Goal: Task Accomplishment & Management: Manage account settings

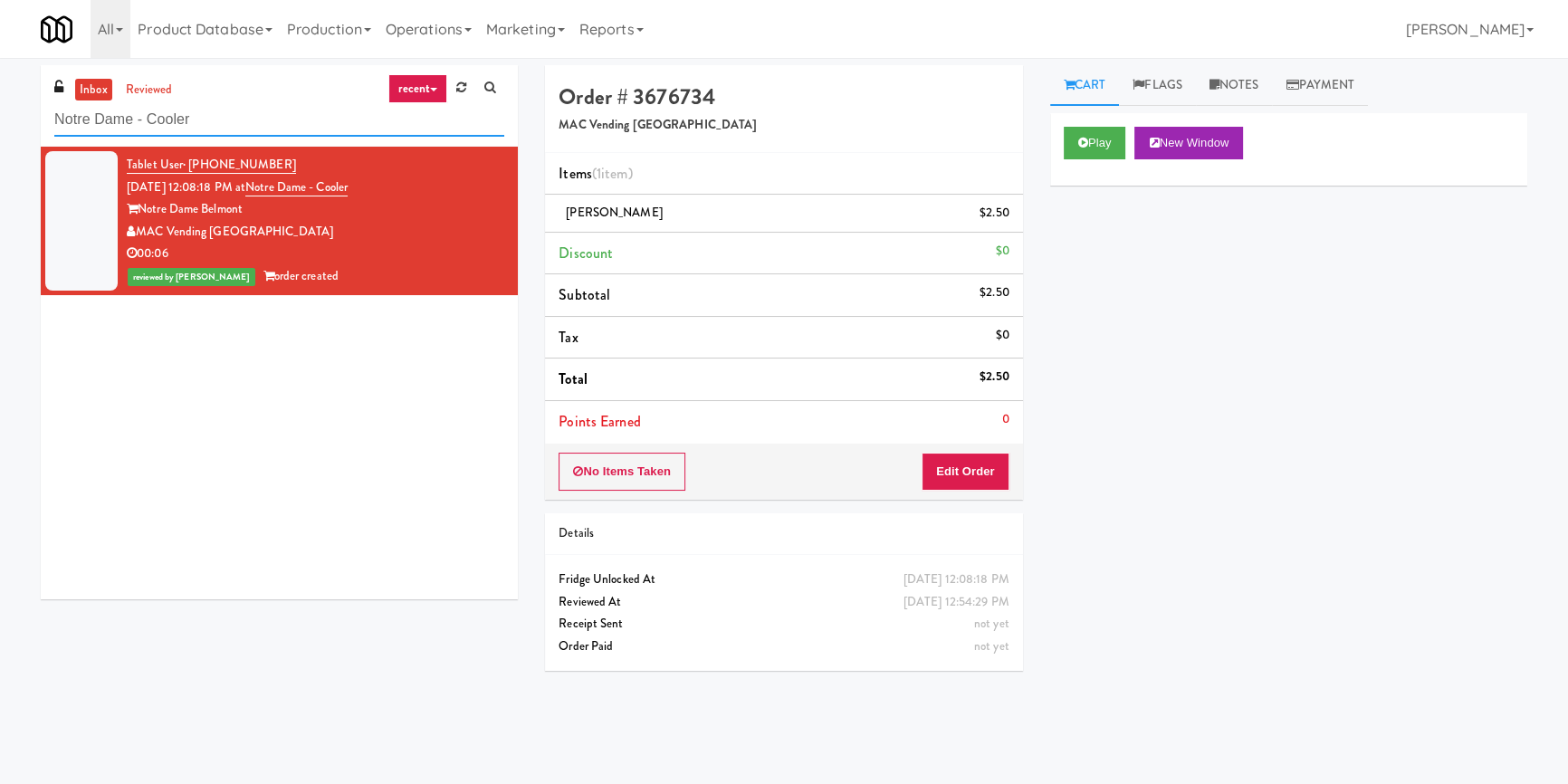
drag, startPoint x: 287, startPoint y: 115, endPoint x: 0, endPoint y: 126, distance: 287.2
click at [0, 126] on div "inbox reviewed recent all unclear take inventory issue suspicious failed recent…" at bounding box center [784, 420] width 1568 height 711
paste input "MH - Pantry - Right"
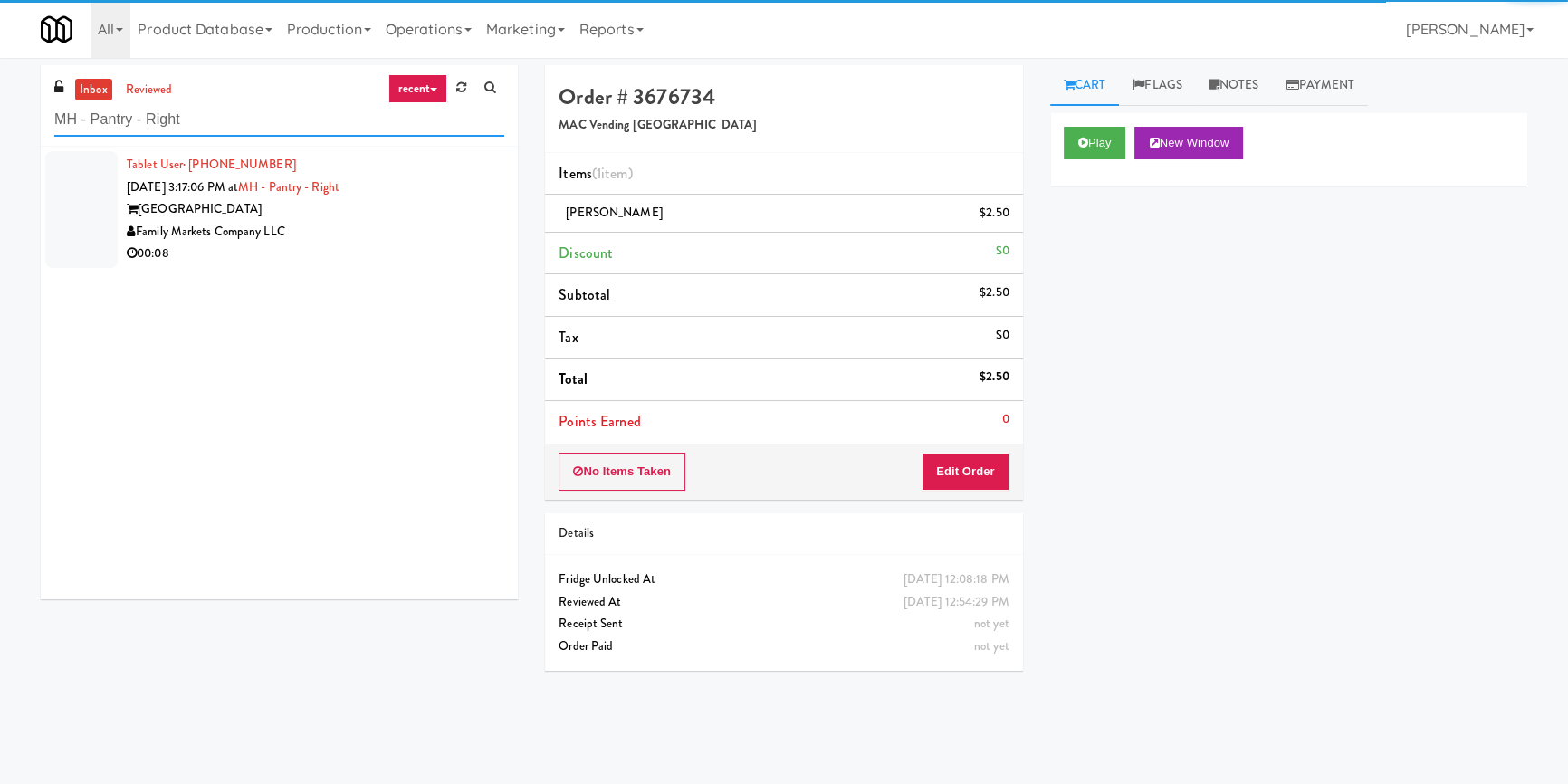
type input "MH - Pantry - Right"
click at [471, 237] on div "Family Markets Company LLC" at bounding box center [316, 232] width 378 height 23
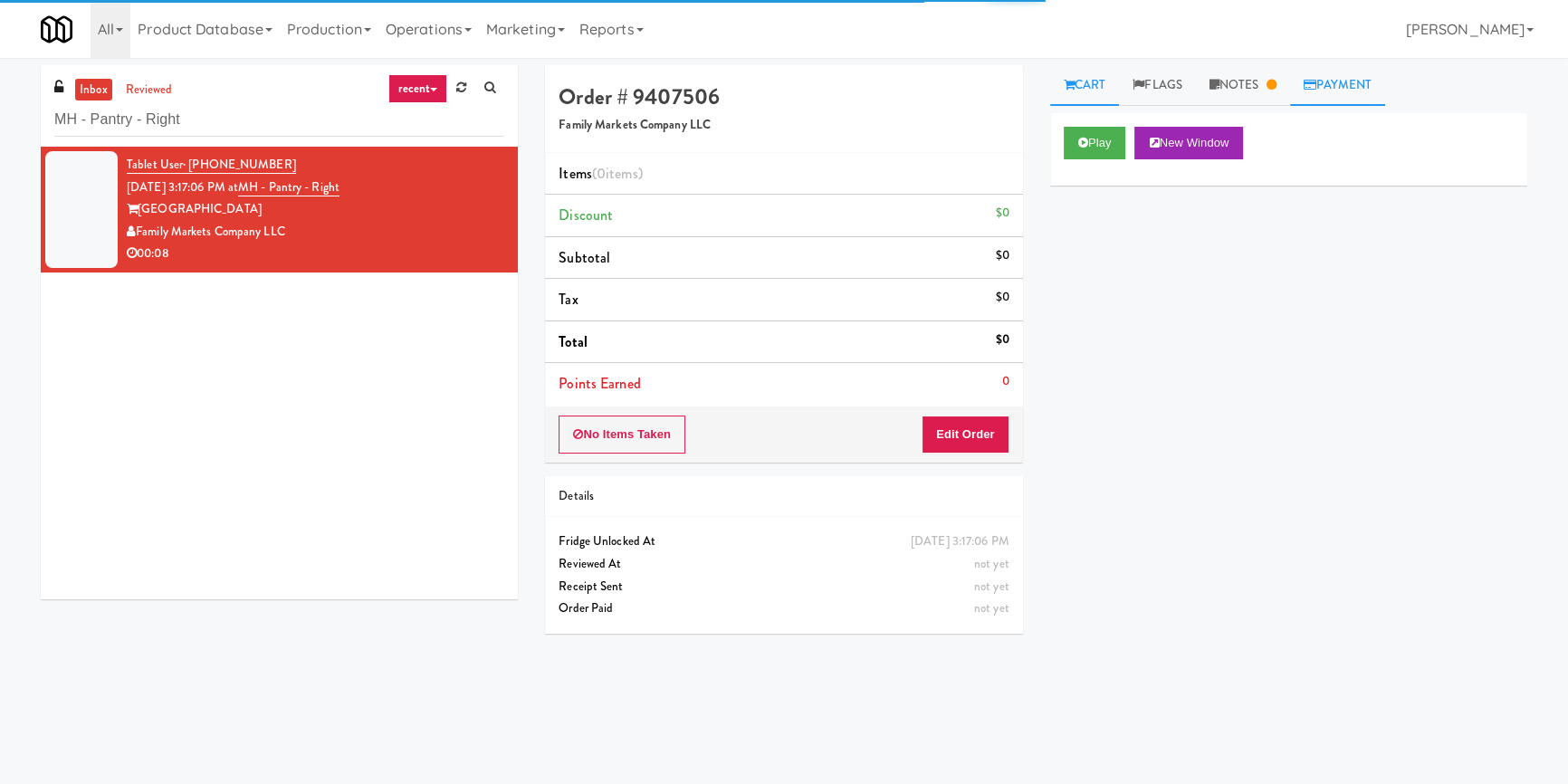
click at [1298, 77] on link "Payment" at bounding box center [1337, 85] width 96 height 41
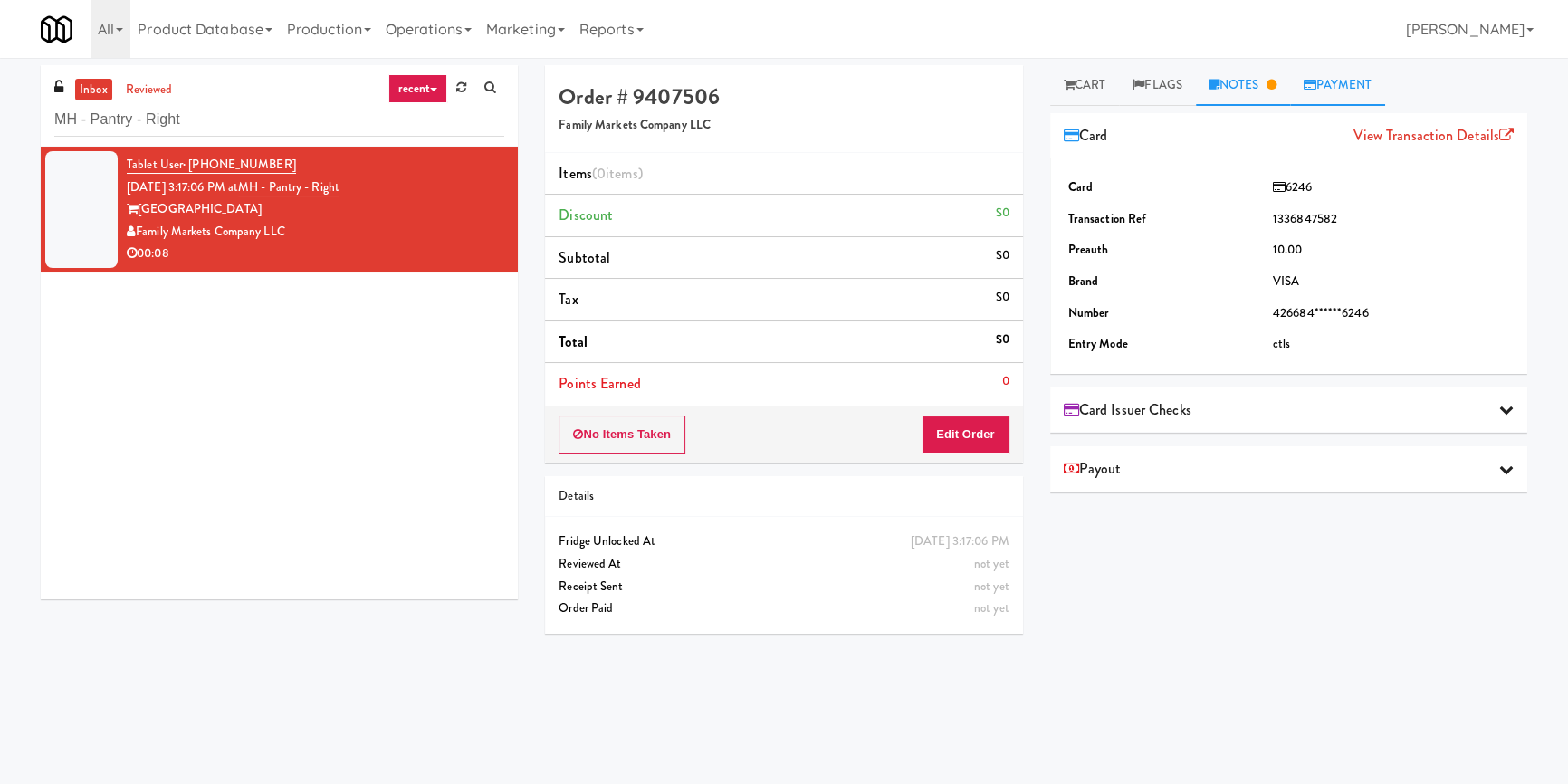
click at [1241, 70] on link "Notes" at bounding box center [1242, 85] width 94 height 41
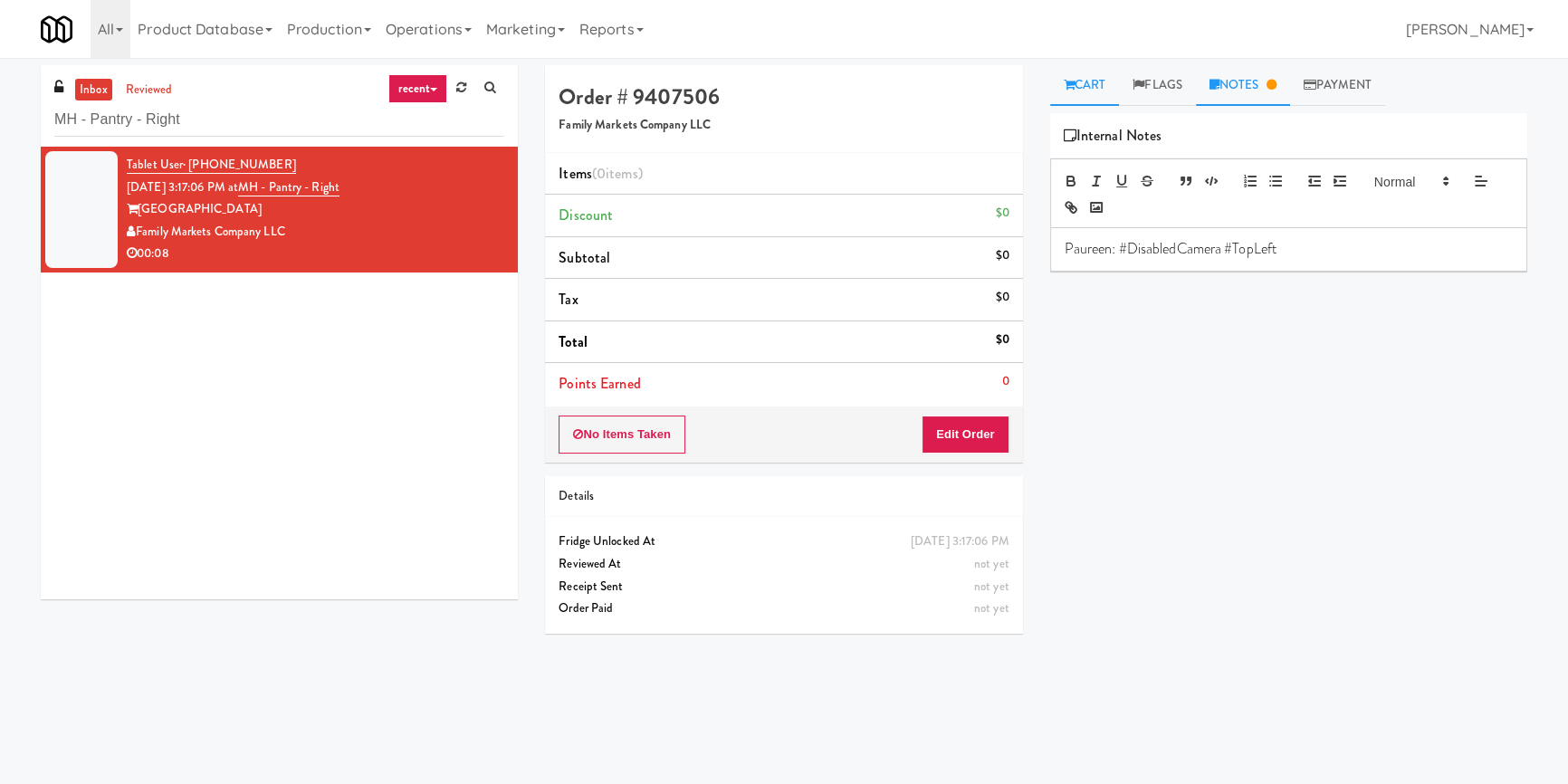
click at [1085, 80] on link "Cart" at bounding box center [1085, 85] width 69 height 41
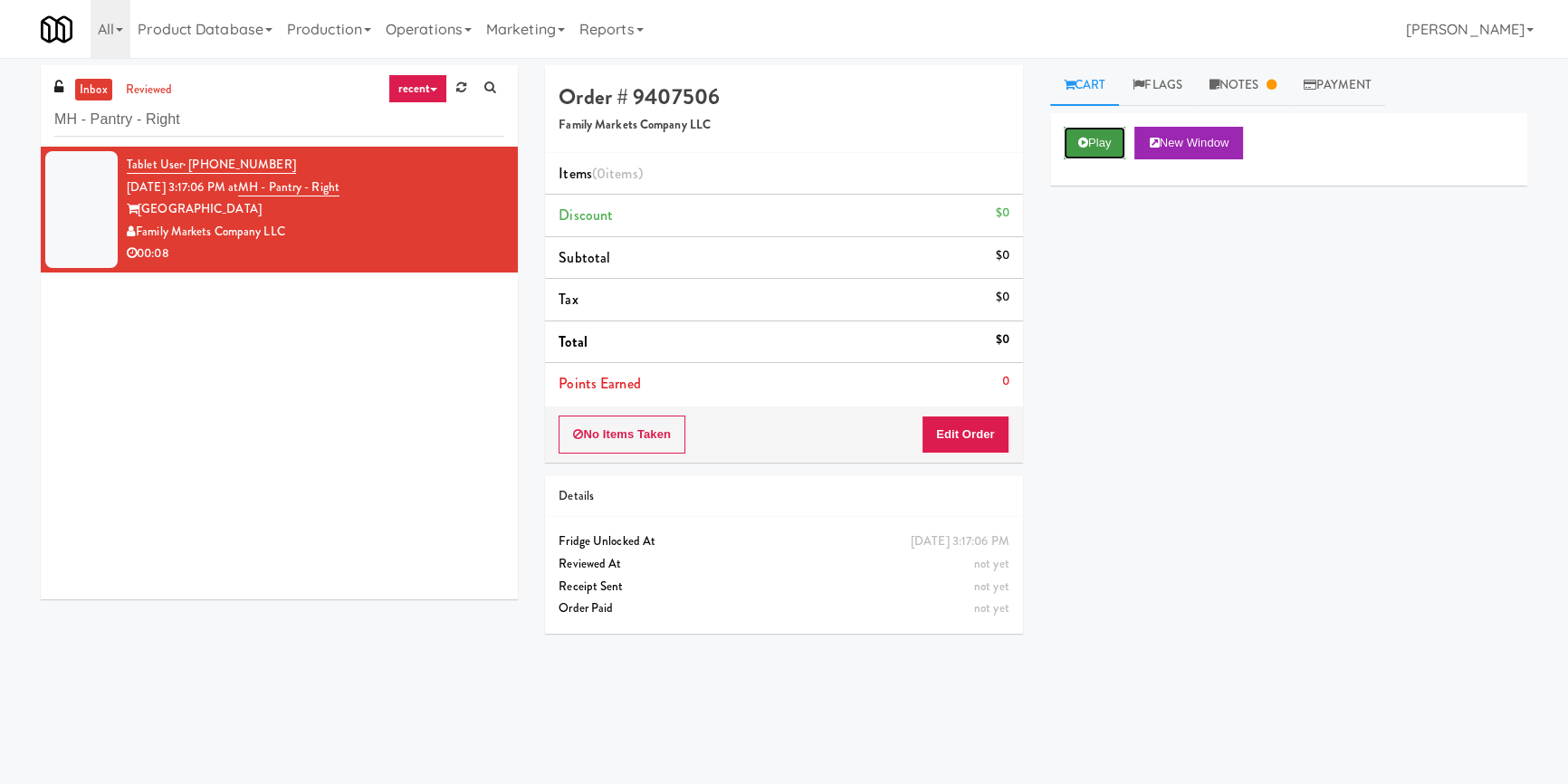
click at [1085, 137] on icon at bounding box center [1083, 142] width 10 height 12
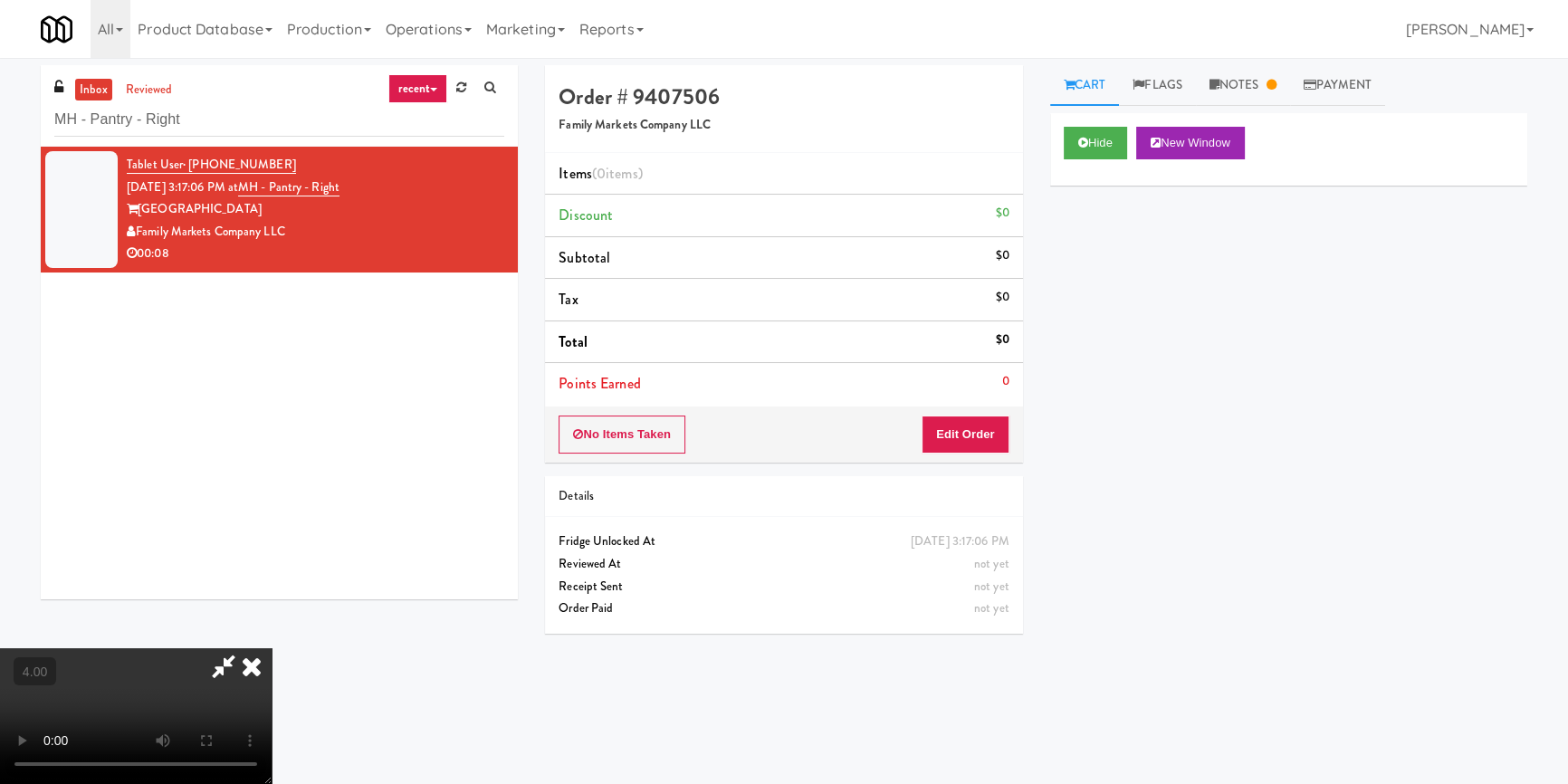
click at [272, 648] on video at bounding box center [136, 716] width 272 height 136
click at [244, 693] on video at bounding box center [136, 716] width 272 height 136
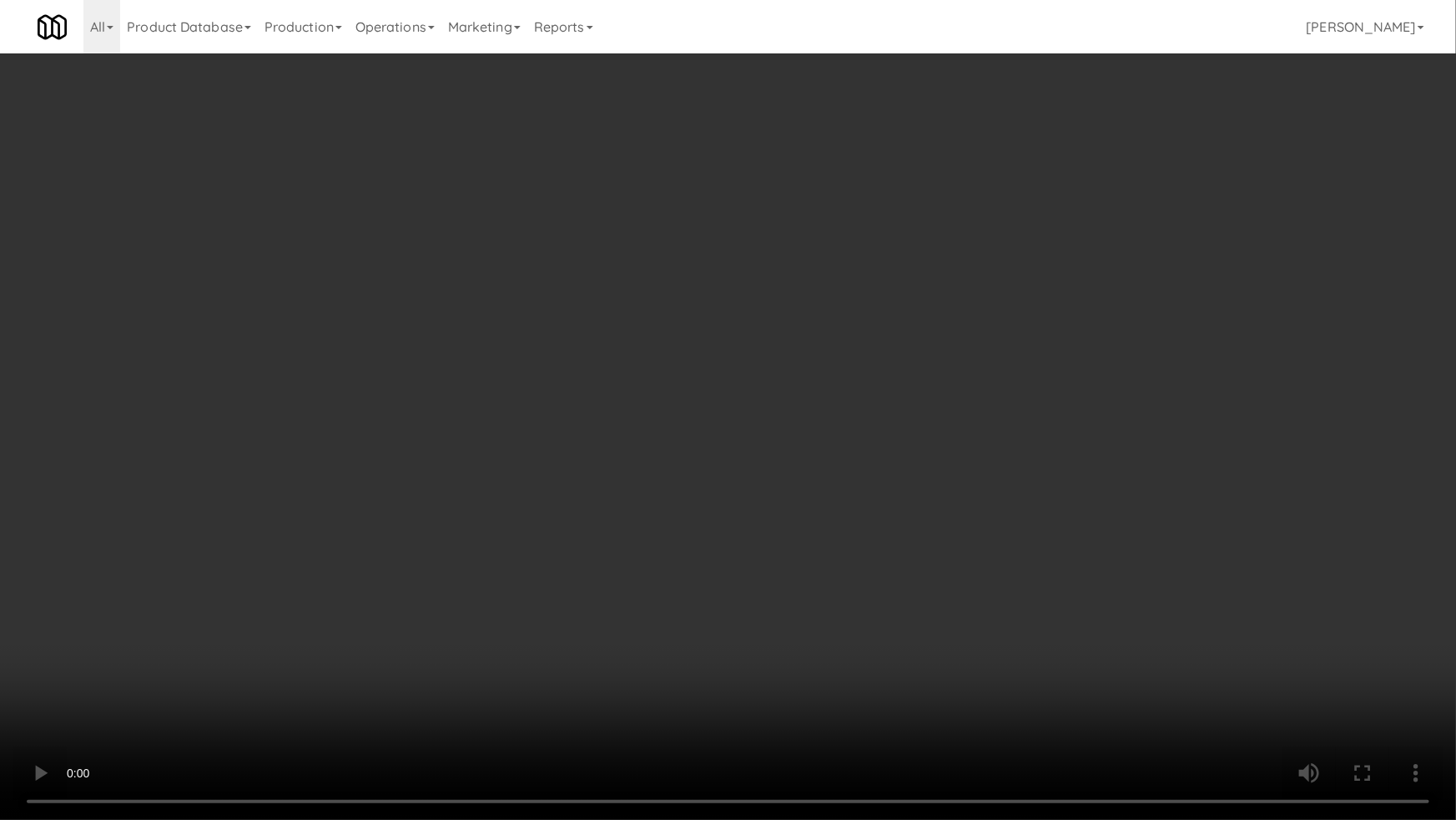
click at [227, 692] on video at bounding box center [728, 410] width 1456 height 820
click at [238, 685] on video at bounding box center [728, 410] width 1456 height 820
click at [242, 681] on video at bounding box center [728, 410] width 1456 height 820
click at [404, 664] on video at bounding box center [728, 410] width 1456 height 820
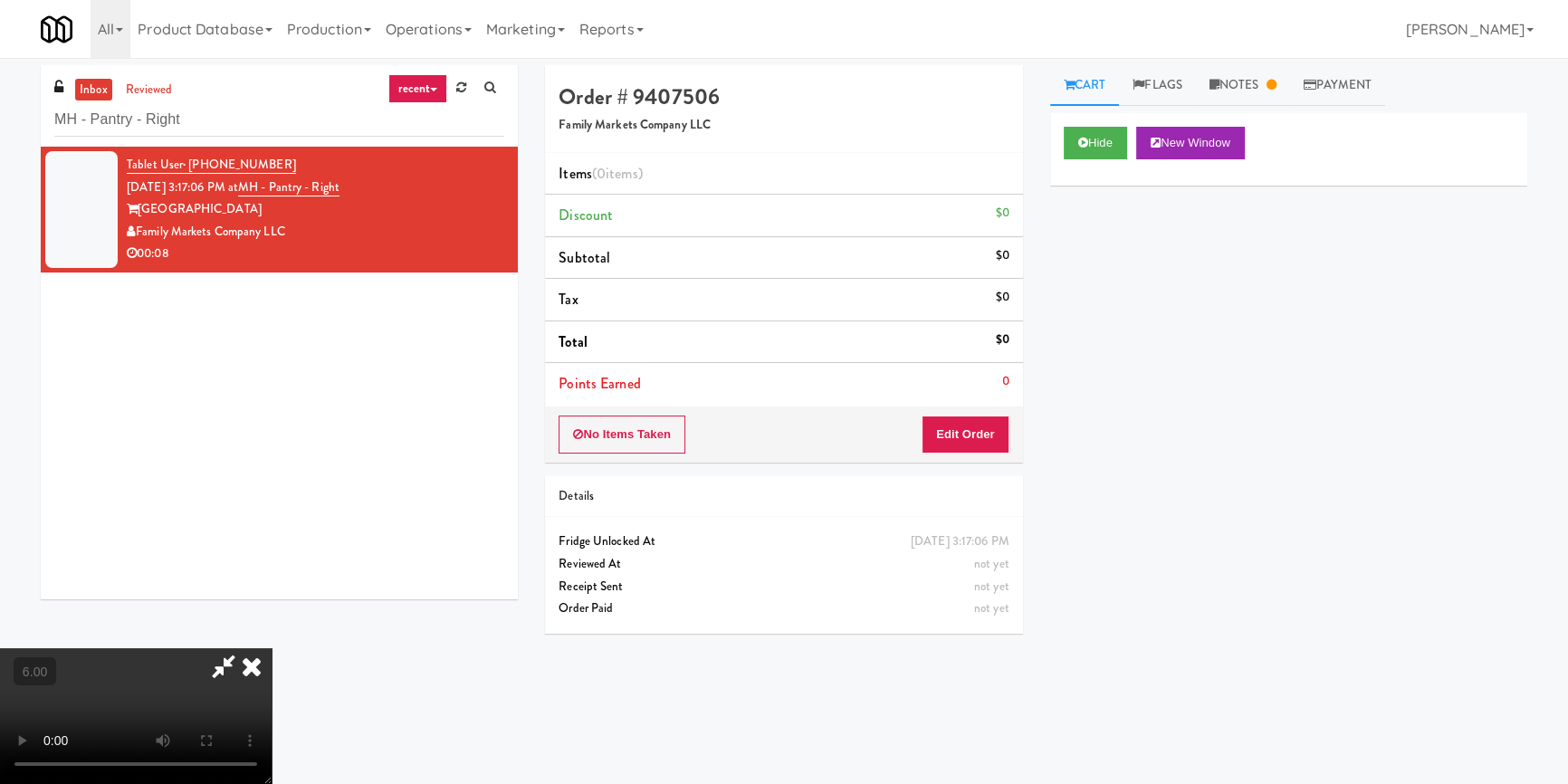
click at [272, 648] on video at bounding box center [136, 716] width 272 height 136
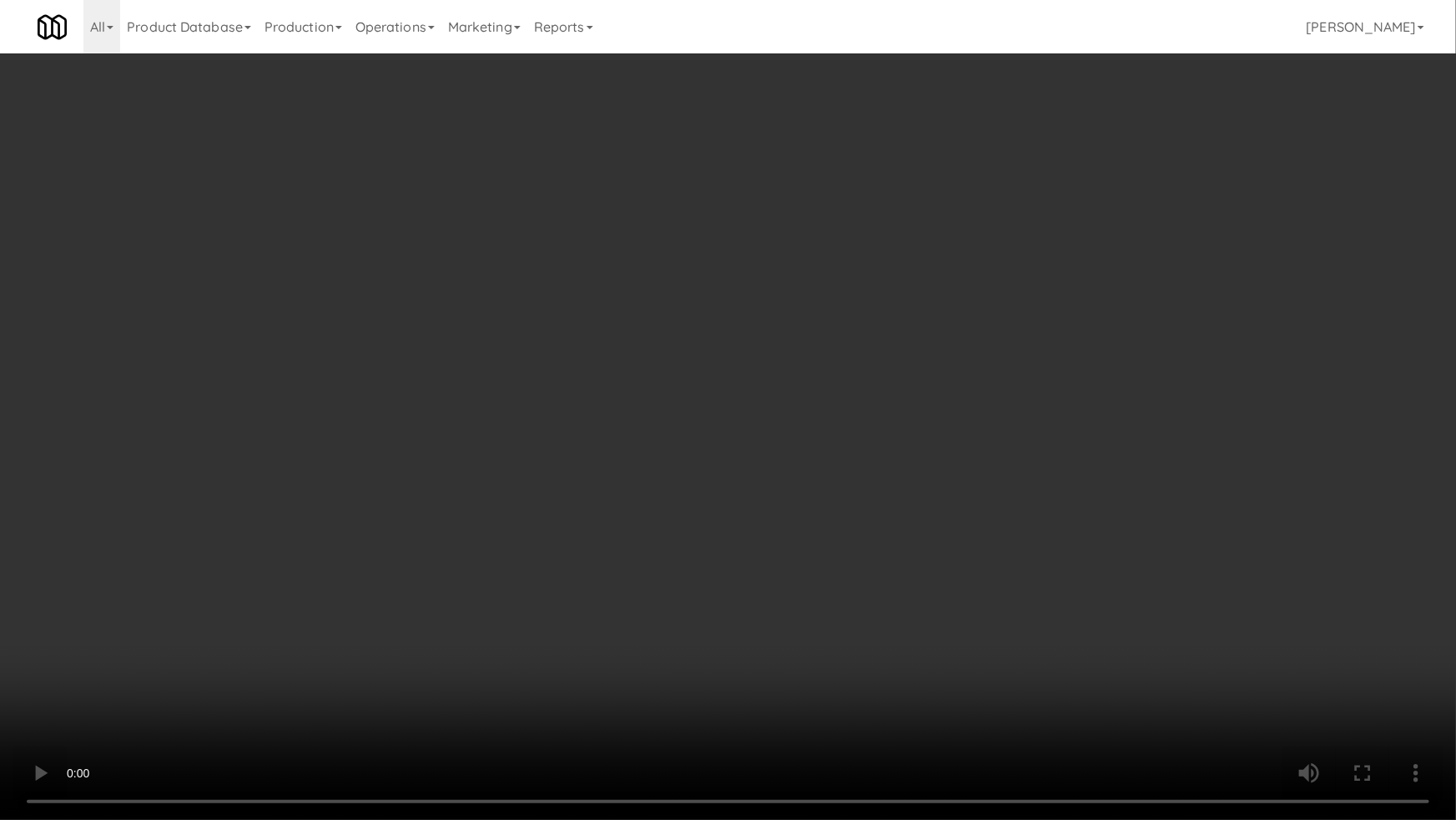
click at [448, 532] on video at bounding box center [728, 410] width 1456 height 820
click at [662, 500] on video at bounding box center [728, 410] width 1456 height 820
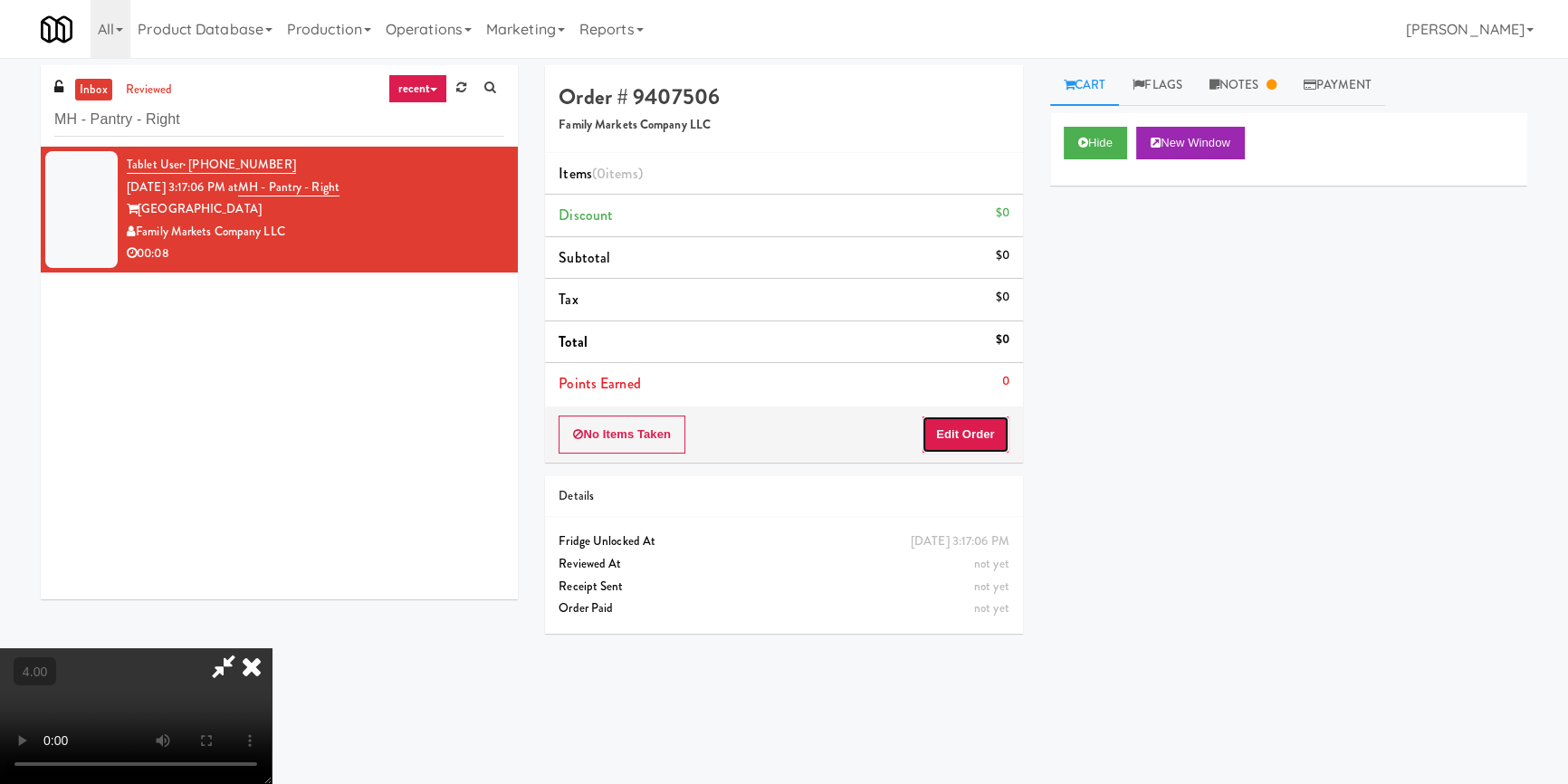
click at [981, 435] on button "Edit Order" at bounding box center [965, 435] width 88 height 38
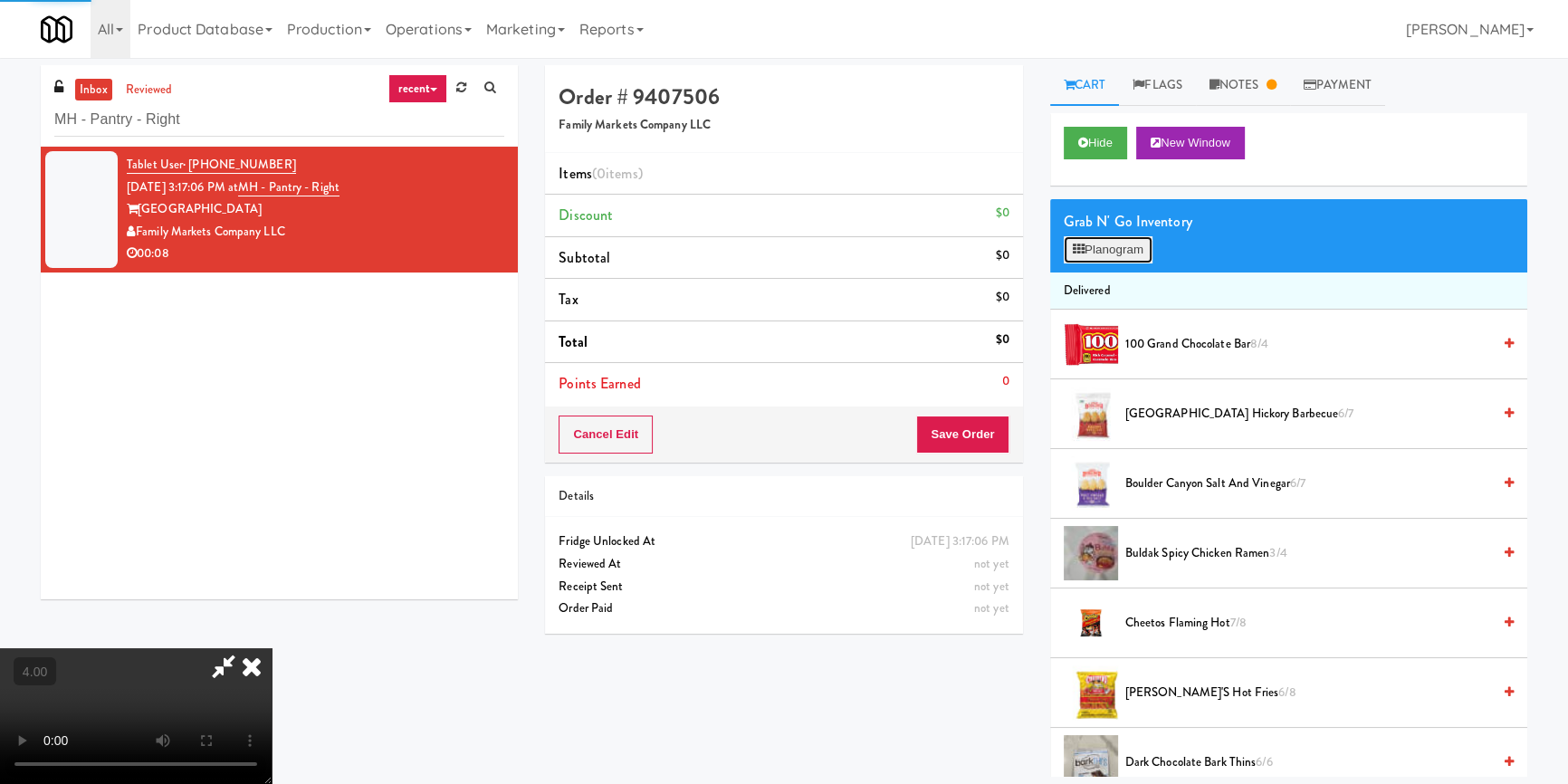
click at [1091, 261] on button "Planogram" at bounding box center [1107, 250] width 88 height 27
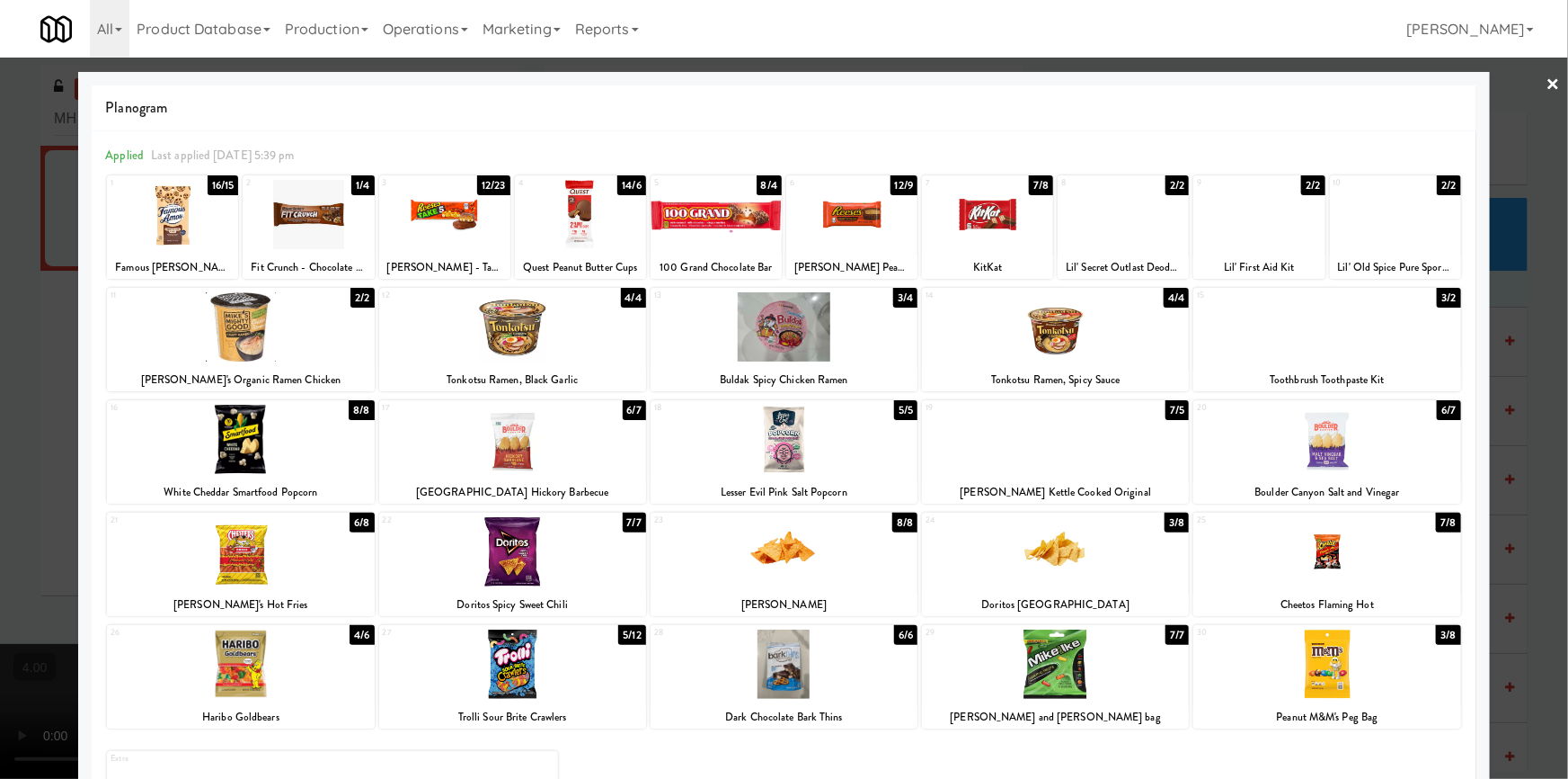
click at [554, 224] on div at bounding box center [580, 214] width 131 height 69
drag, startPoint x: 1, startPoint y: 263, endPoint x: 282, endPoint y: 293, distance: 282.6
click at [8, 265] on div at bounding box center [784, 390] width 1568 height 779
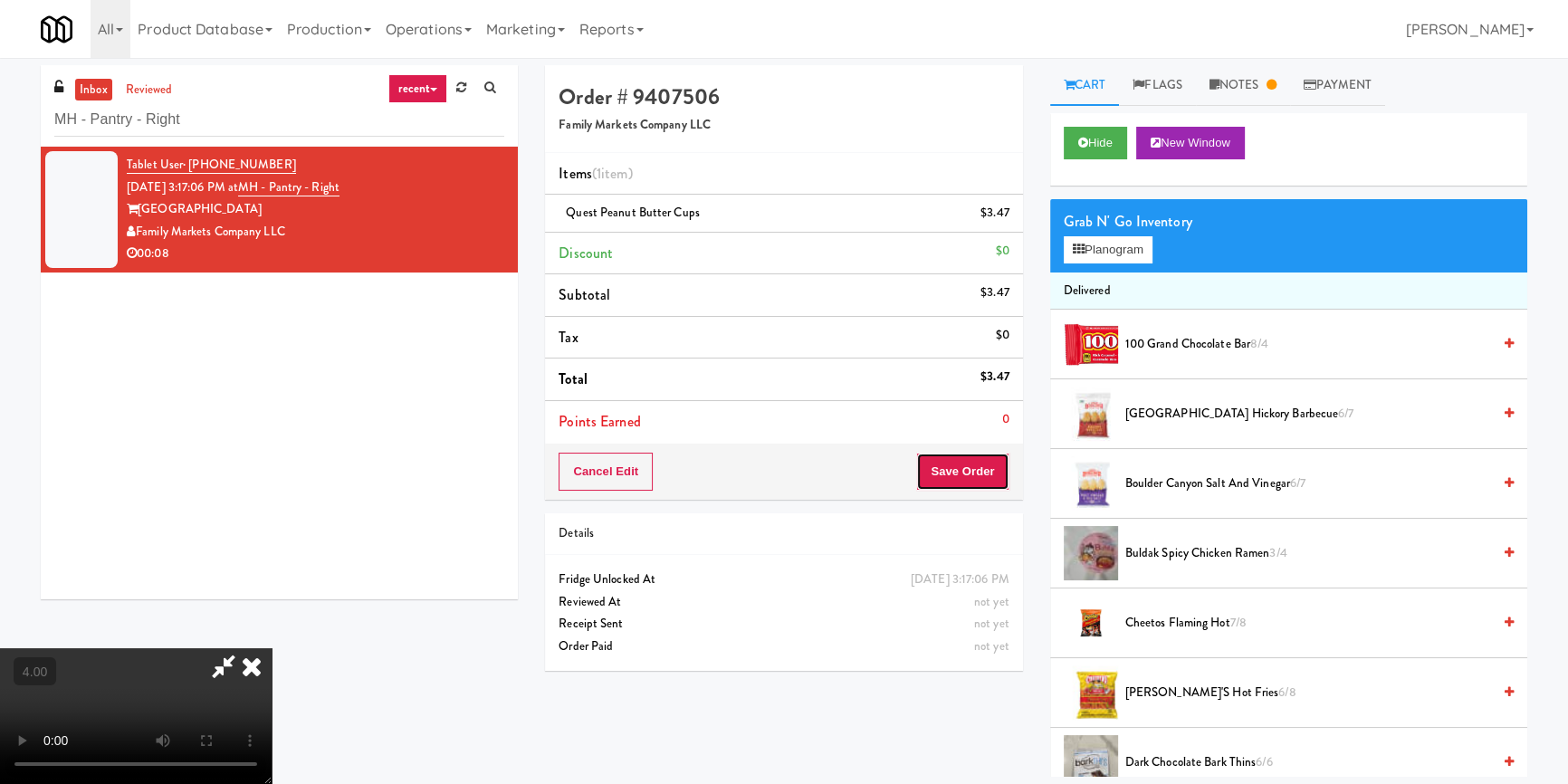
click at [979, 480] on button "Save Order" at bounding box center [961, 471] width 92 height 38
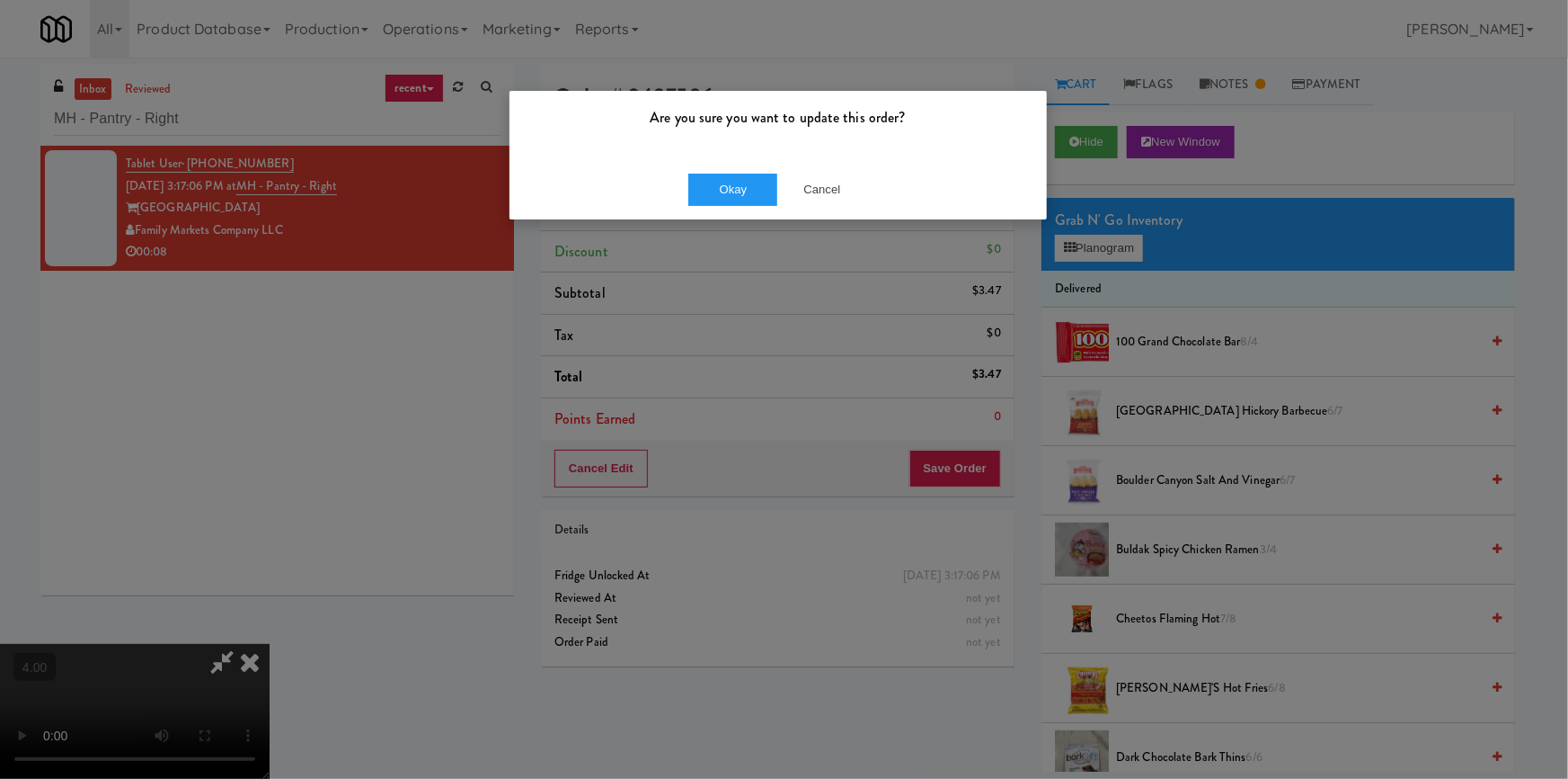
click at [733, 206] on div "Okay Cancel" at bounding box center [779, 189] width 538 height 60
click at [728, 188] on button "Okay" at bounding box center [732, 190] width 90 height 33
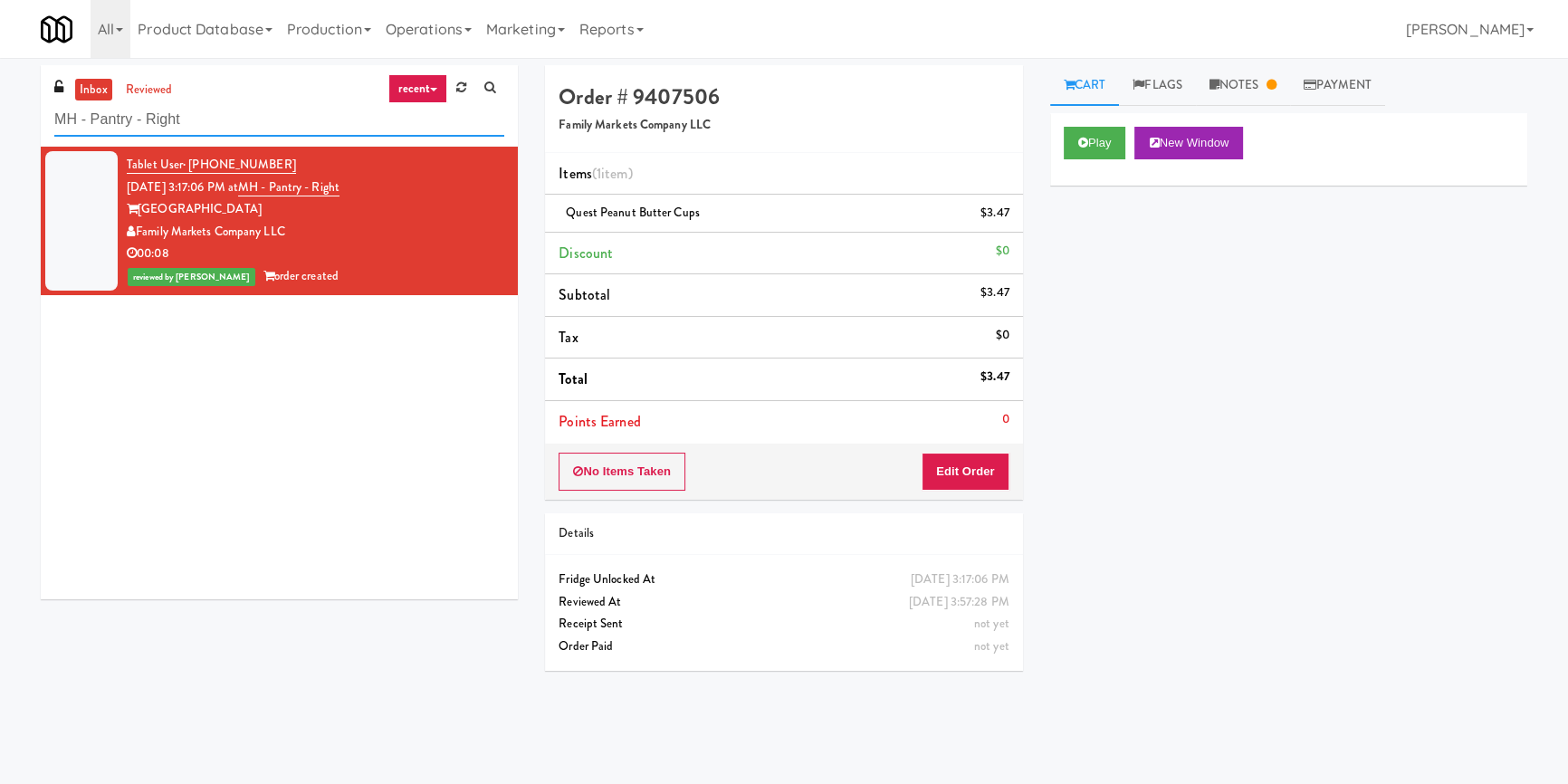
paste input "Essex Luxe - Ambient"
drag, startPoint x: 218, startPoint y: 118, endPoint x: 6, endPoint y: 132, distance: 212.5
click at [8, 137] on div "inbox reviewed recent all unclear take inventory issue suspicious failed recent…" at bounding box center [784, 420] width 1568 height 711
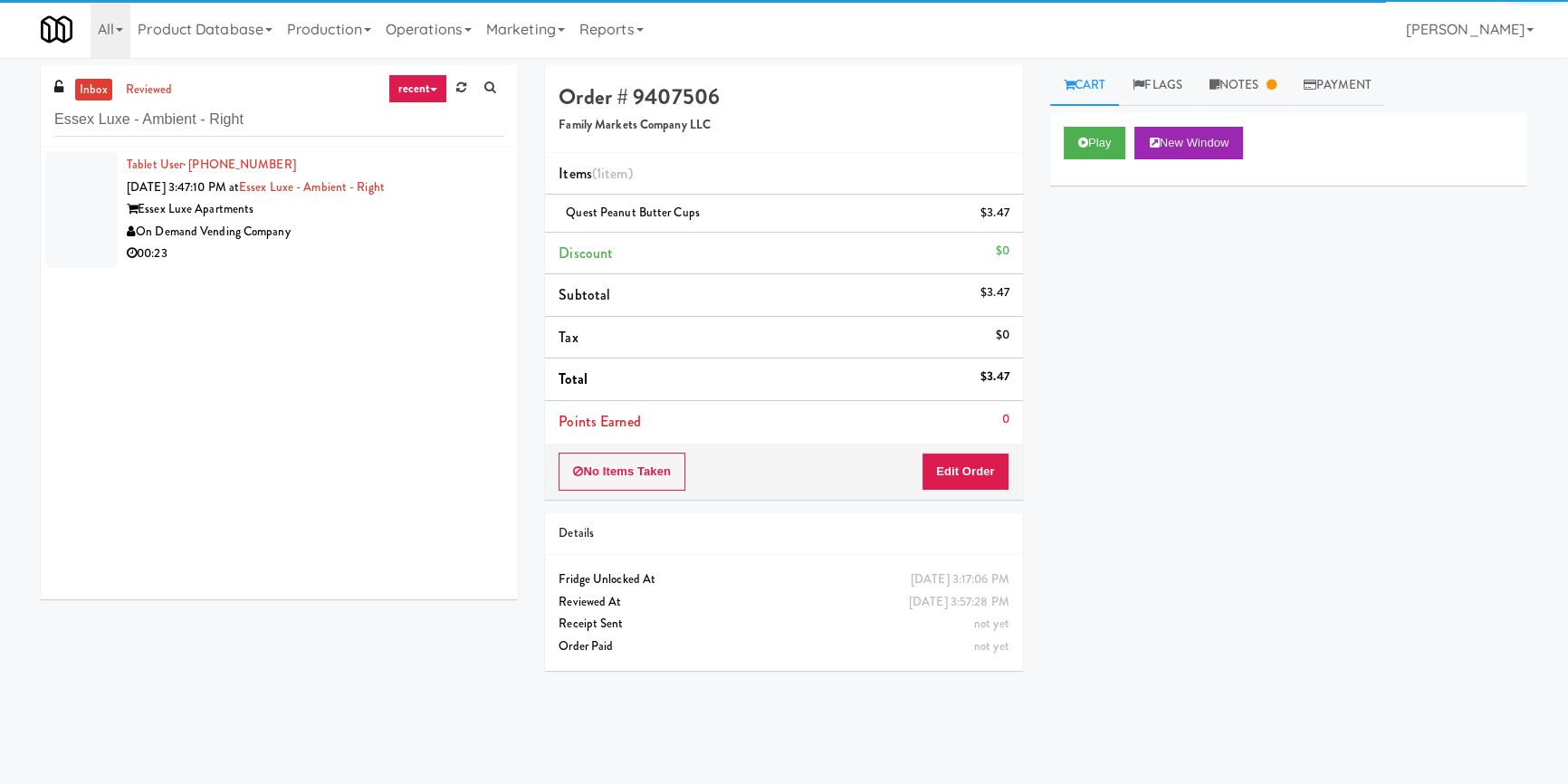
click at [491, 232] on div "On Demand Vending Company" at bounding box center [316, 232] width 378 height 23
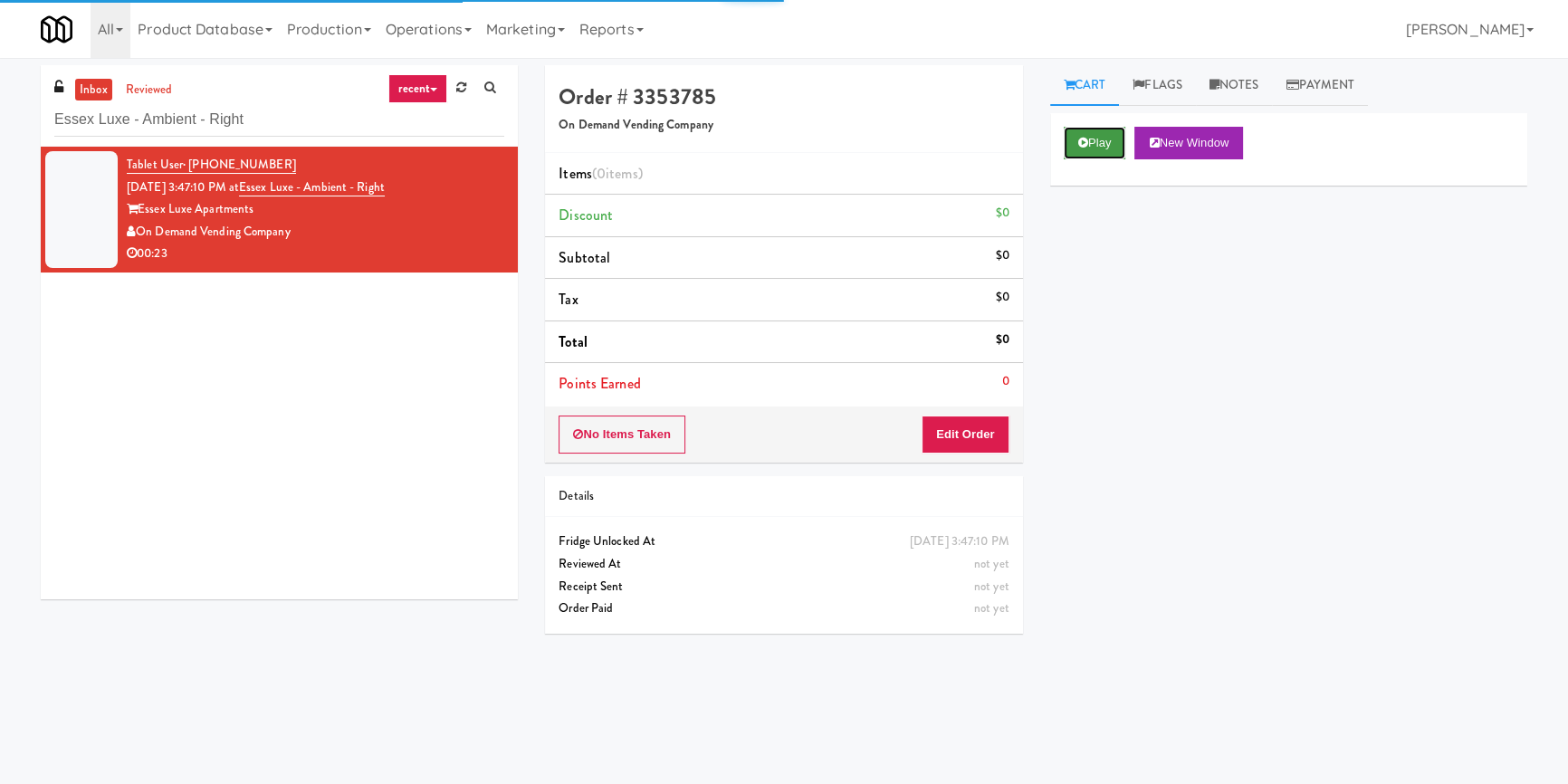
click at [1074, 145] on button "Play" at bounding box center [1095, 143] width 62 height 33
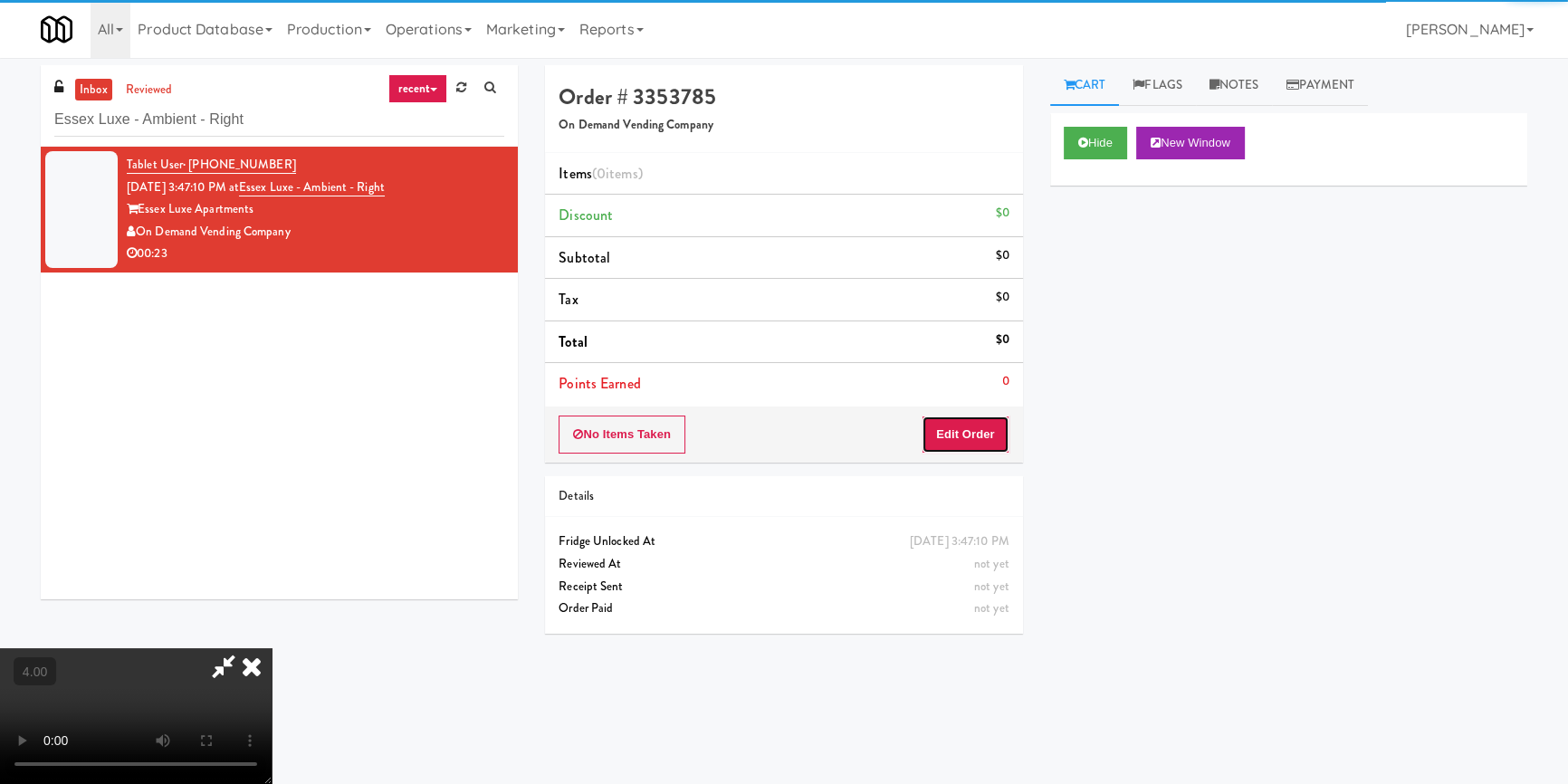
click at [984, 424] on button "Edit Order" at bounding box center [965, 435] width 88 height 38
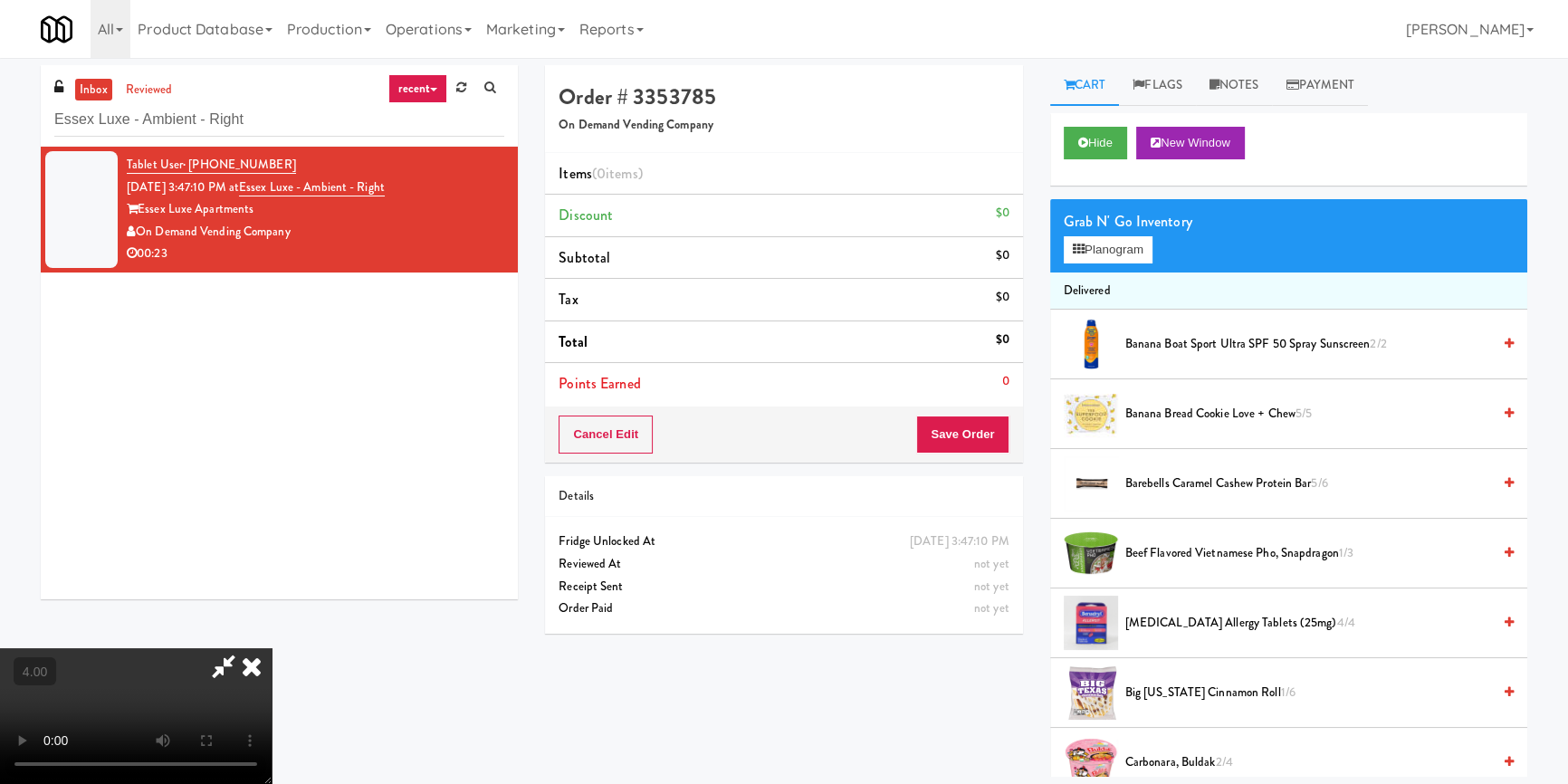
click at [272, 648] on video at bounding box center [136, 716] width 272 height 136
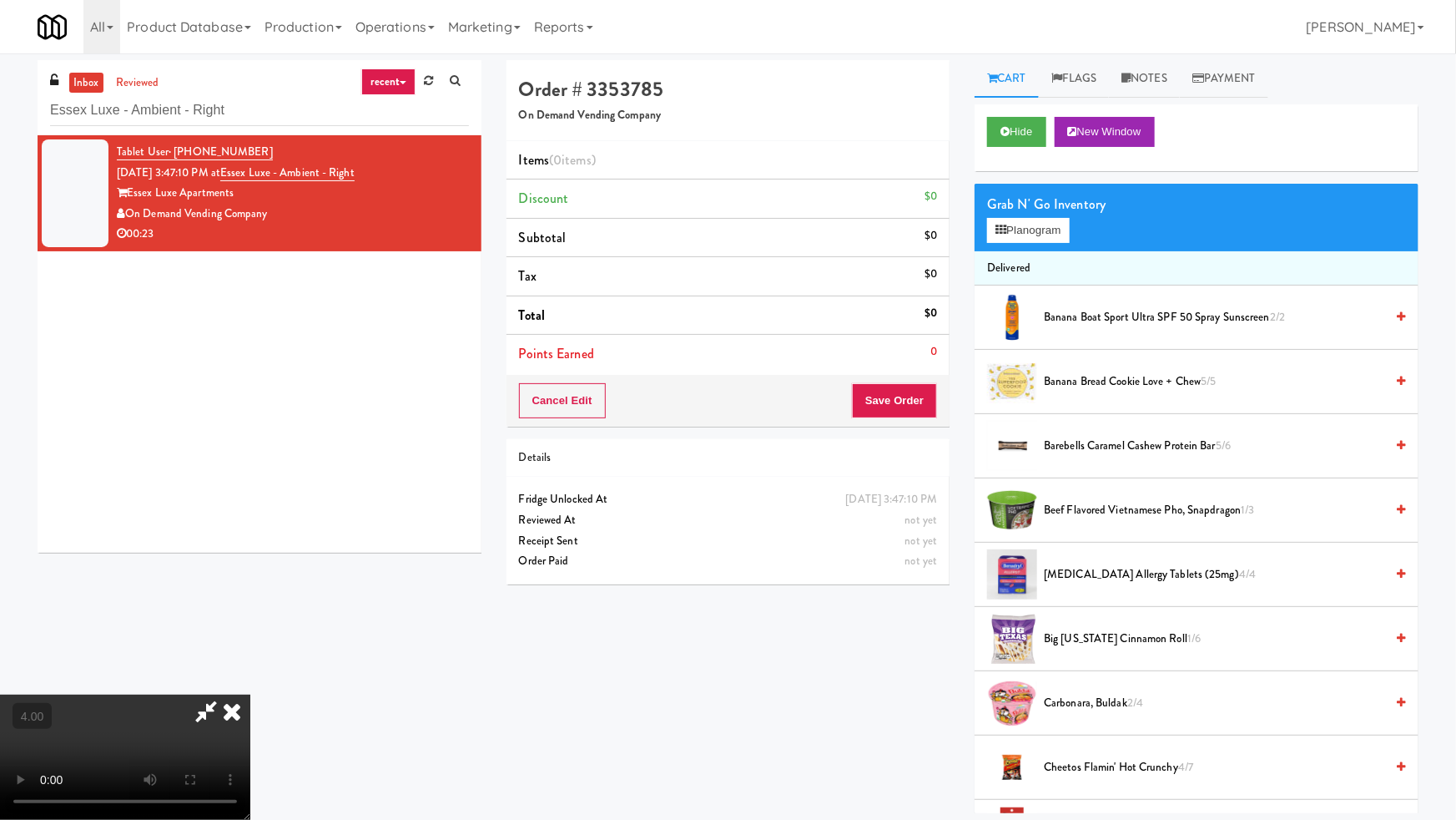
click at [251, 695] on video at bounding box center [125, 757] width 251 height 125
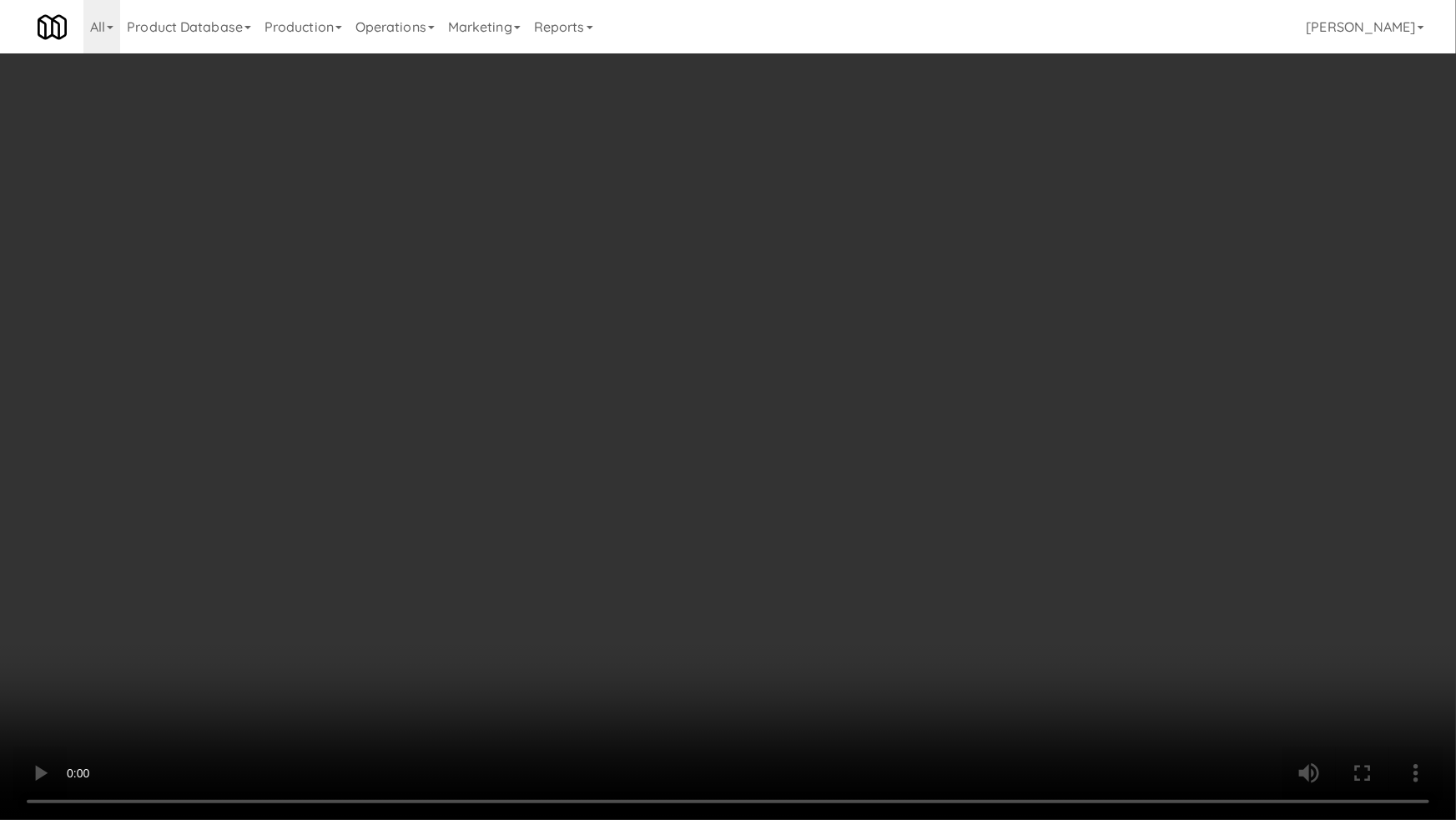
click at [415, 437] on video at bounding box center [728, 410] width 1456 height 820
click at [688, 471] on video at bounding box center [728, 410] width 1456 height 820
click at [841, 532] on video at bounding box center [728, 410] width 1456 height 820
drag, startPoint x: 841, startPoint y: 532, endPoint x: 847, endPoint y: 441, distance: 91.2
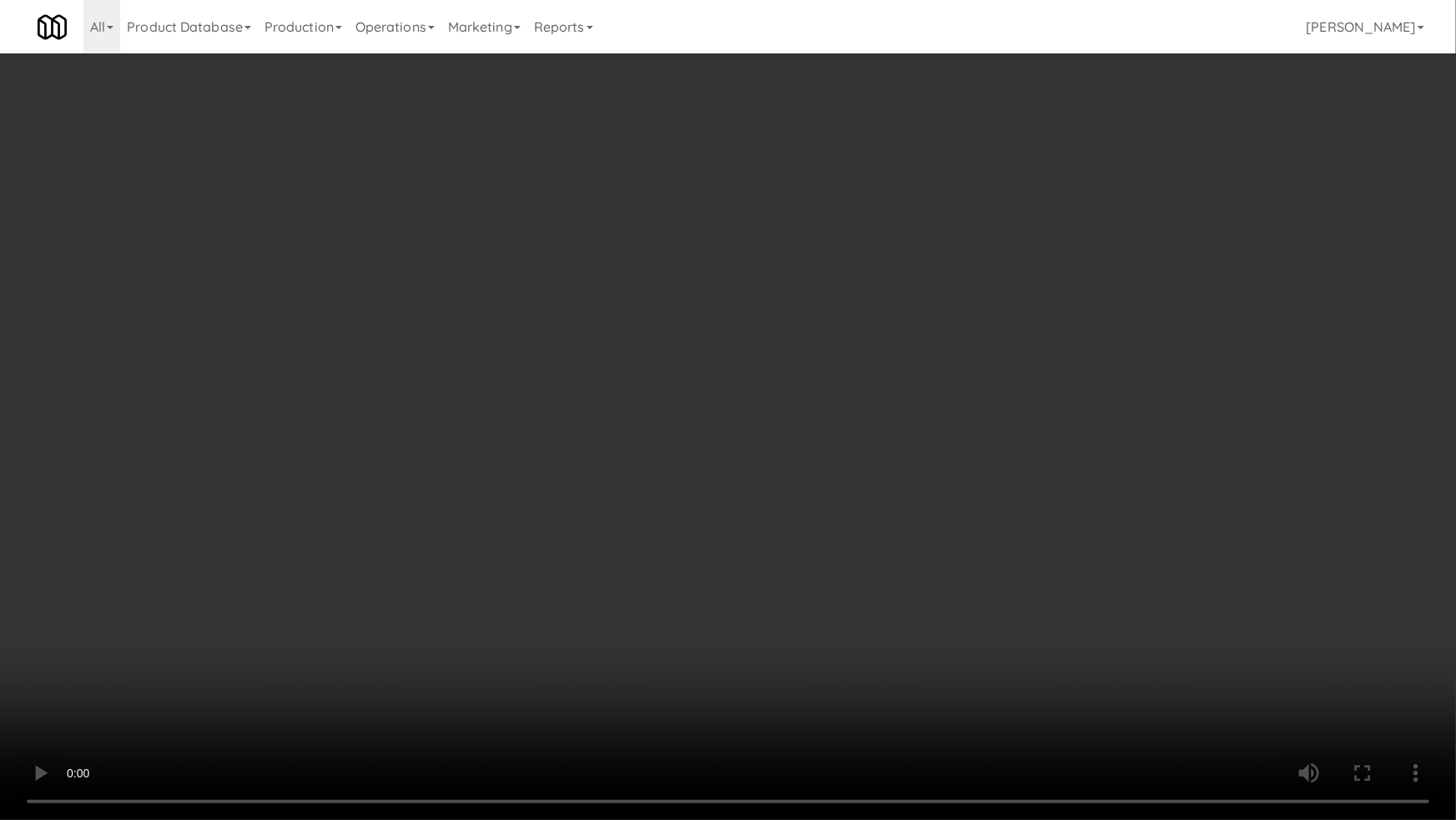
click at [840, 531] on video at bounding box center [728, 410] width 1456 height 820
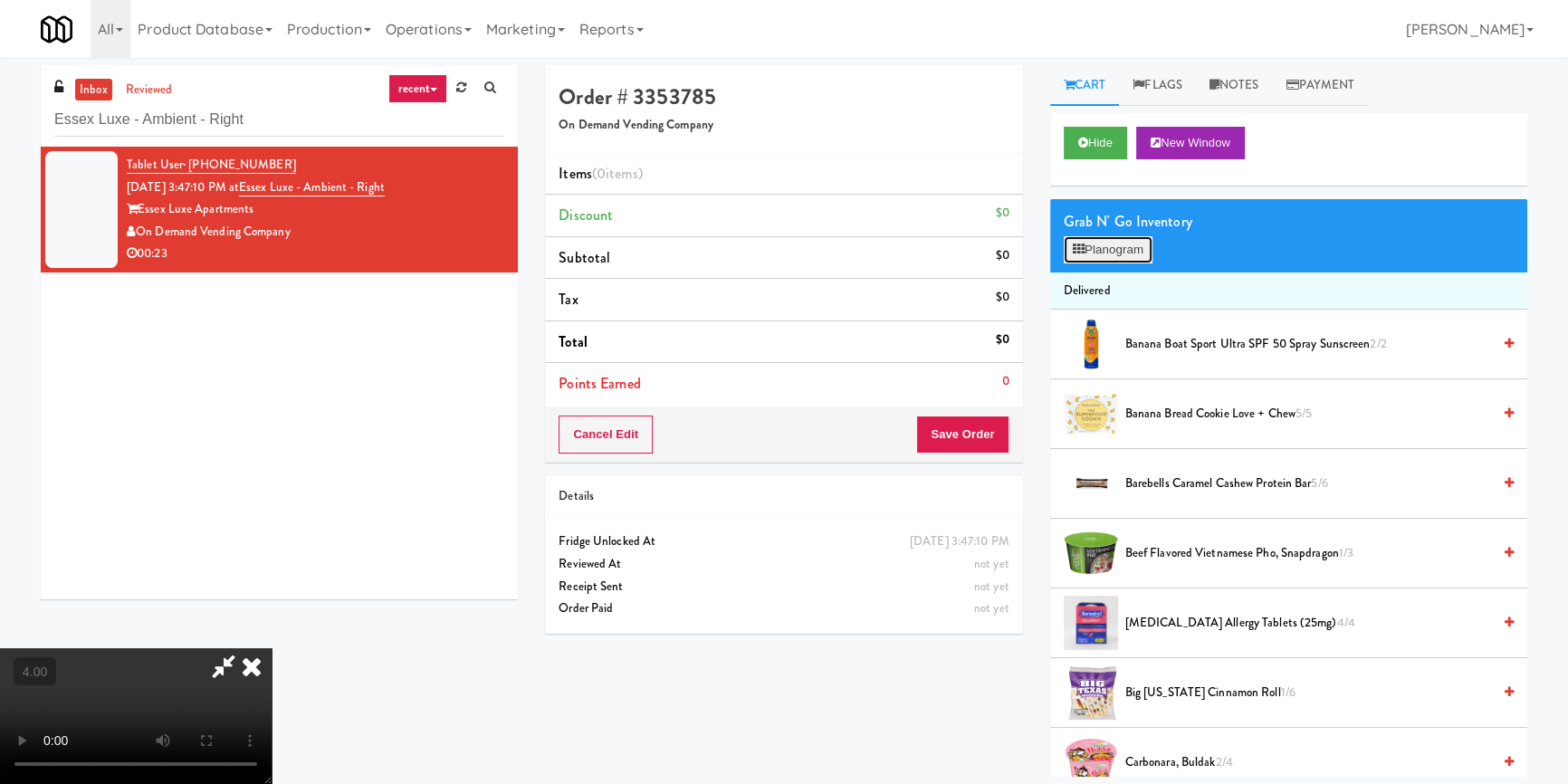
click at [1133, 257] on button "Planogram" at bounding box center [1107, 250] width 88 height 27
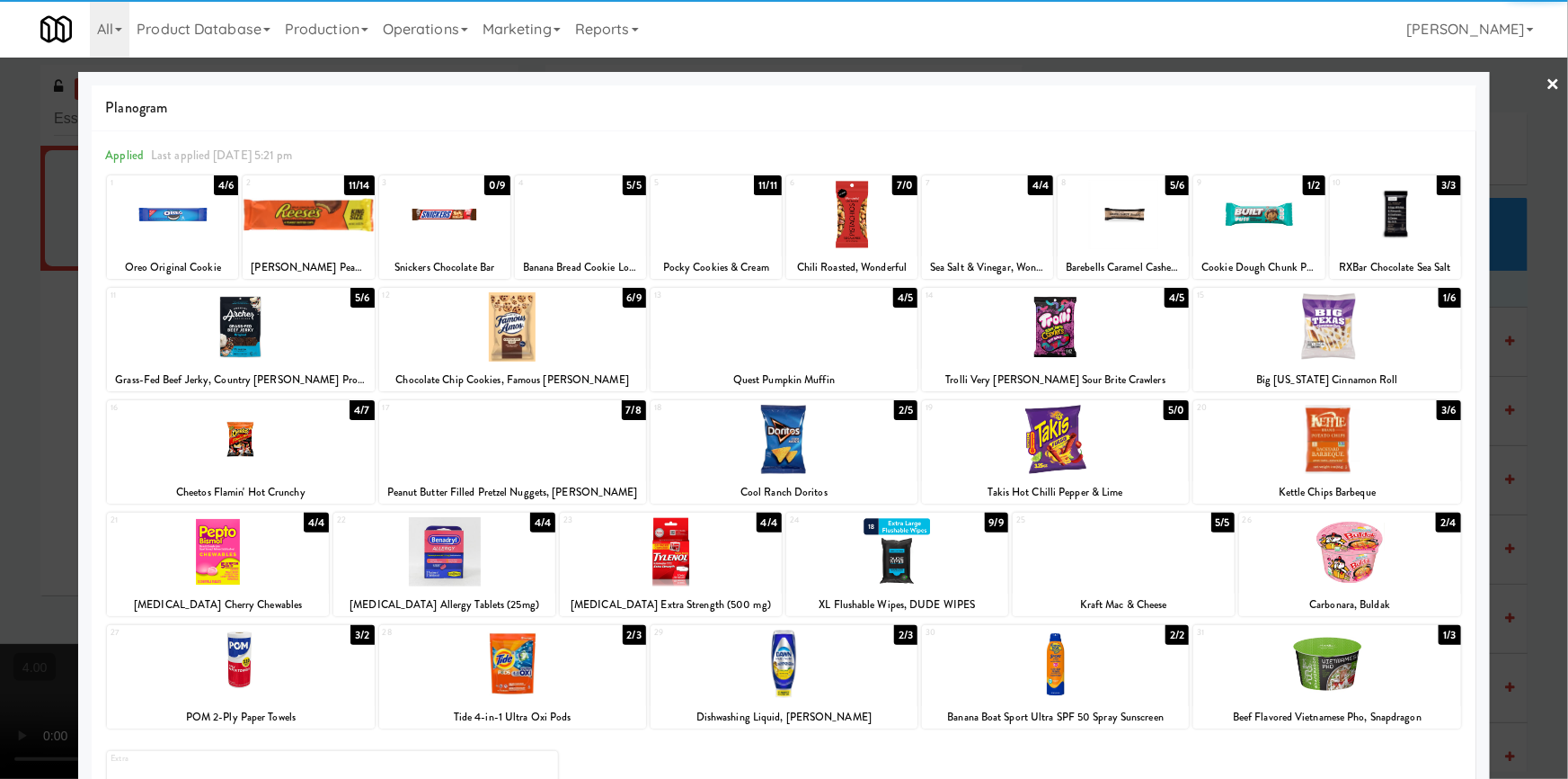
click at [1097, 343] on div at bounding box center [1055, 327] width 267 height 69
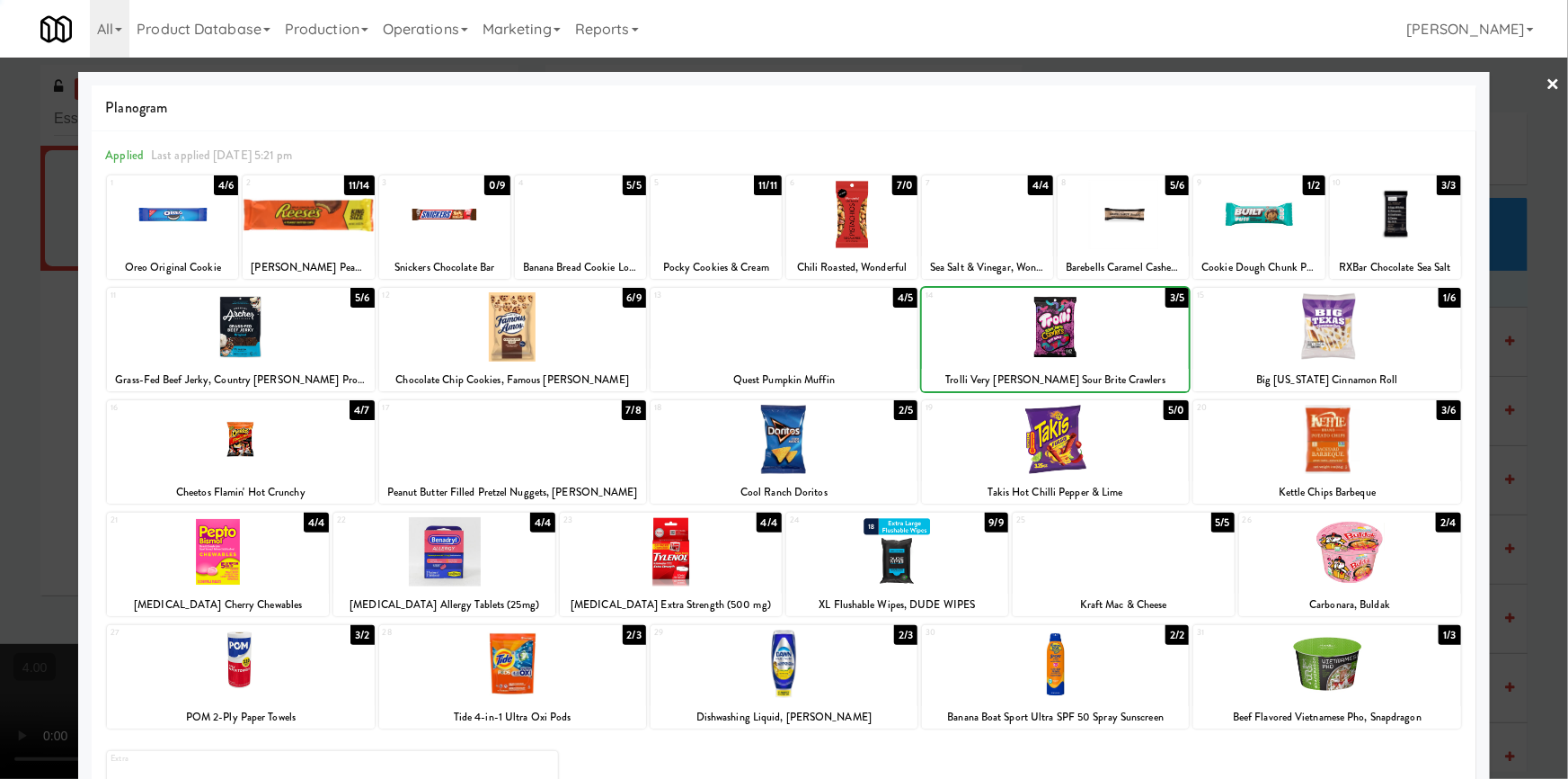
click at [0, 336] on div at bounding box center [784, 390] width 1568 height 779
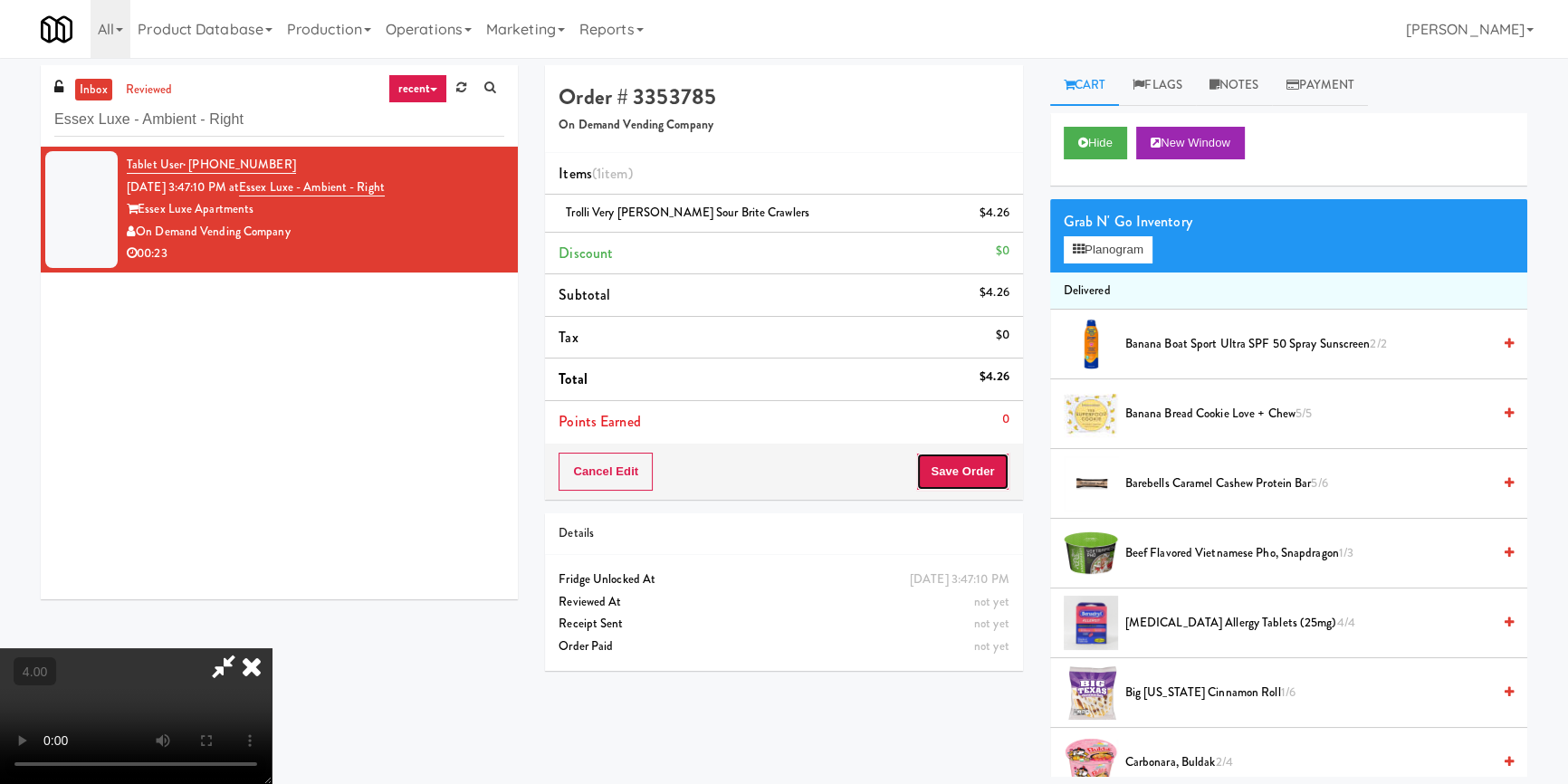
click at [978, 455] on button "Save Order" at bounding box center [961, 471] width 92 height 38
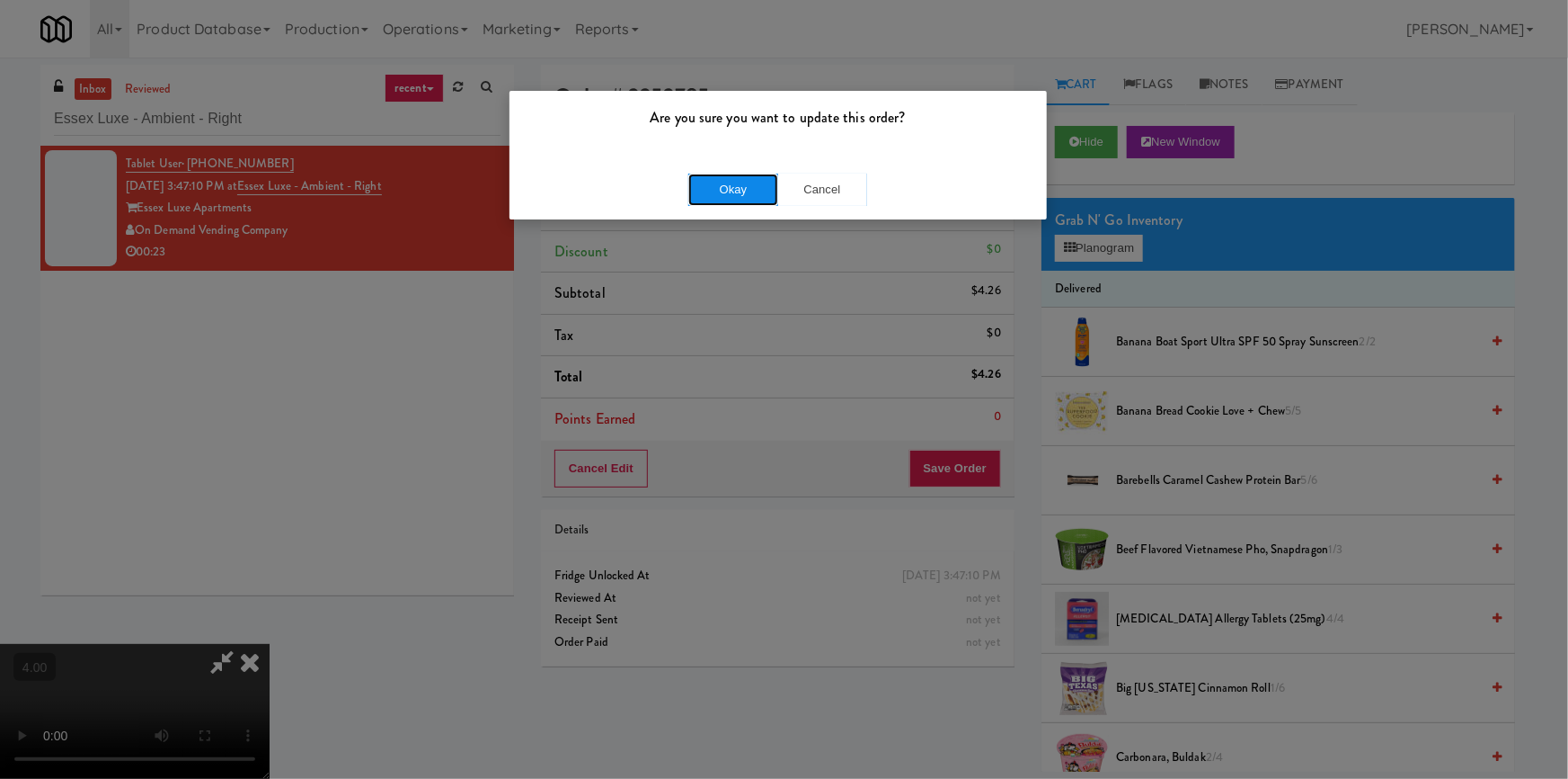
click at [739, 196] on button "Okay" at bounding box center [732, 190] width 90 height 33
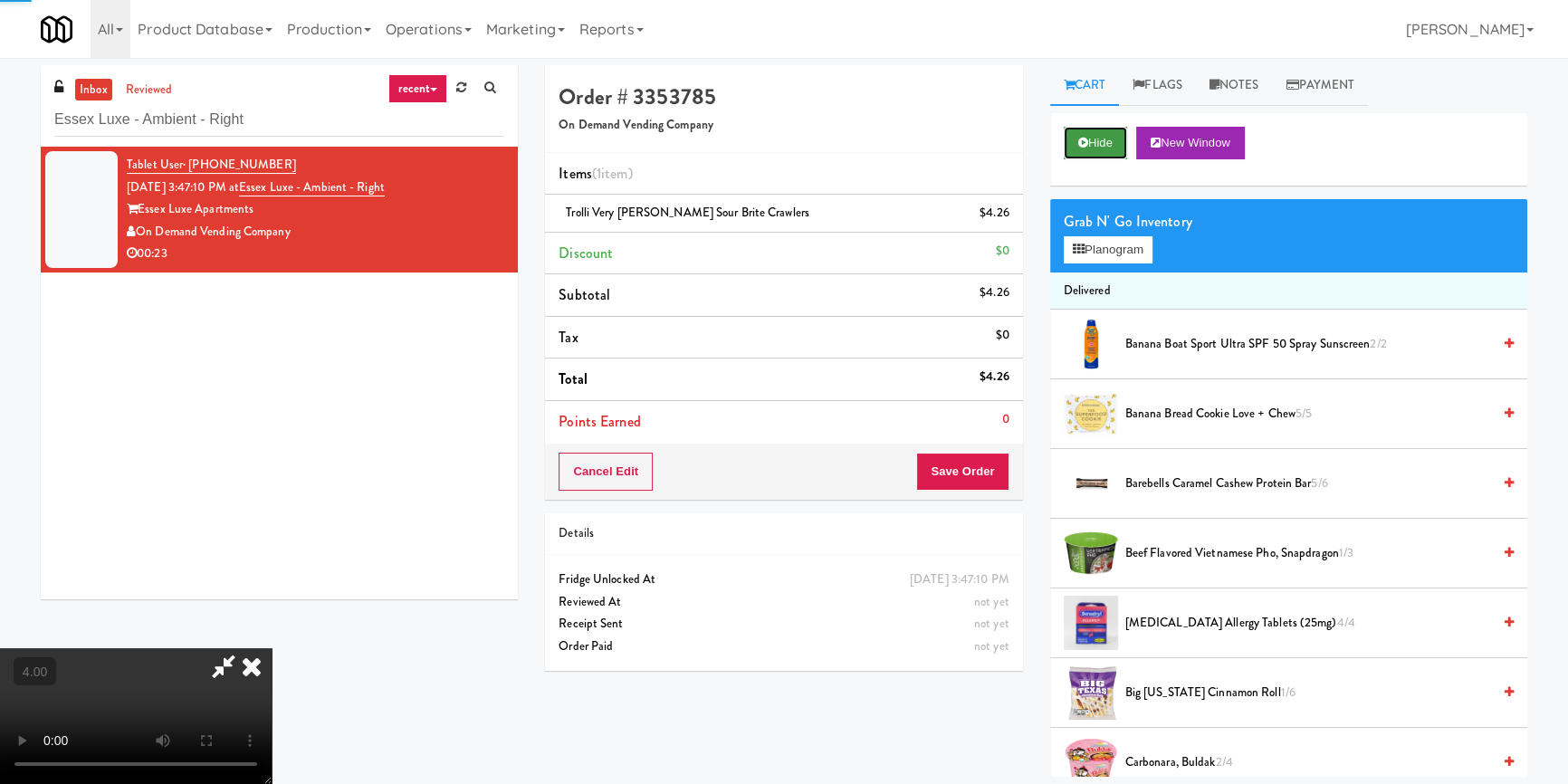
click at [1083, 136] on button "Hide" at bounding box center [1095, 143] width 63 height 33
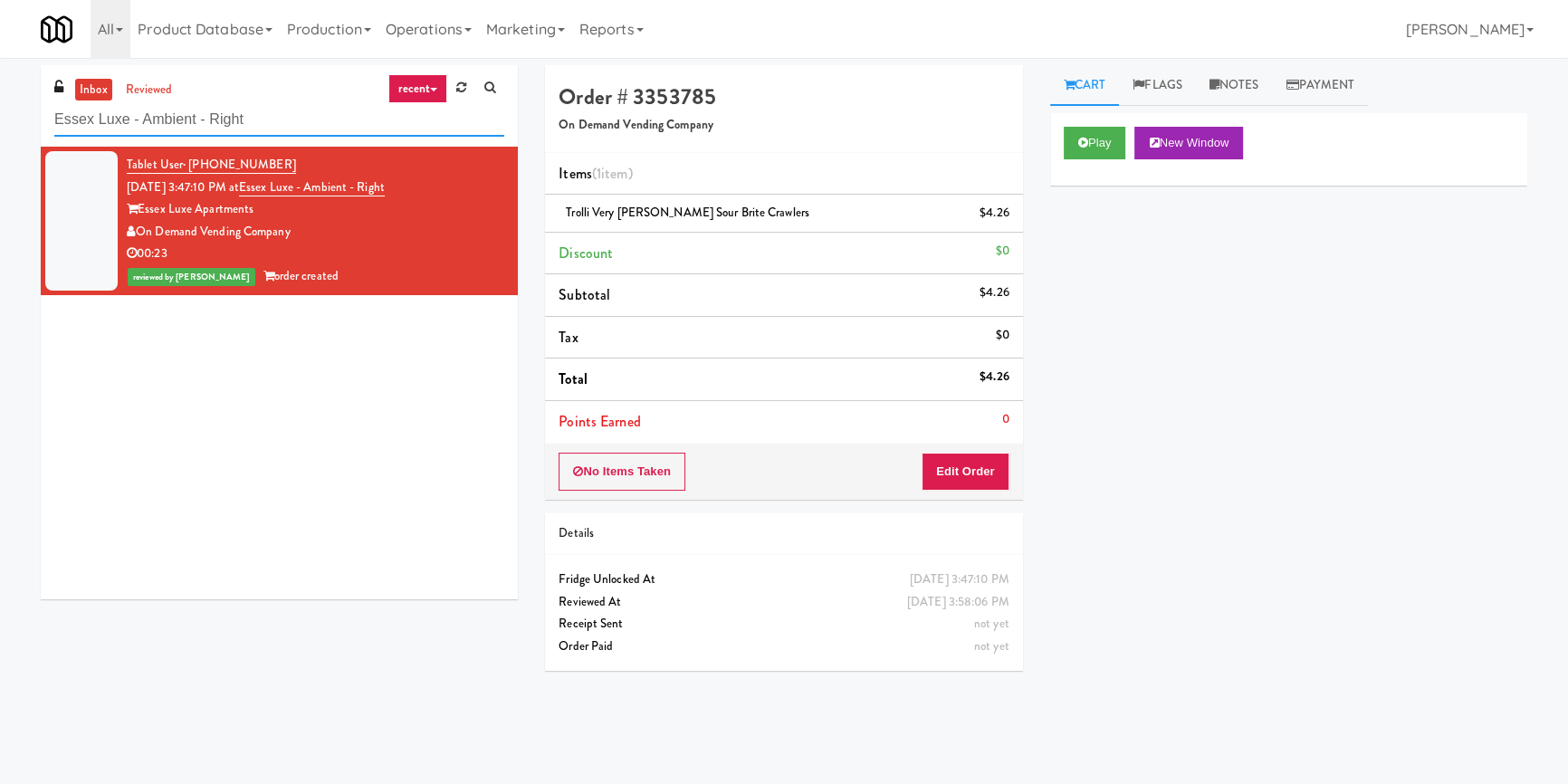
drag, startPoint x: 343, startPoint y: 127, endPoint x: 5, endPoint y: 107, distance: 338.6
click at [5, 107] on div "inbox reviewed recent all unclear take inventory issue suspicious failed recent…" at bounding box center [784, 420] width 1568 height 711
paste input "[PERSON_NAME] - Cooler 1"
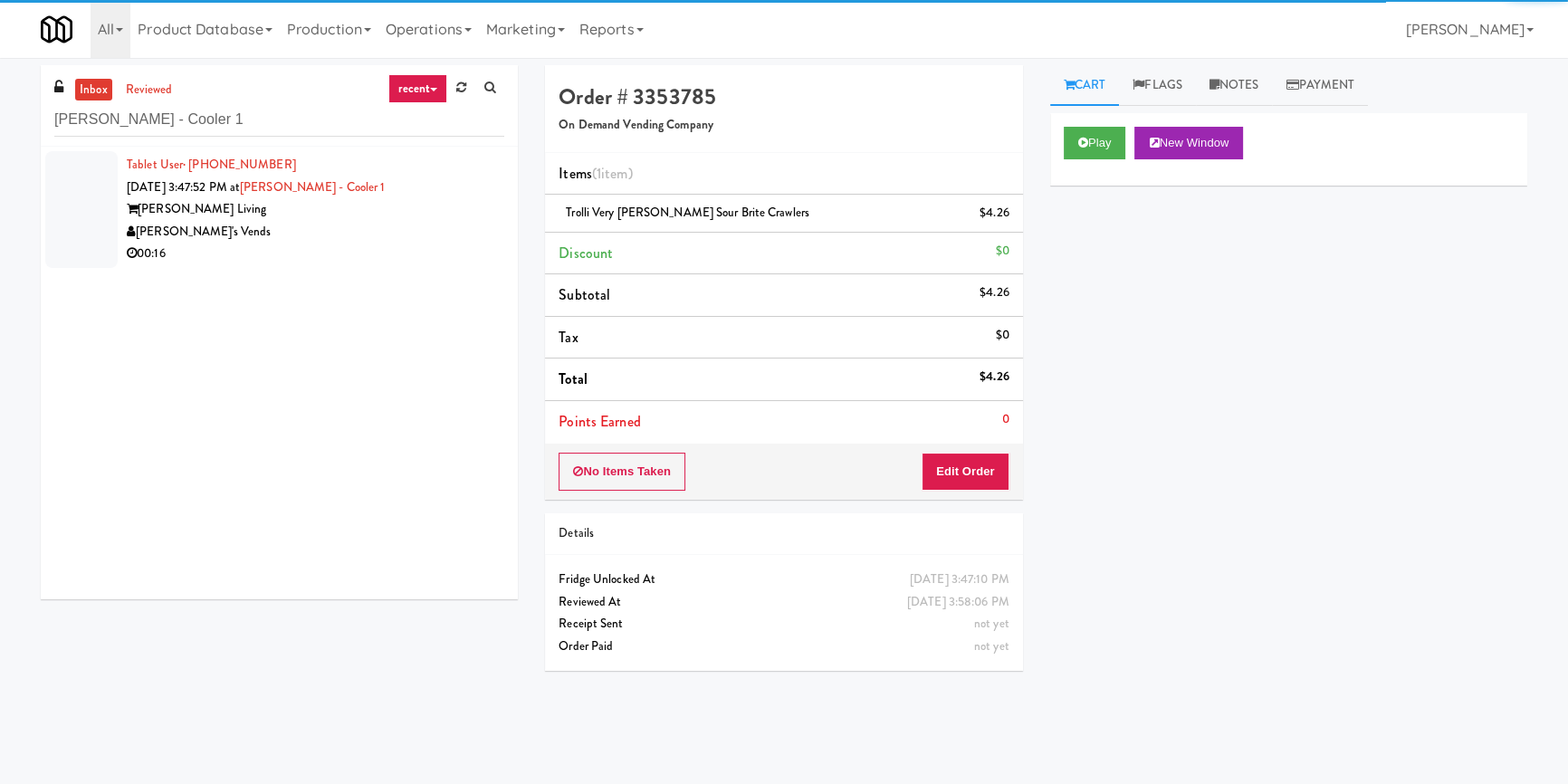
click at [403, 244] on div "00:16" at bounding box center [316, 253] width 378 height 23
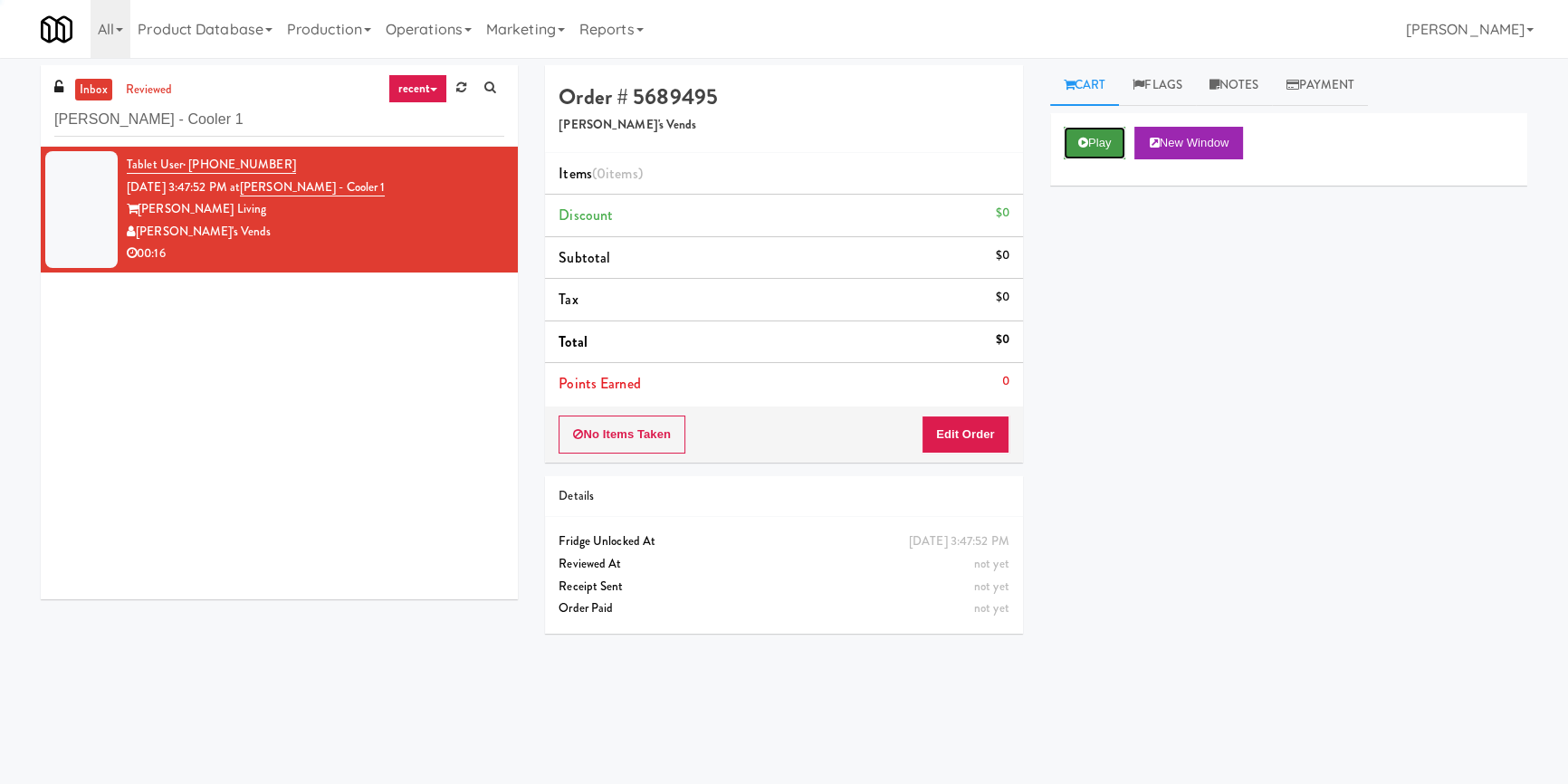
click at [1124, 147] on button "Play" at bounding box center [1095, 143] width 62 height 33
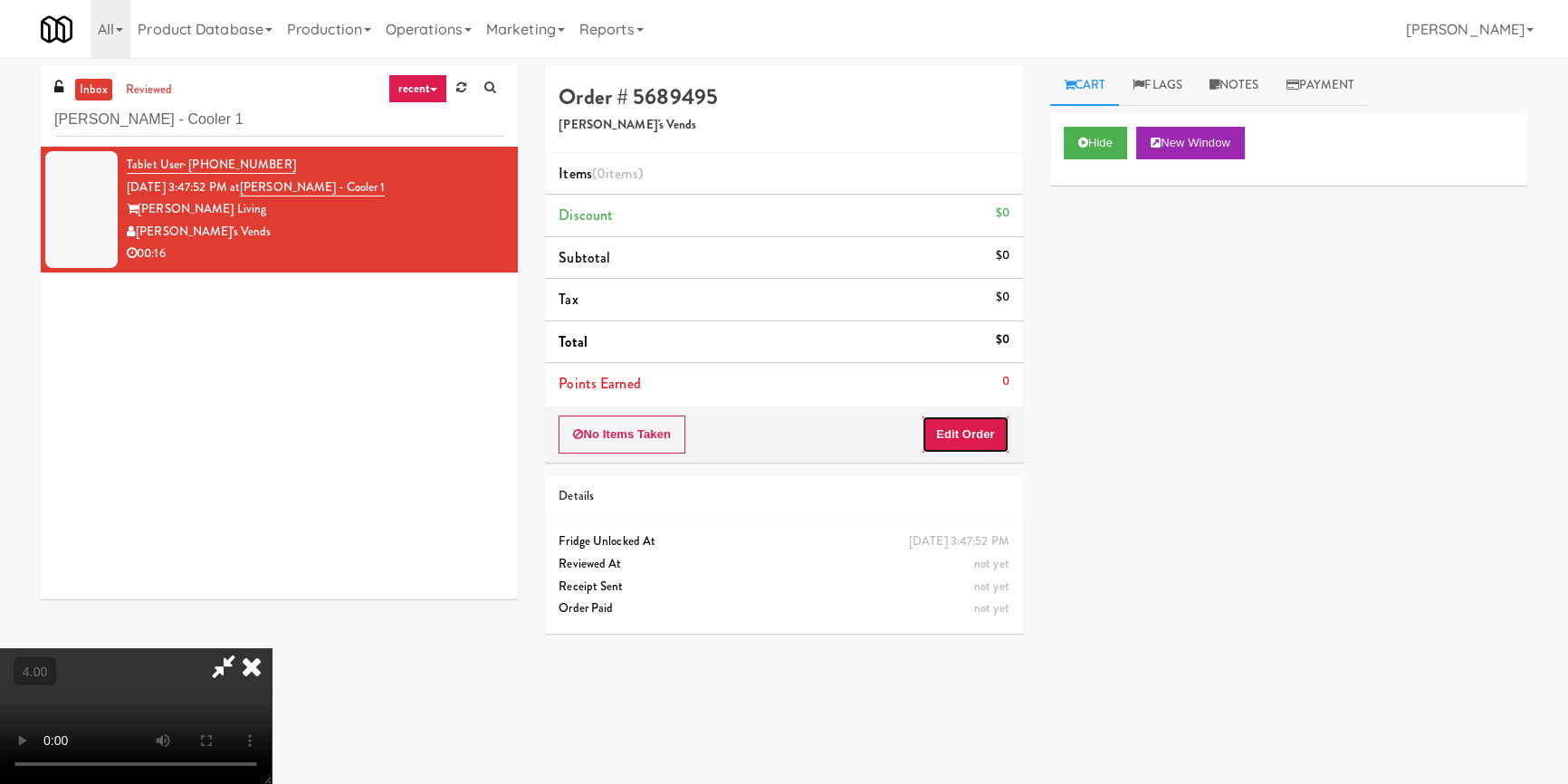
click at [997, 432] on button "Edit Order" at bounding box center [965, 435] width 88 height 38
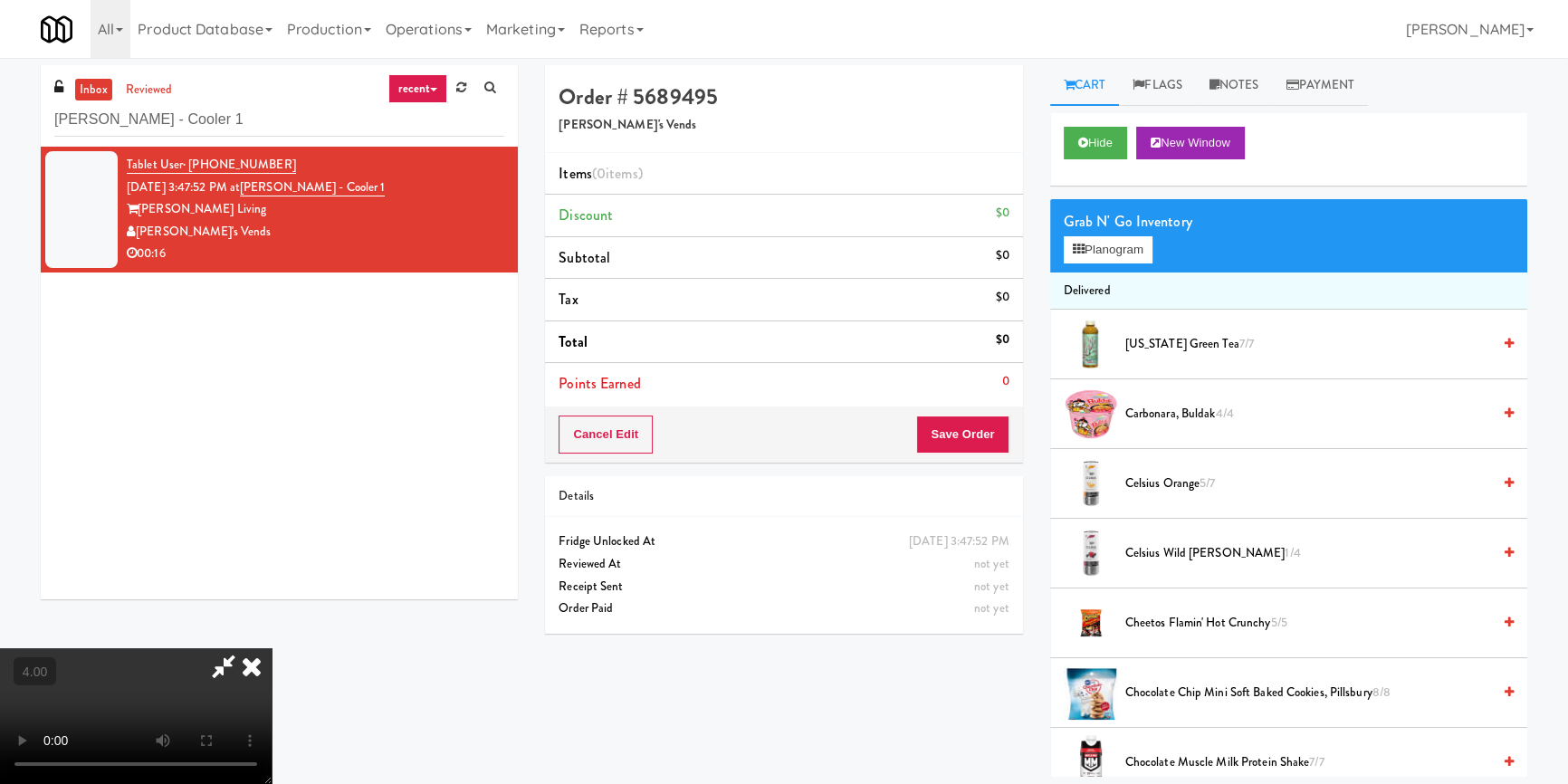
click at [272, 648] on video at bounding box center [136, 716] width 272 height 136
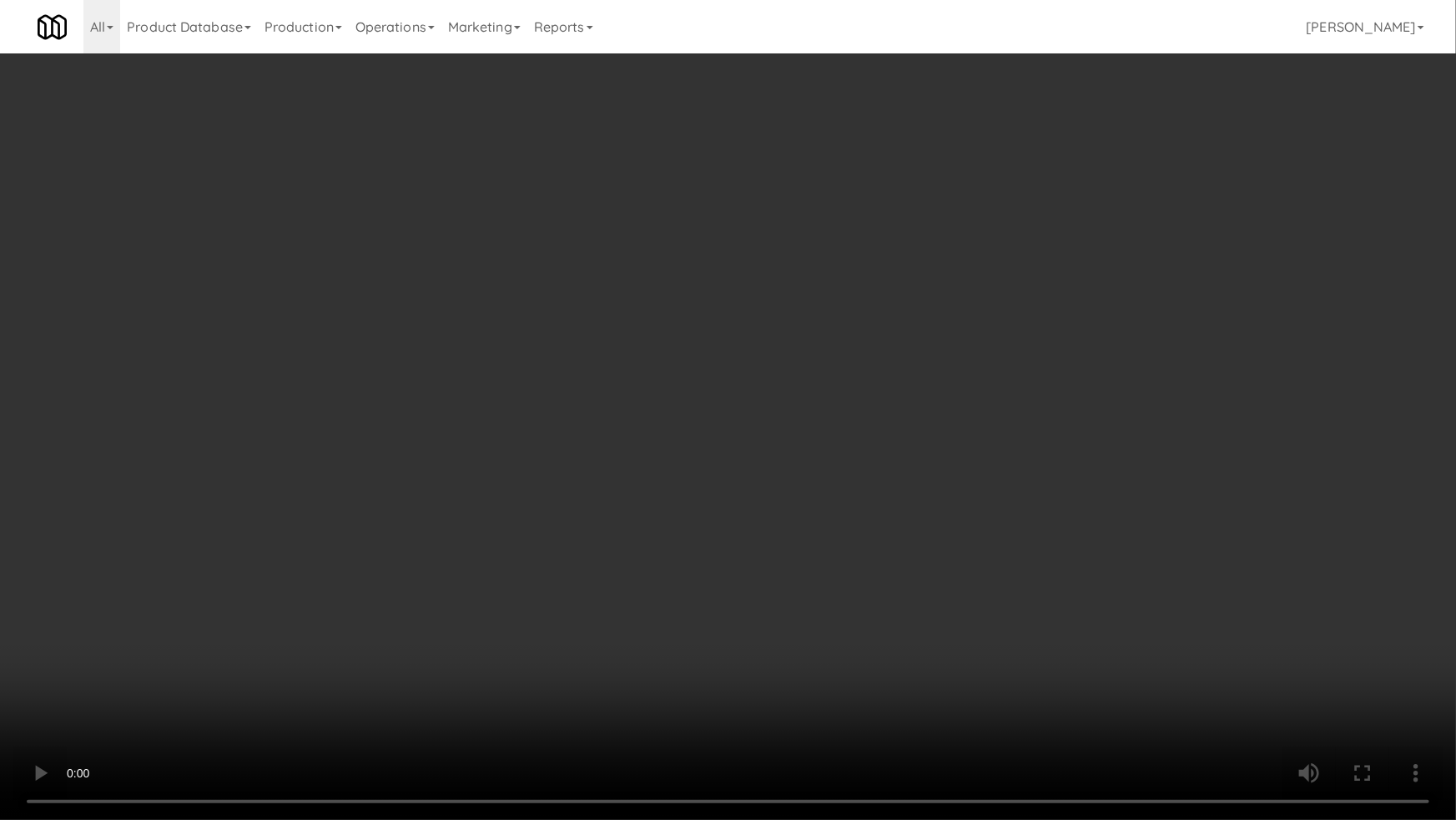
click at [768, 472] on video at bounding box center [728, 410] width 1456 height 820
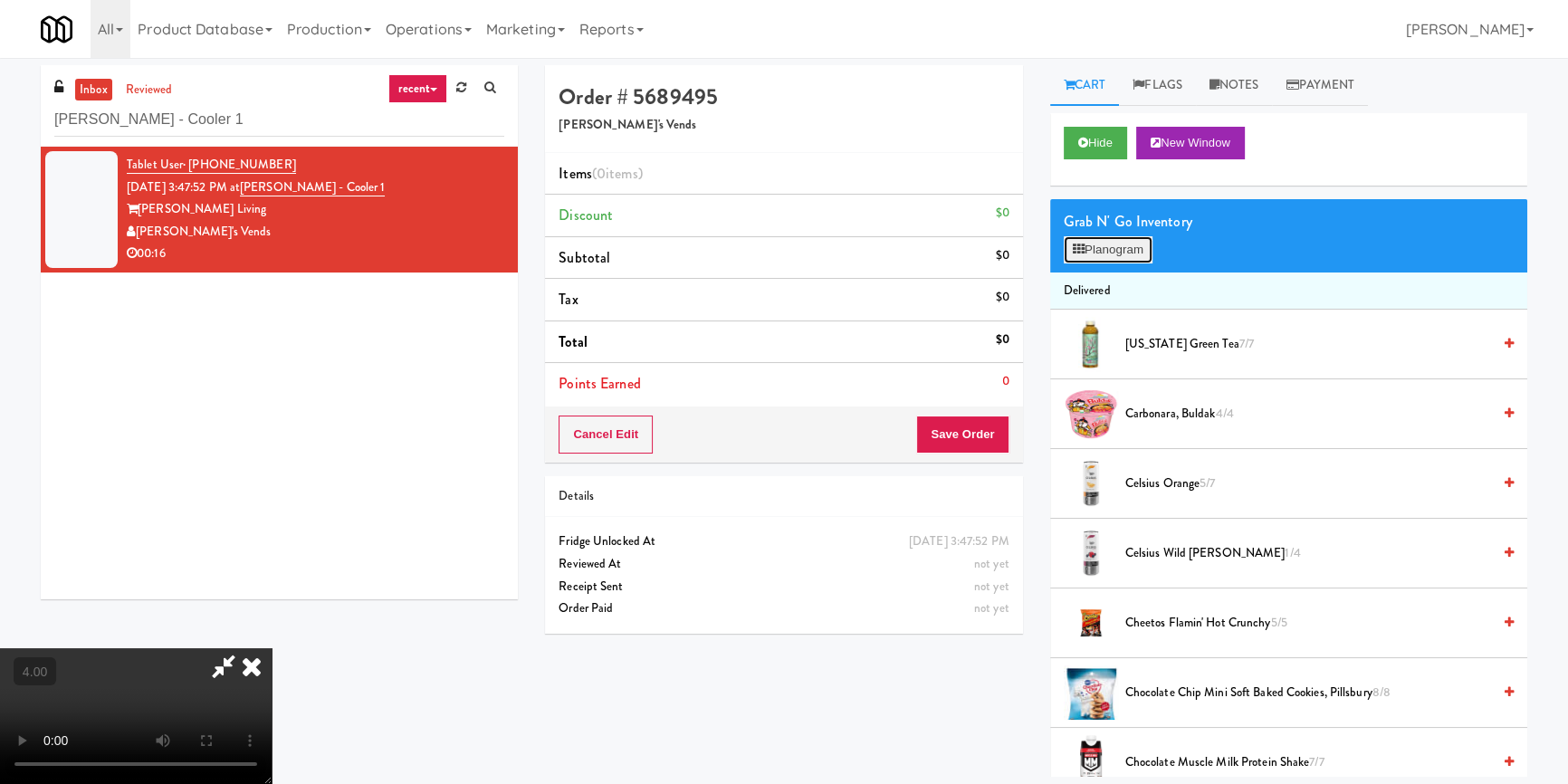
click at [1091, 239] on button "Planogram" at bounding box center [1107, 250] width 88 height 27
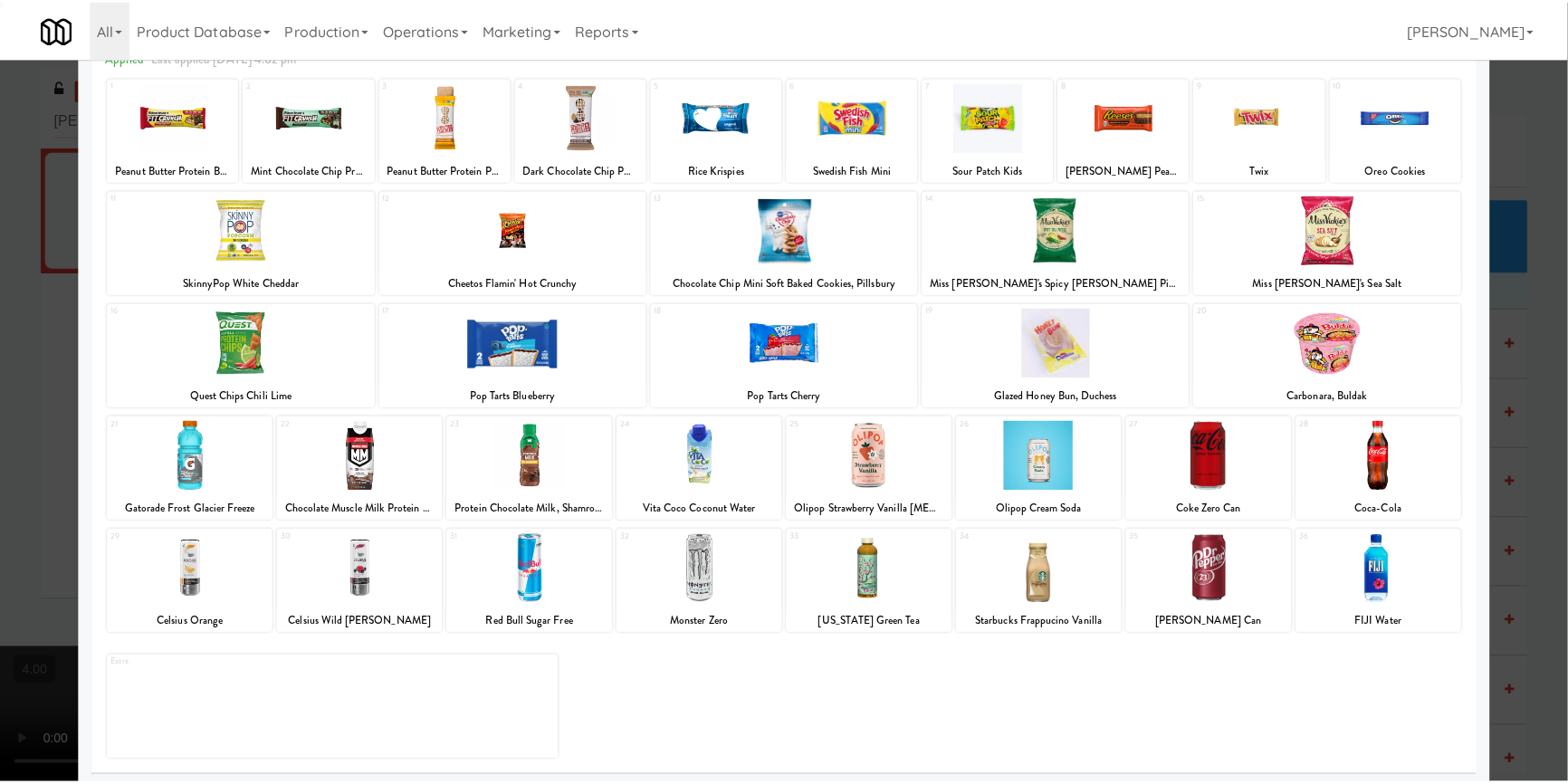
scroll to position [104, 0]
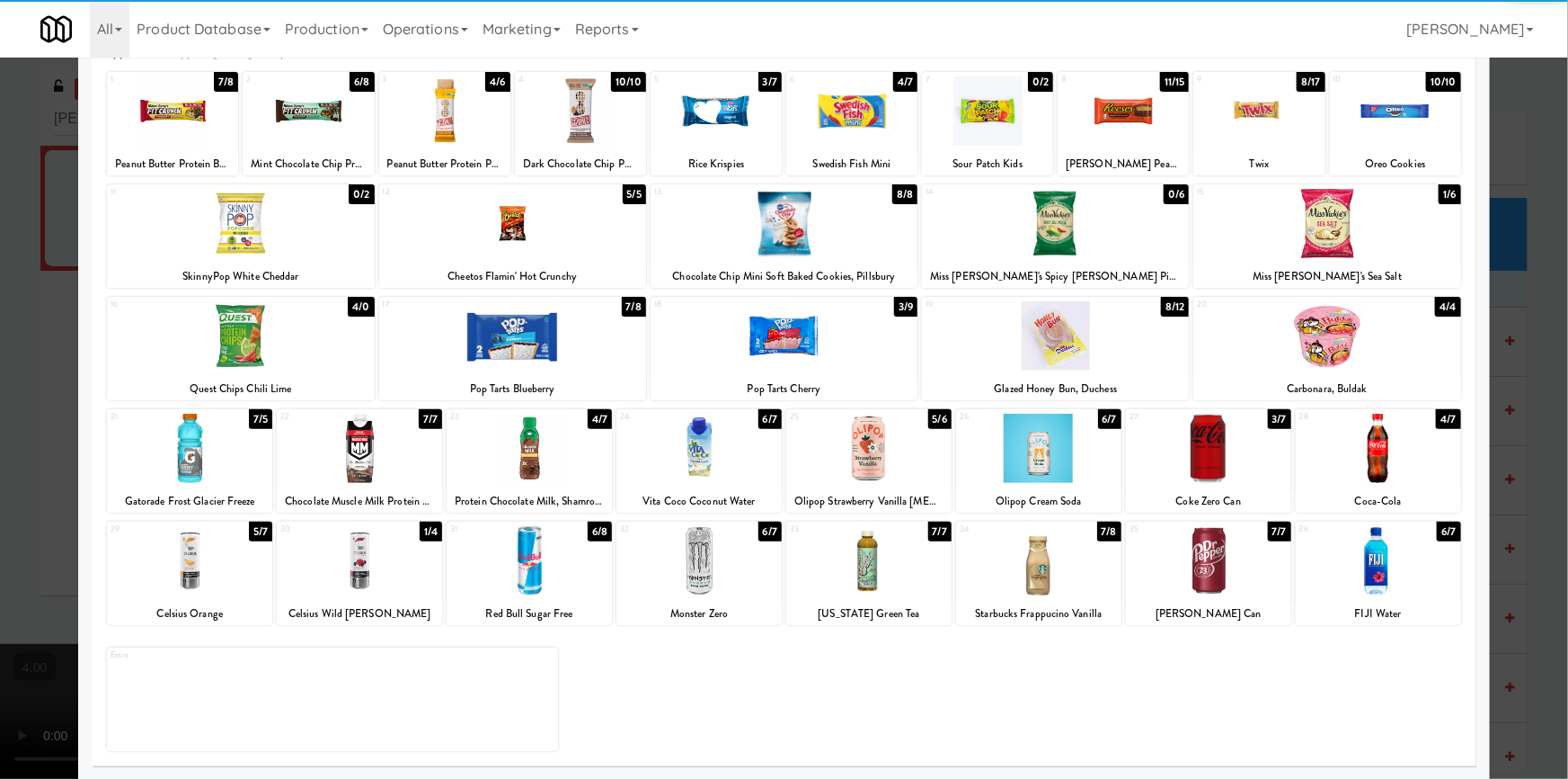
click at [692, 565] on div at bounding box center [699, 561] width 166 height 69
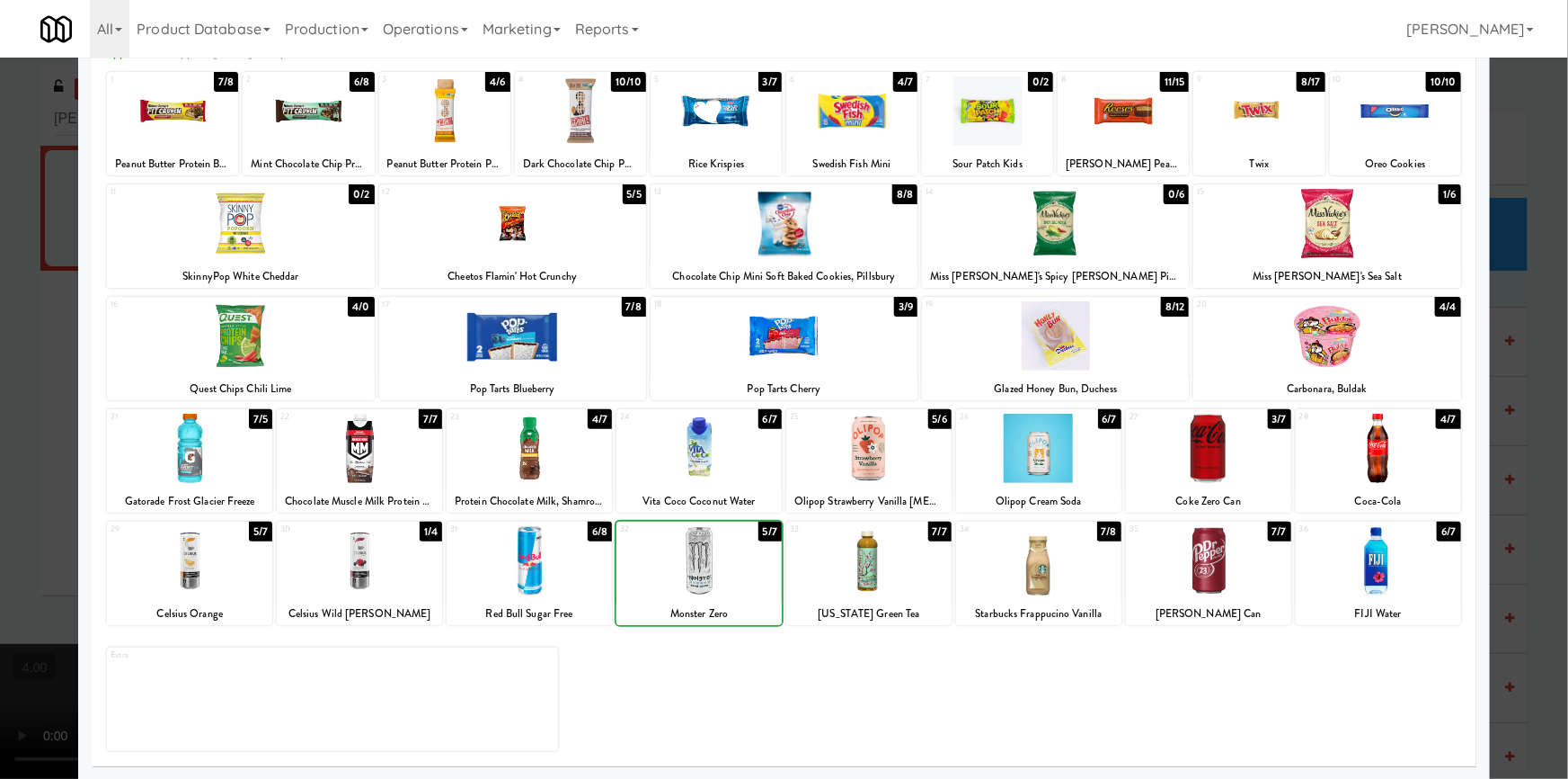
click at [692, 565] on div at bounding box center [699, 561] width 166 height 69
click at [1196, 456] on div at bounding box center [1209, 448] width 166 height 69
click at [1506, 351] on div at bounding box center [784, 390] width 1568 height 779
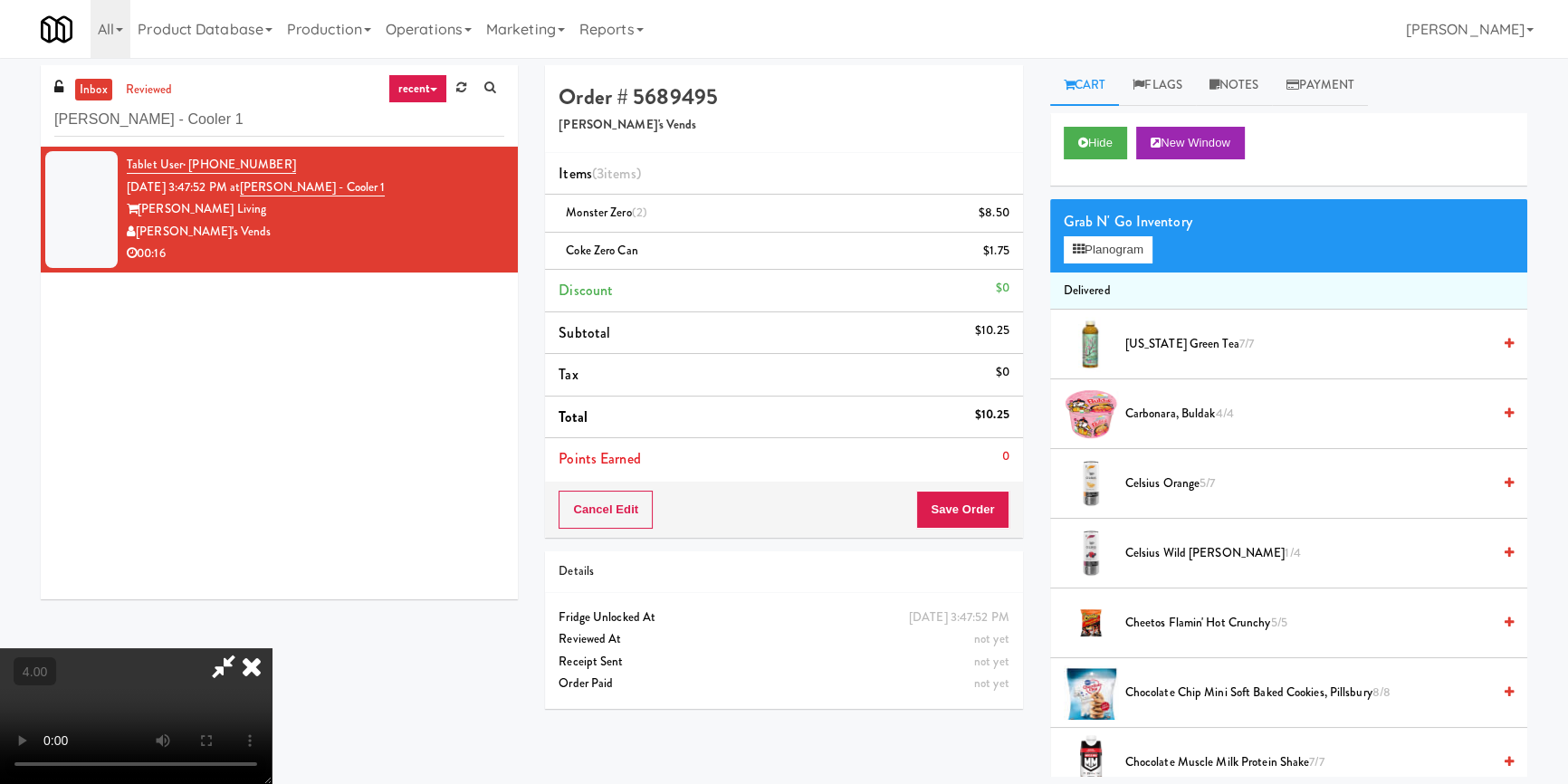
click at [272, 648] on icon at bounding box center [252, 666] width 40 height 36
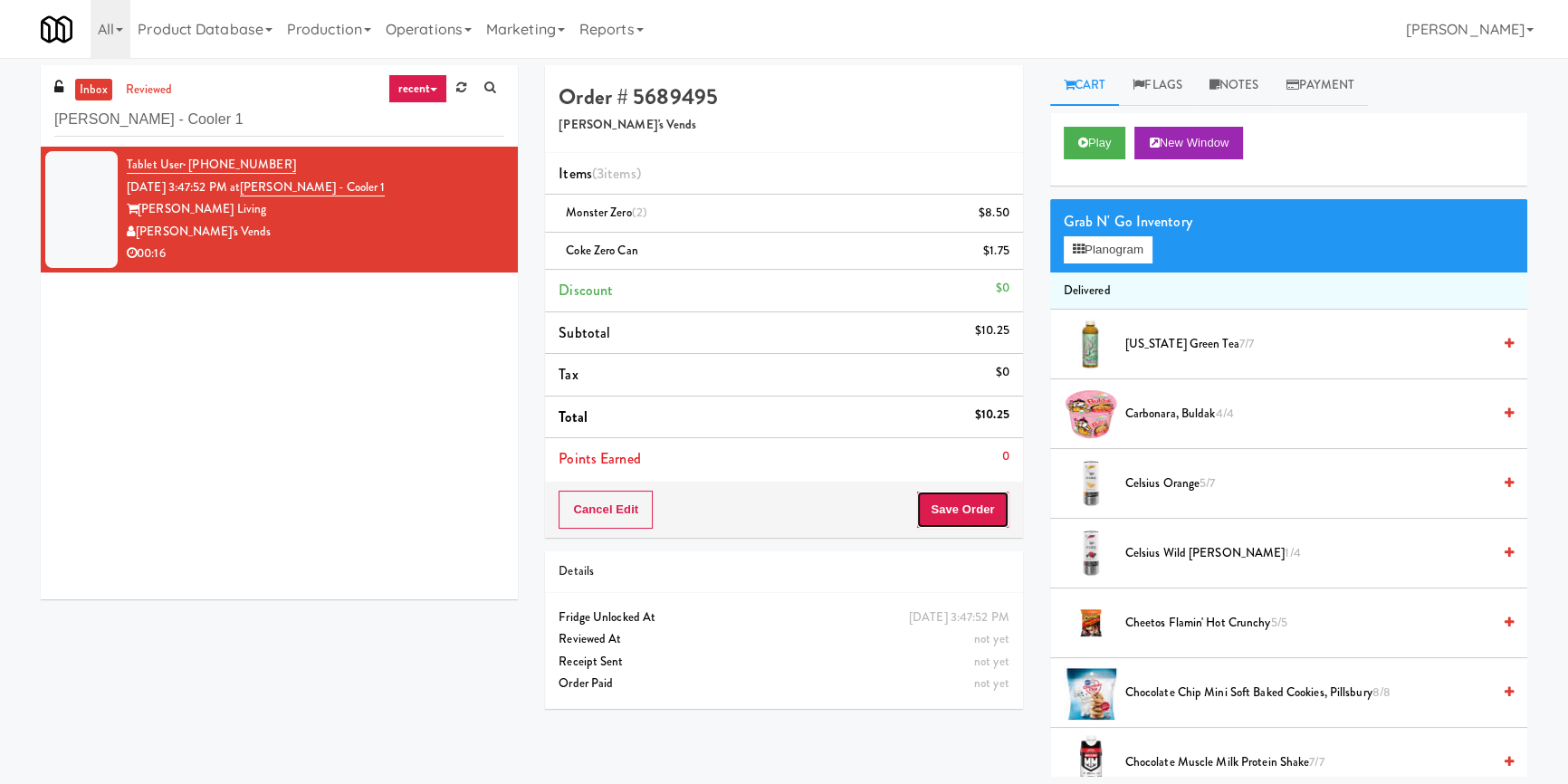
click at [949, 500] on button "Save Order" at bounding box center [961, 510] width 92 height 38
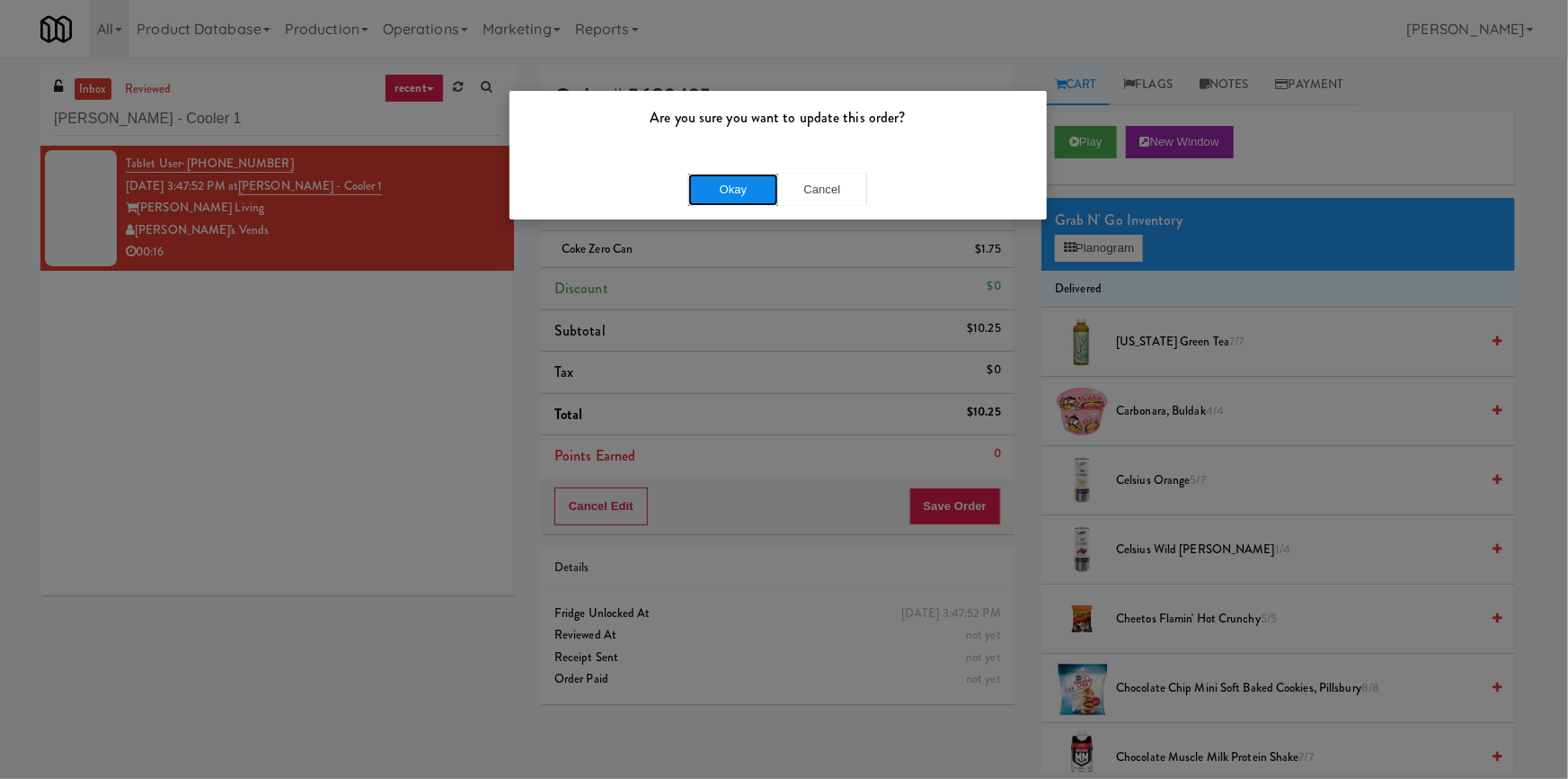
click at [734, 197] on button "Okay" at bounding box center [732, 190] width 90 height 33
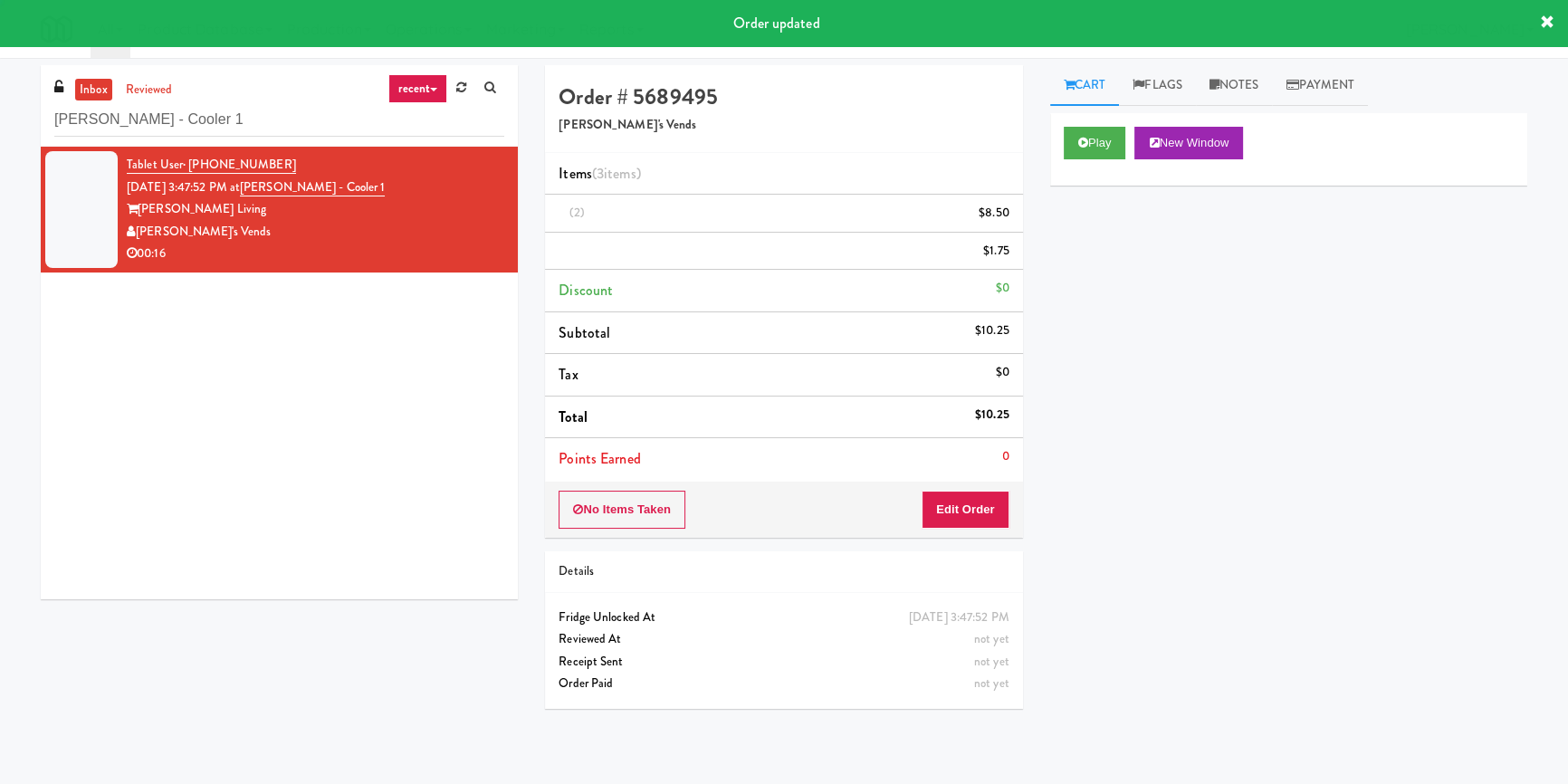
drag, startPoint x: 287, startPoint y: 136, endPoint x: 36, endPoint y: 145, distance: 251.2
click at [36, 145] on div "inbox reviewed recent all unclear take inventory issue suspicious failed recent…" at bounding box center [279, 338] width 504 height 547
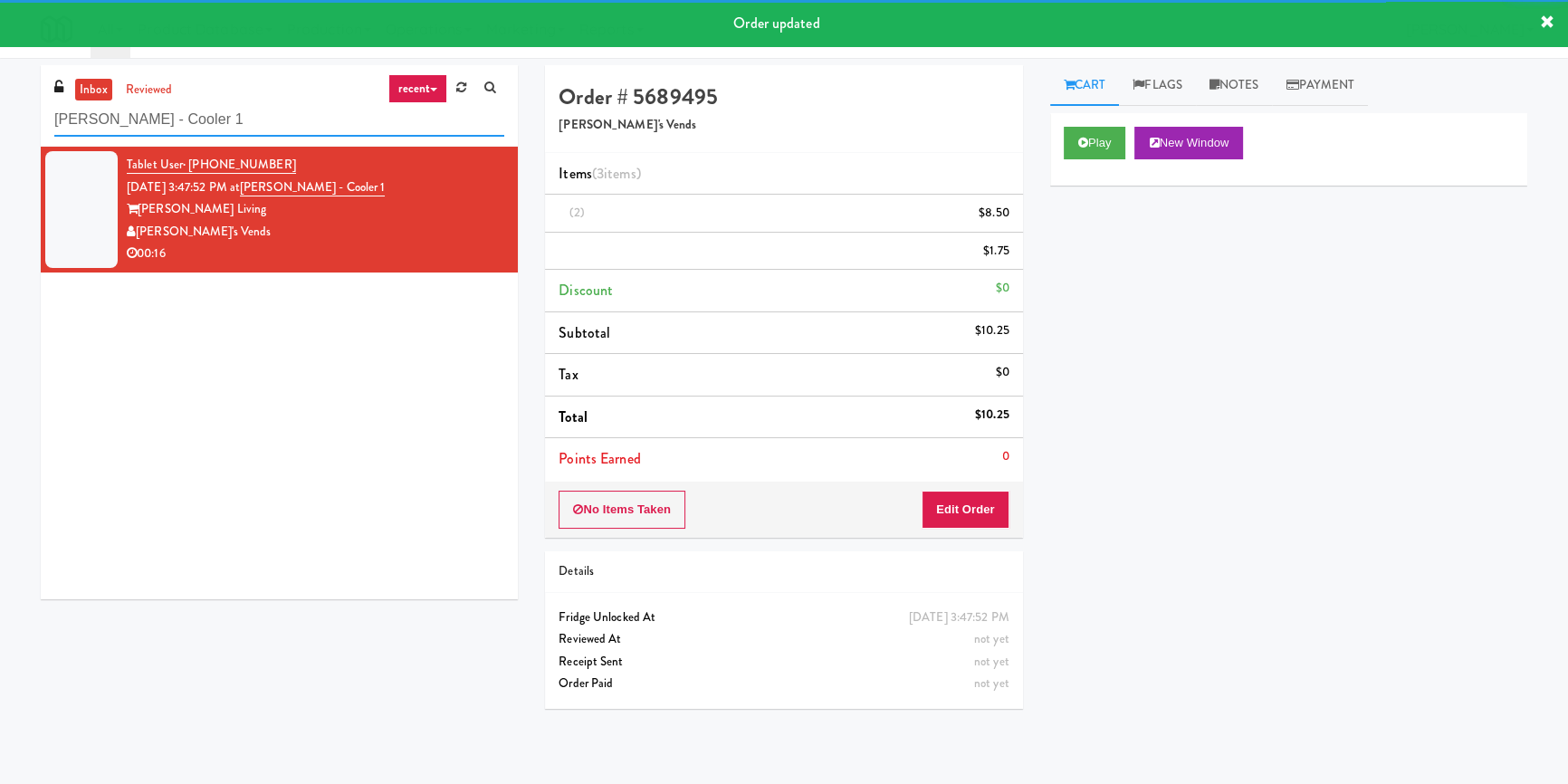
click at [248, 103] on input "[PERSON_NAME] - Cooler 1" at bounding box center [279, 119] width 450 height 34
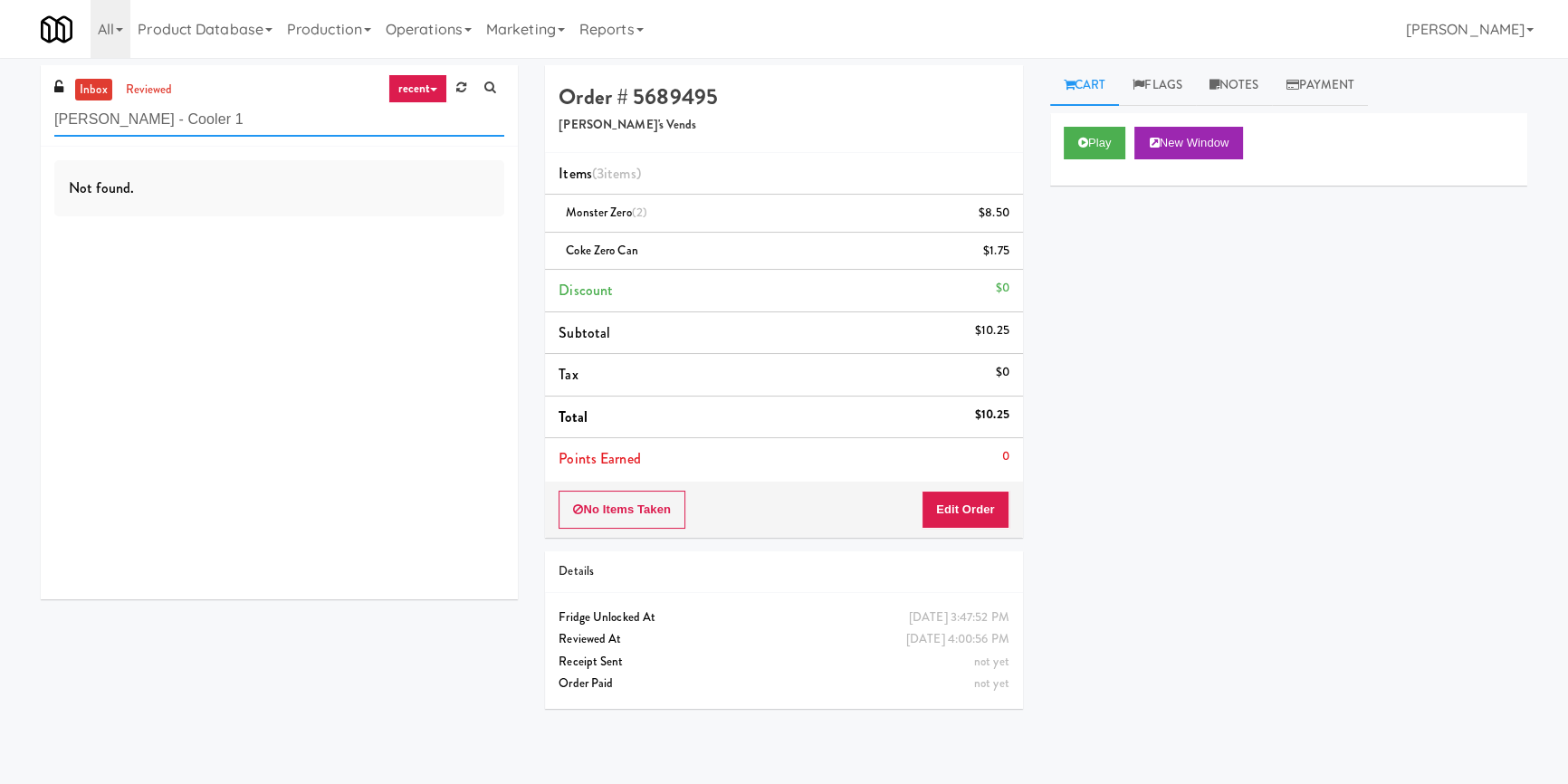
click at [249, 128] on input "[PERSON_NAME] - Cooler 1" at bounding box center [279, 119] width 450 height 34
paste input "The Jack - Pantry - Right"
click at [246, 125] on input "[PERSON_NAME] - Cooler 1The Jack - Pantry - Right" at bounding box center [279, 119] width 450 height 34
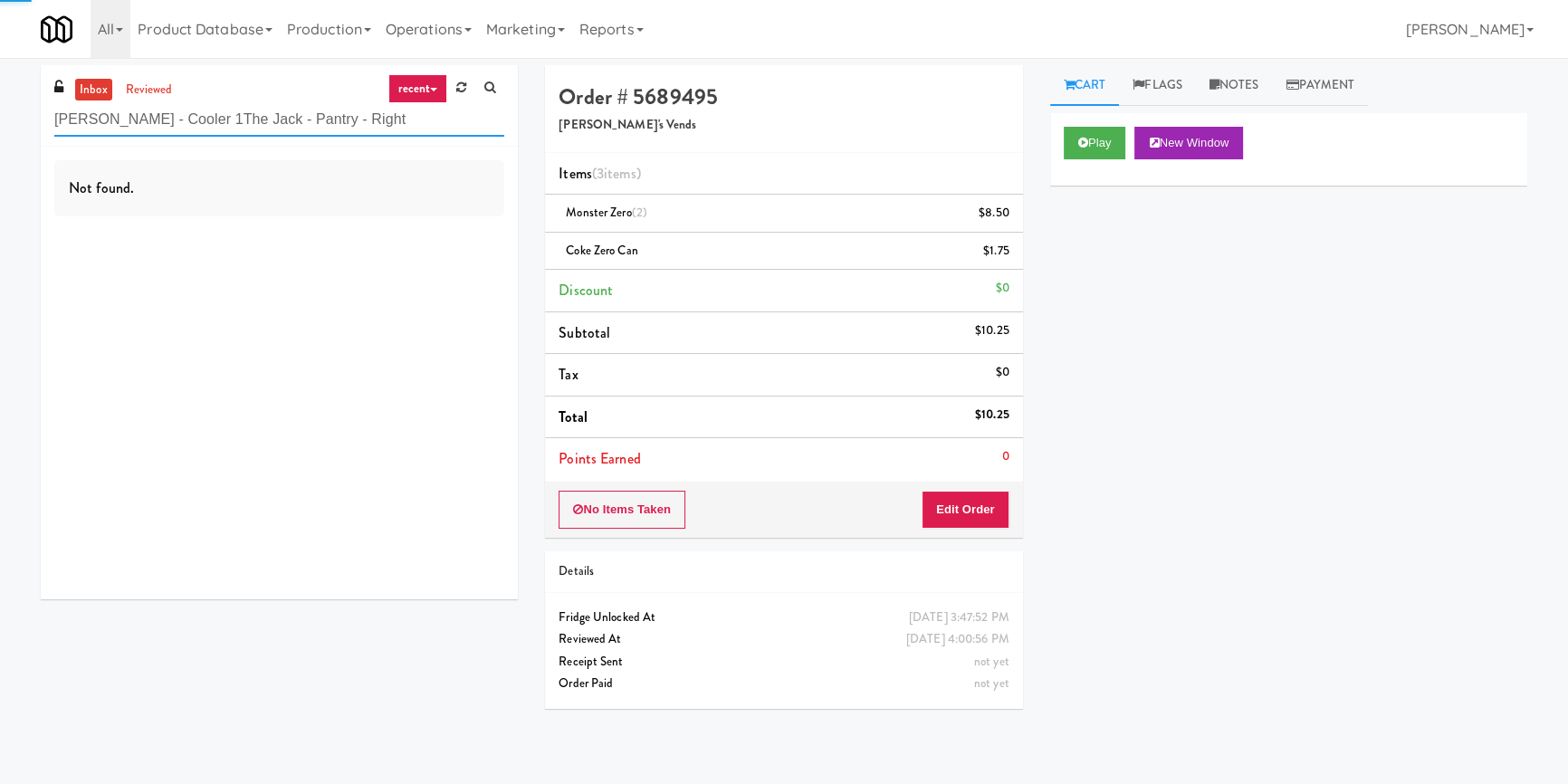
paste input "text"
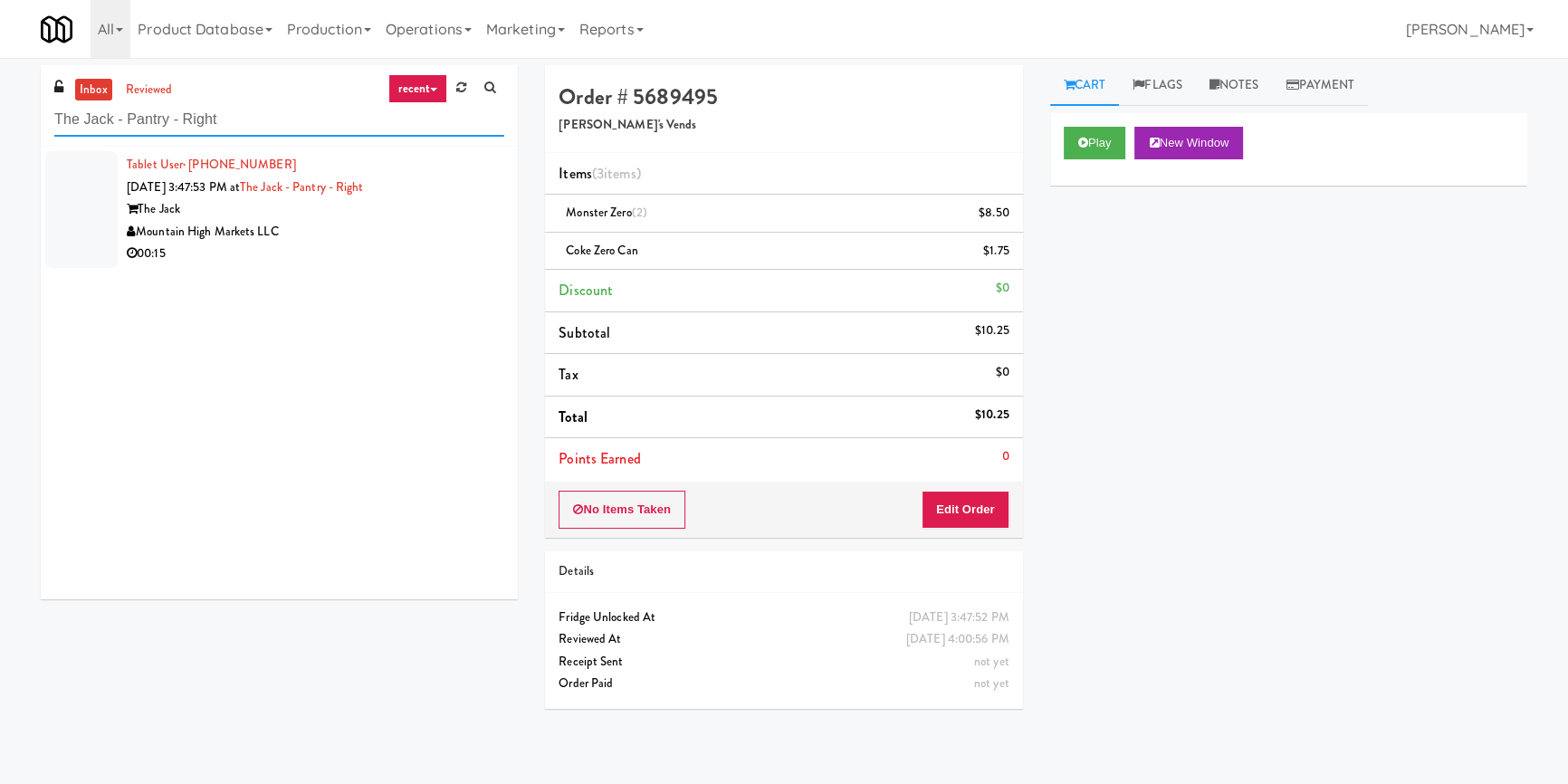
type input "The Jack - Pantry - Right"
click at [397, 239] on div "Mountain High Markets LLC" at bounding box center [316, 232] width 378 height 23
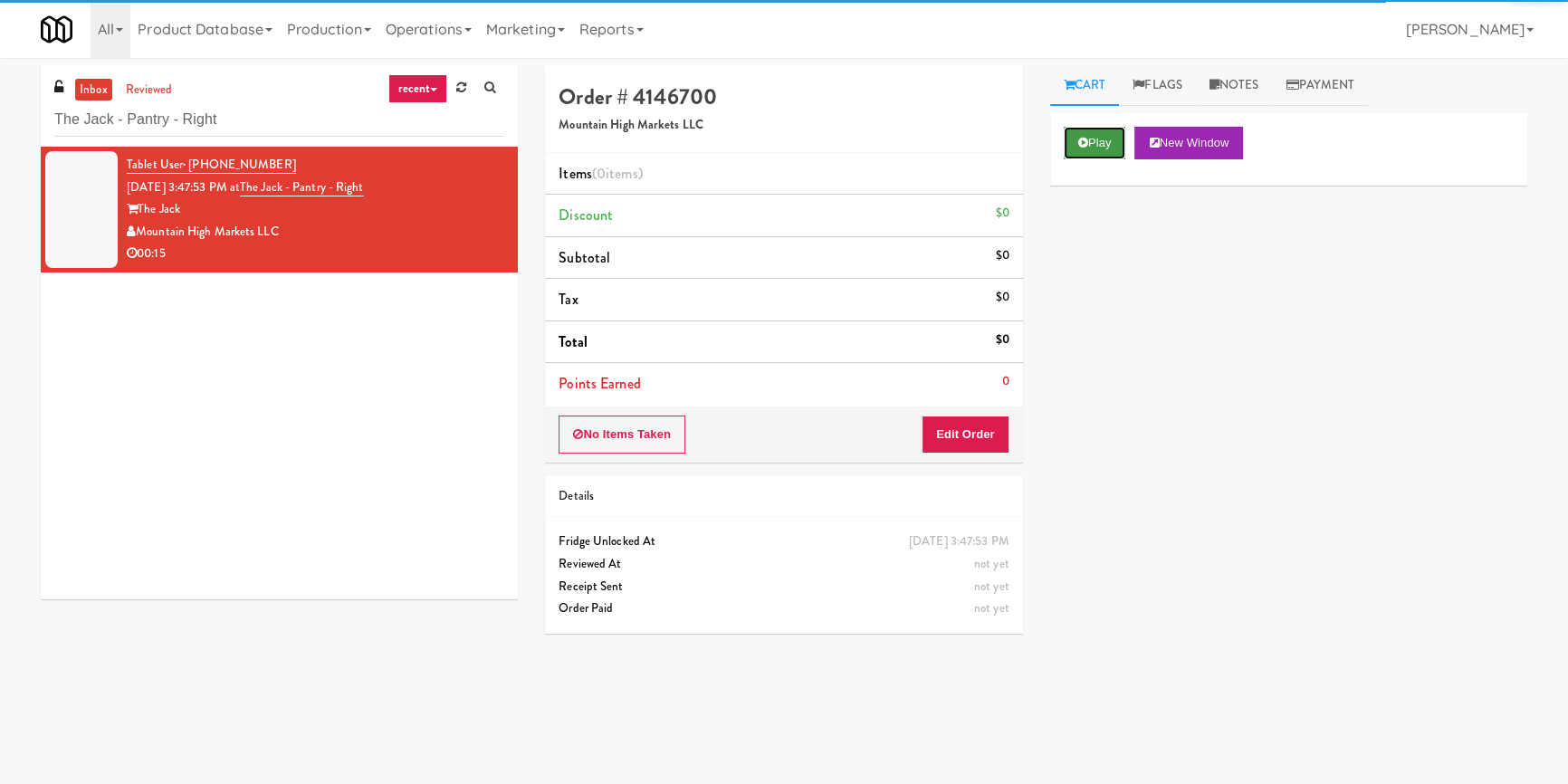
click at [1111, 139] on button "Play" at bounding box center [1095, 143] width 62 height 33
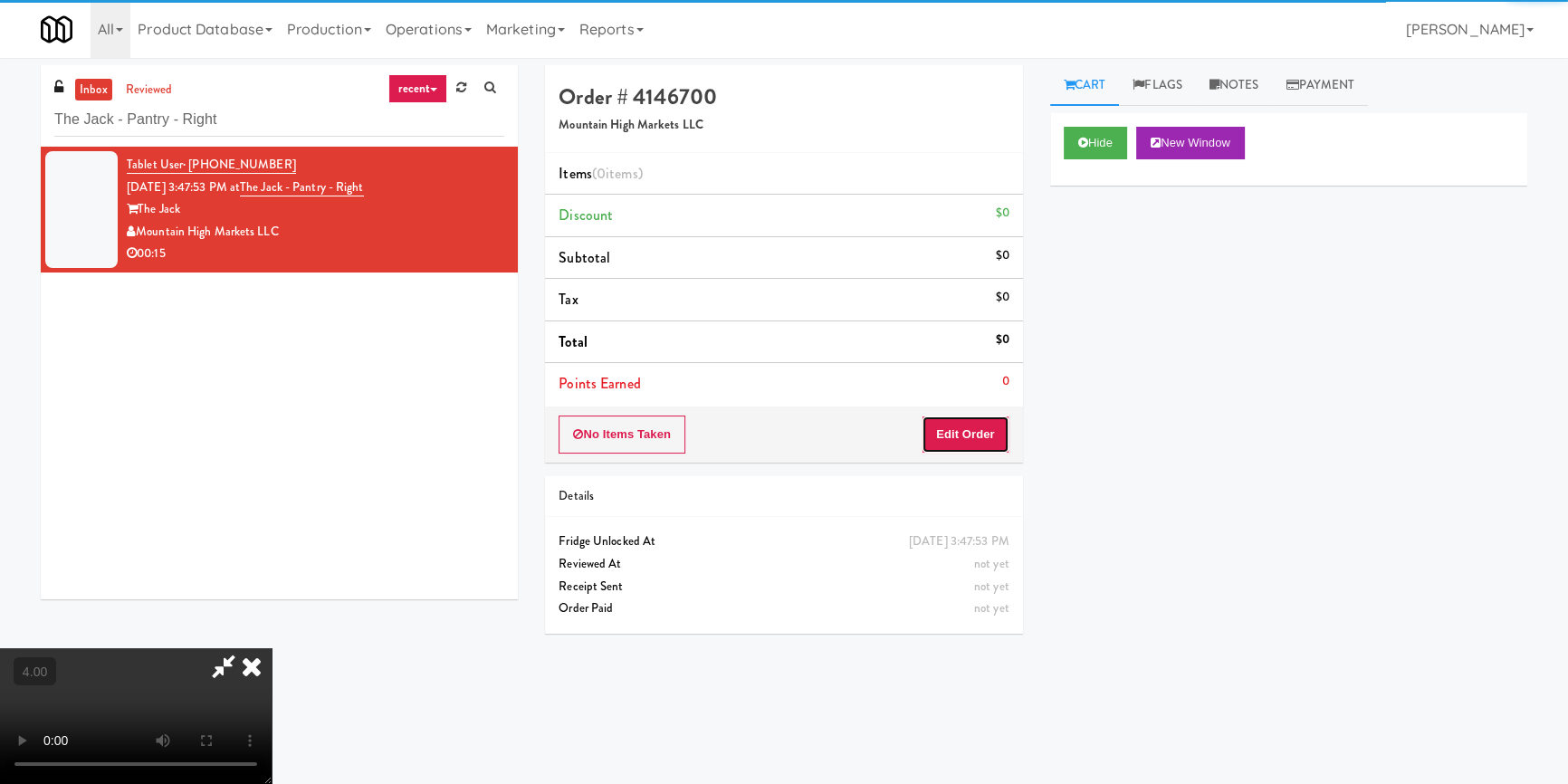
click at [992, 430] on button "Edit Order" at bounding box center [965, 435] width 88 height 38
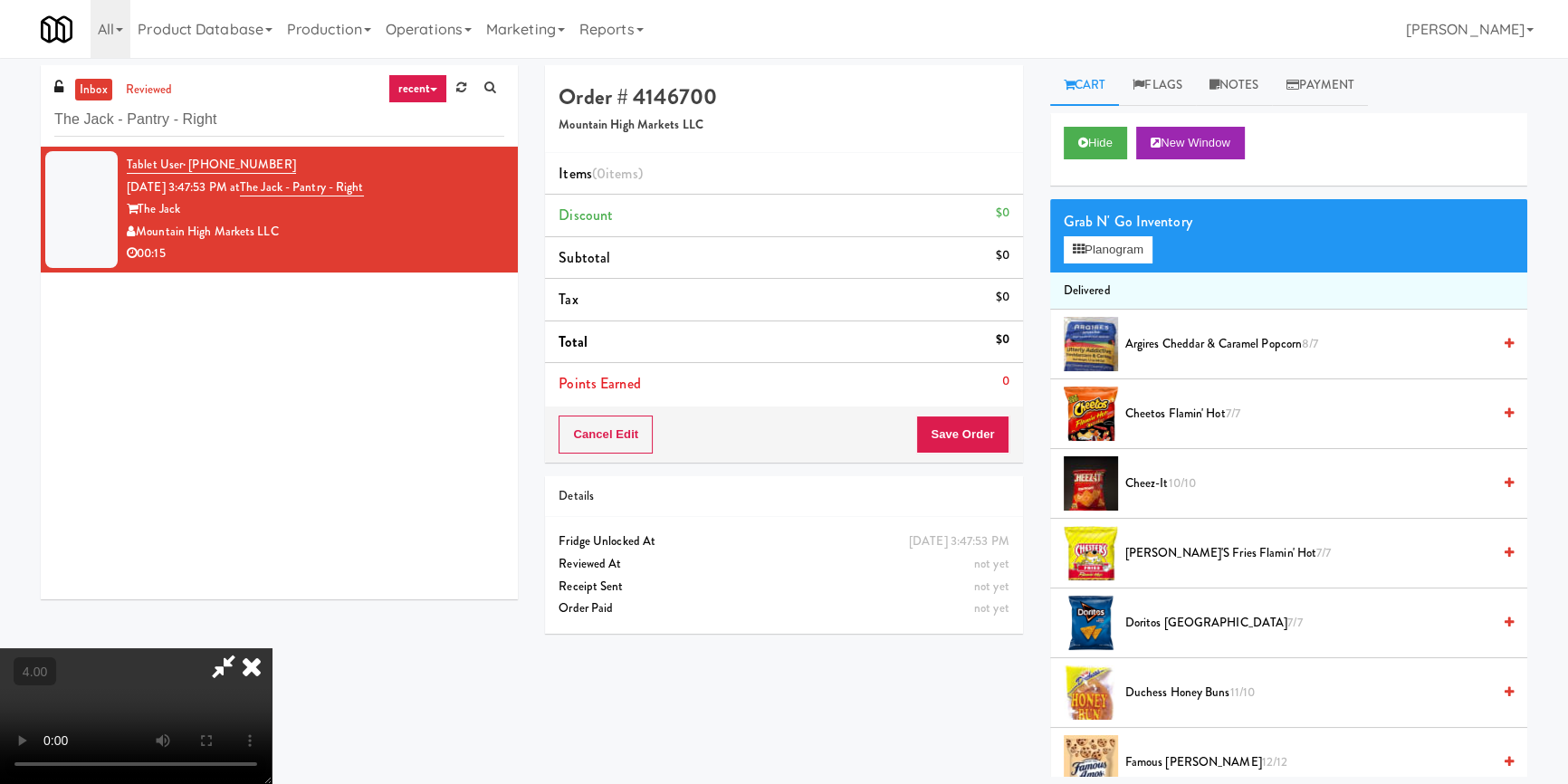
click at [272, 648] on video at bounding box center [136, 716] width 272 height 136
drag, startPoint x: 650, startPoint y: 490, endPoint x: 648, endPoint y: 559, distance: 69.0
click at [272, 648] on video at bounding box center [136, 716] width 272 height 136
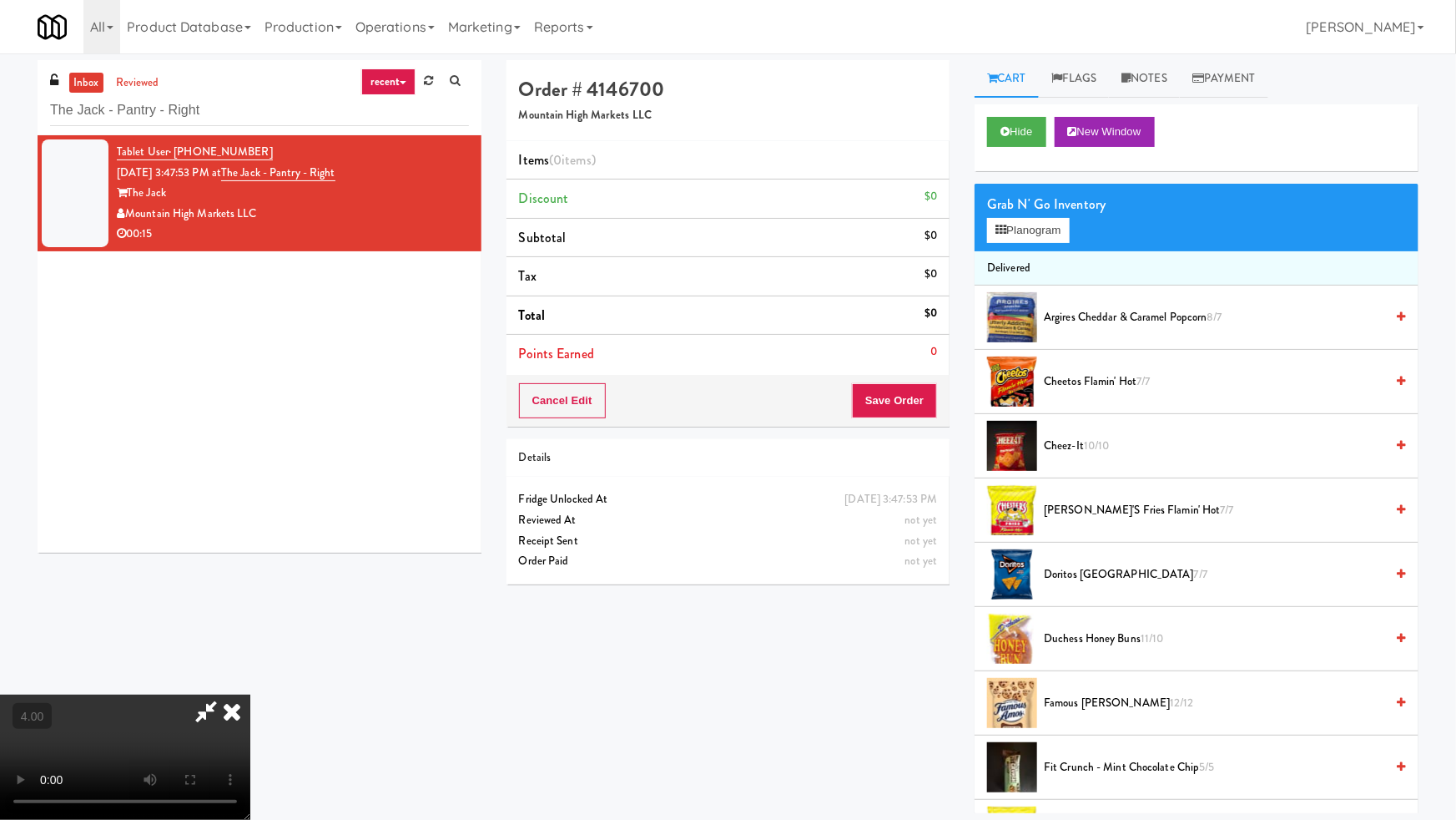
click at [251, 695] on video at bounding box center [125, 757] width 251 height 125
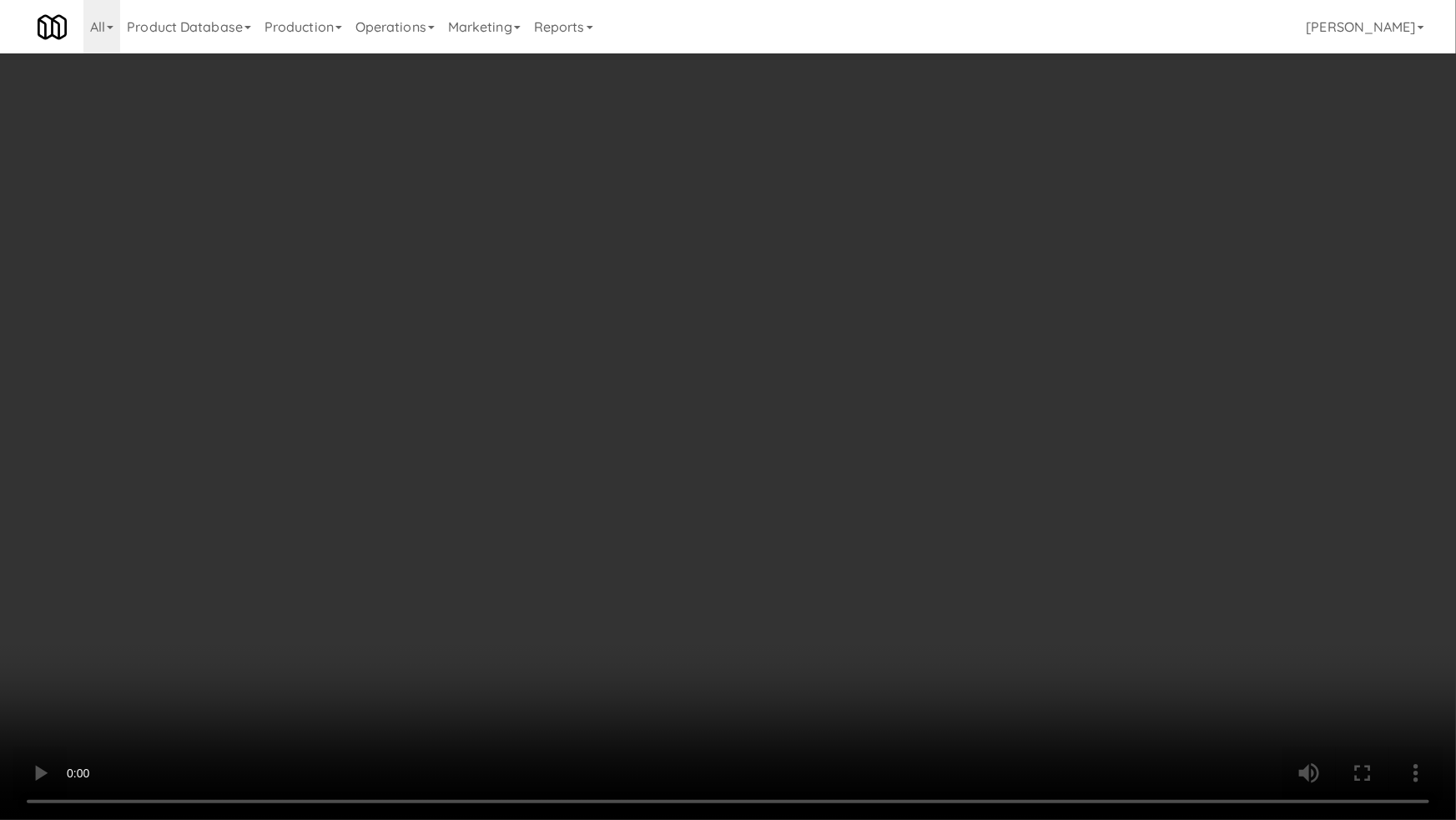
click at [595, 512] on video at bounding box center [728, 410] width 1456 height 820
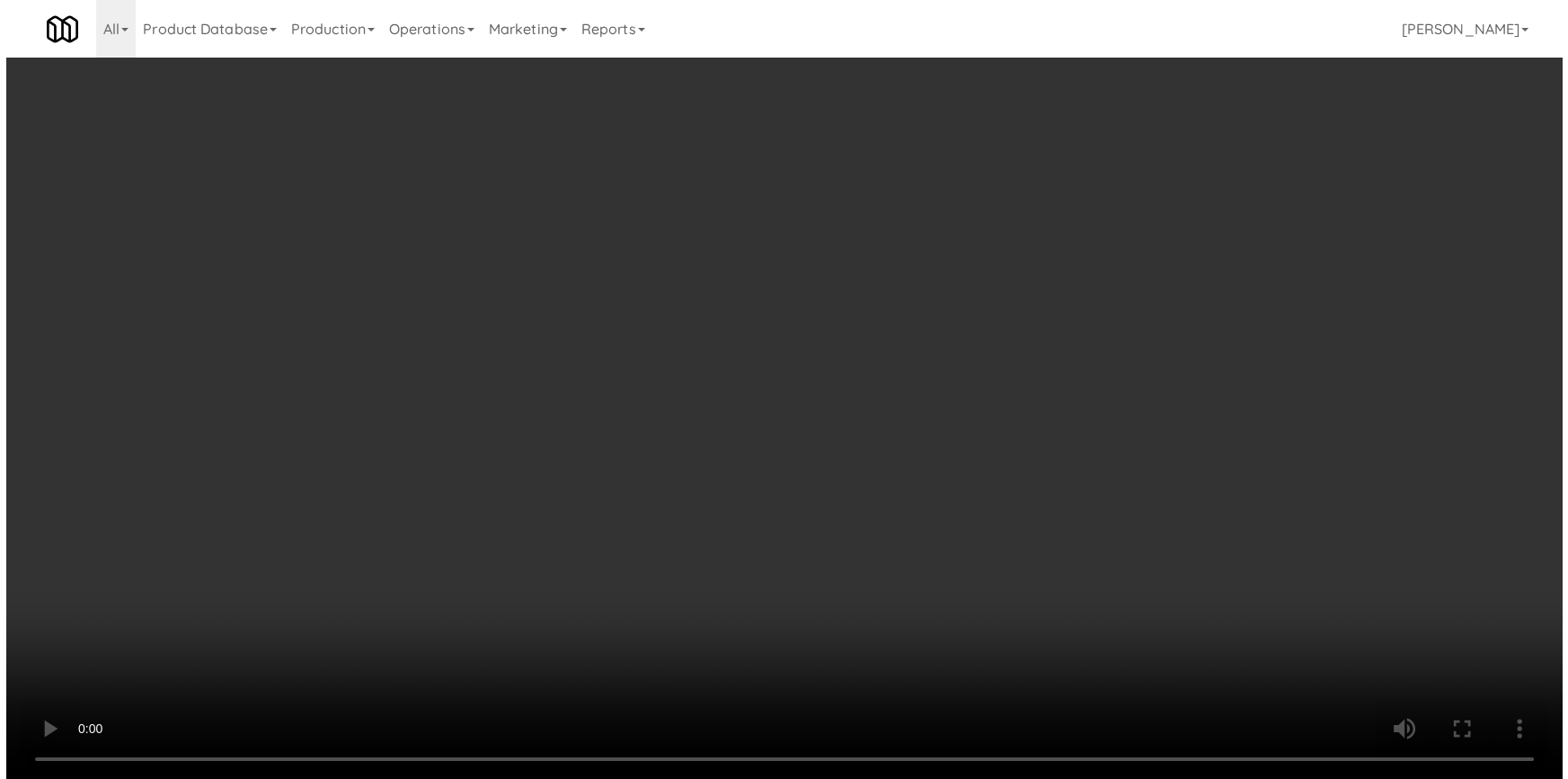
scroll to position [252, 0]
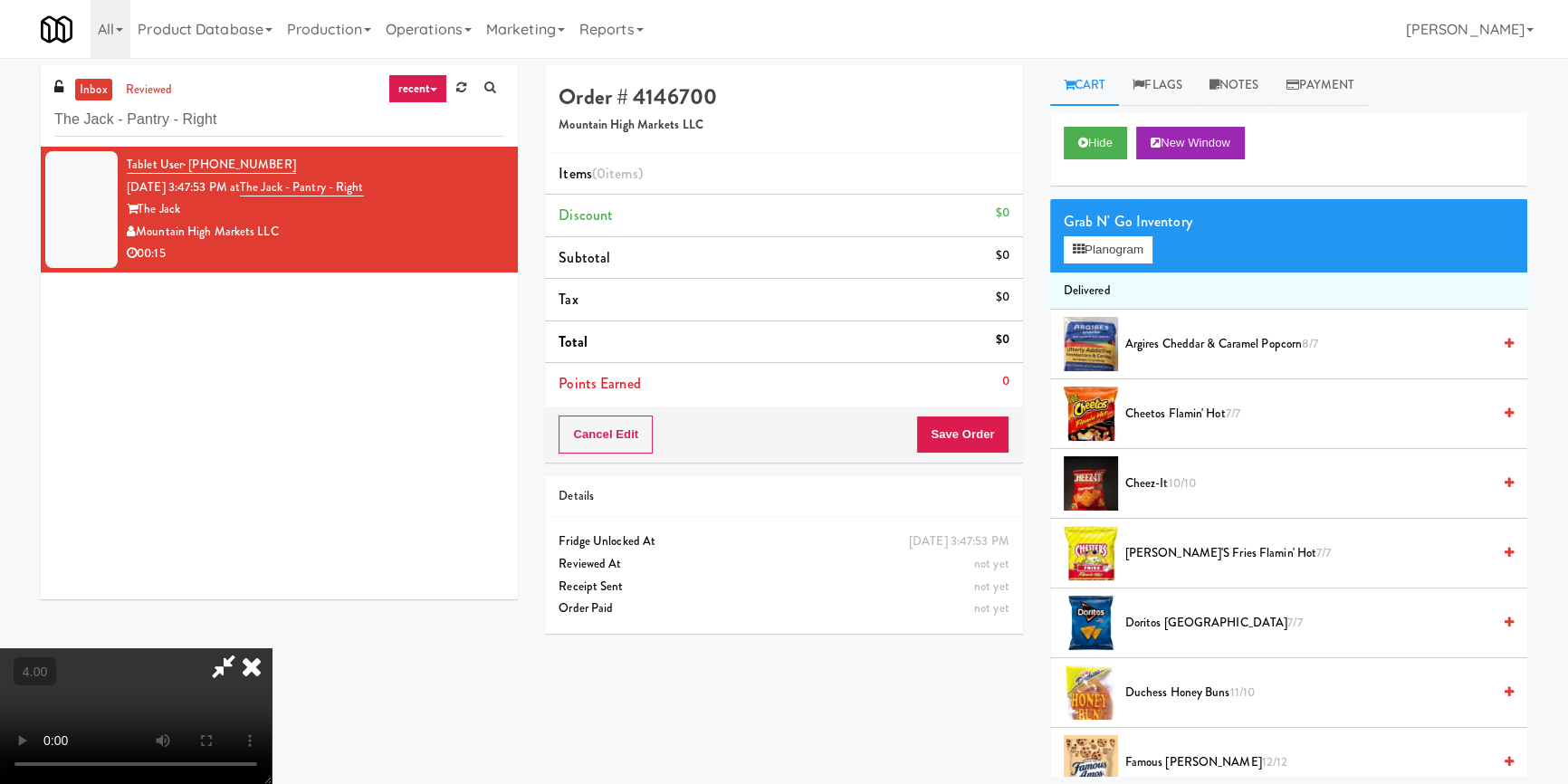
click at [1079, 233] on div "Grab N' Go Inventory Planogram" at bounding box center [1288, 235] width 477 height 73
click at [1114, 253] on button "Planogram" at bounding box center [1107, 250] width 88 height 27
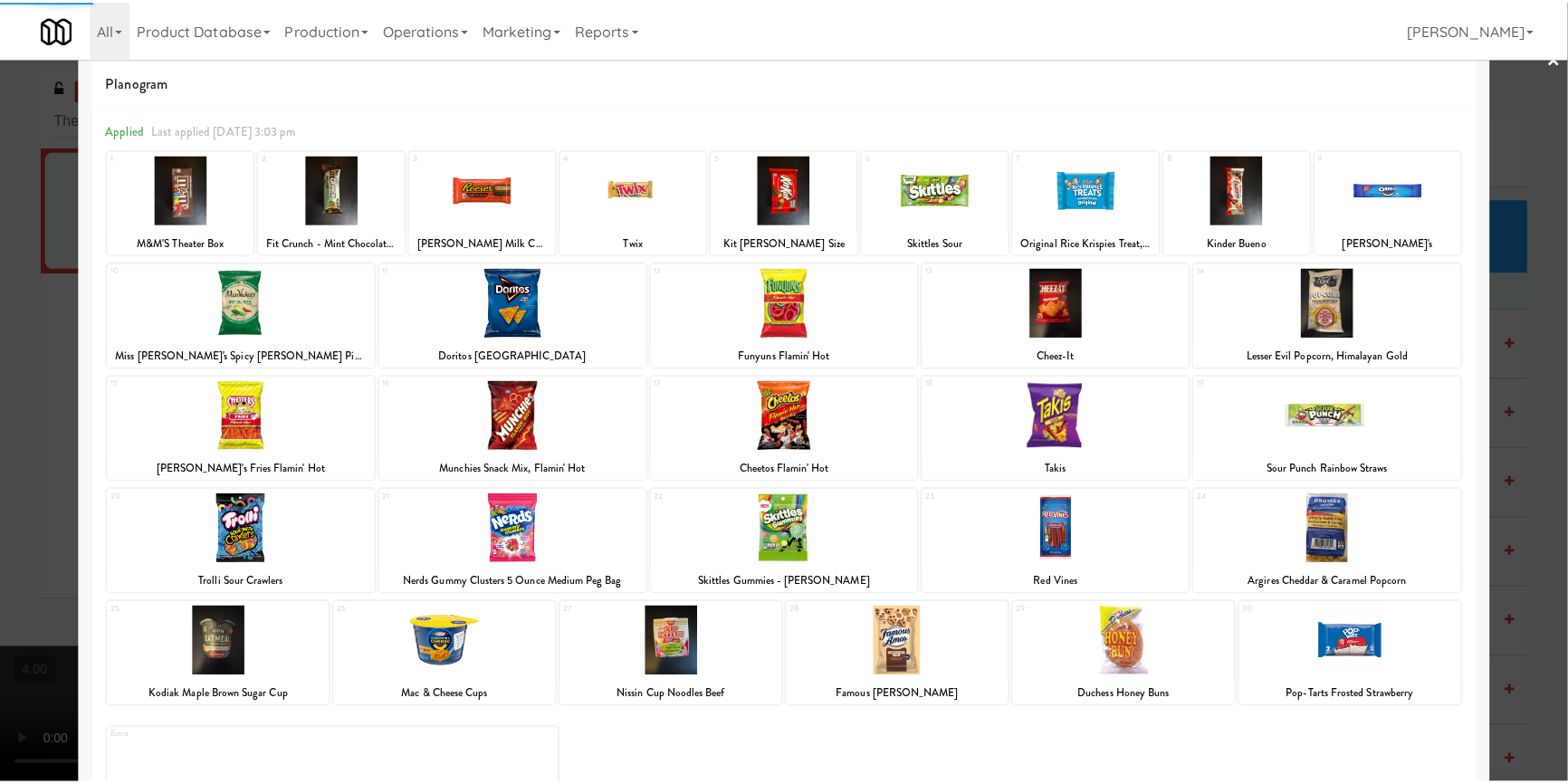
scroll to position [104, 0]
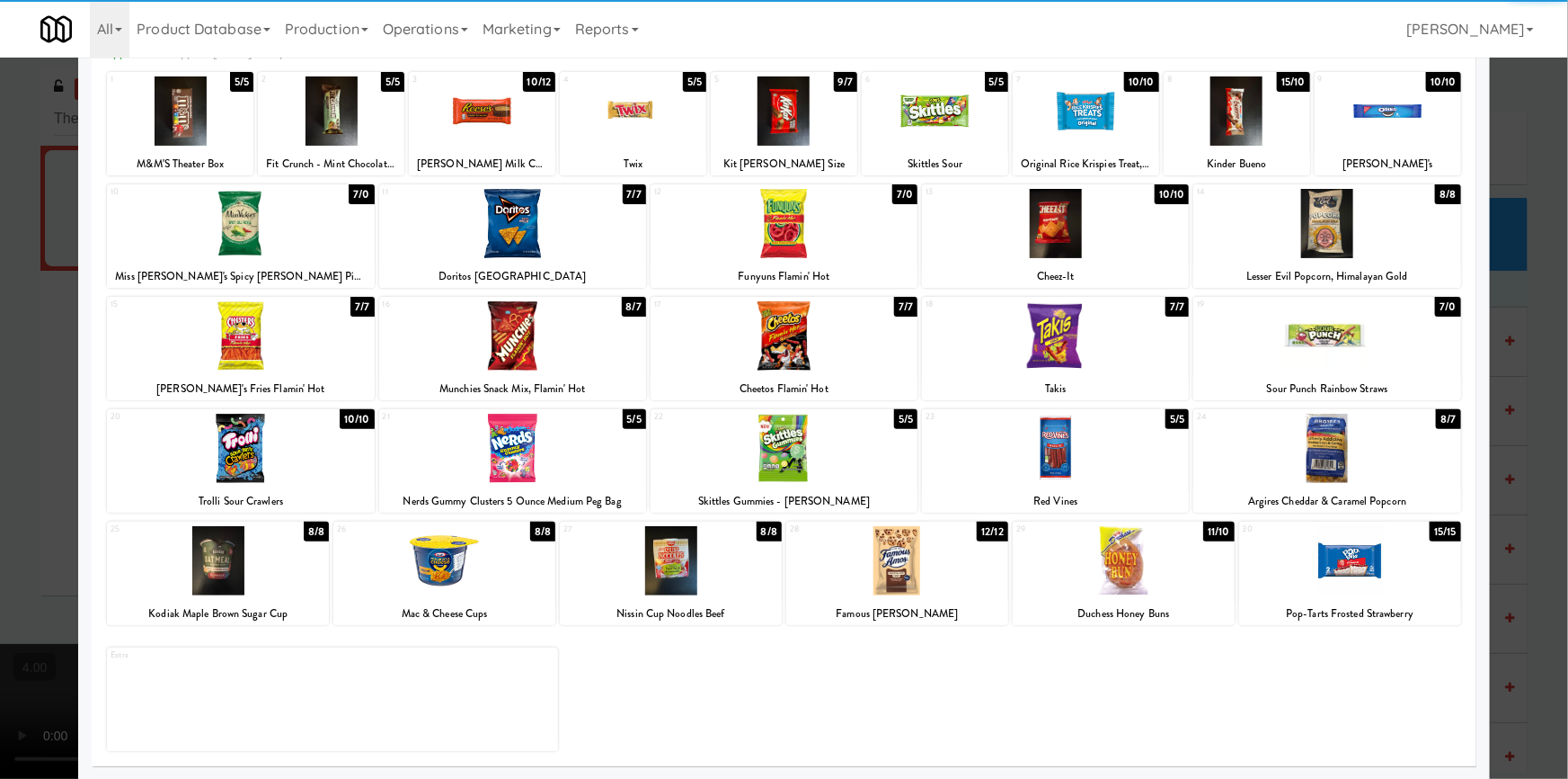
click at [1135, 573] on div at bounding box center [1123, 561] width 222 height 69
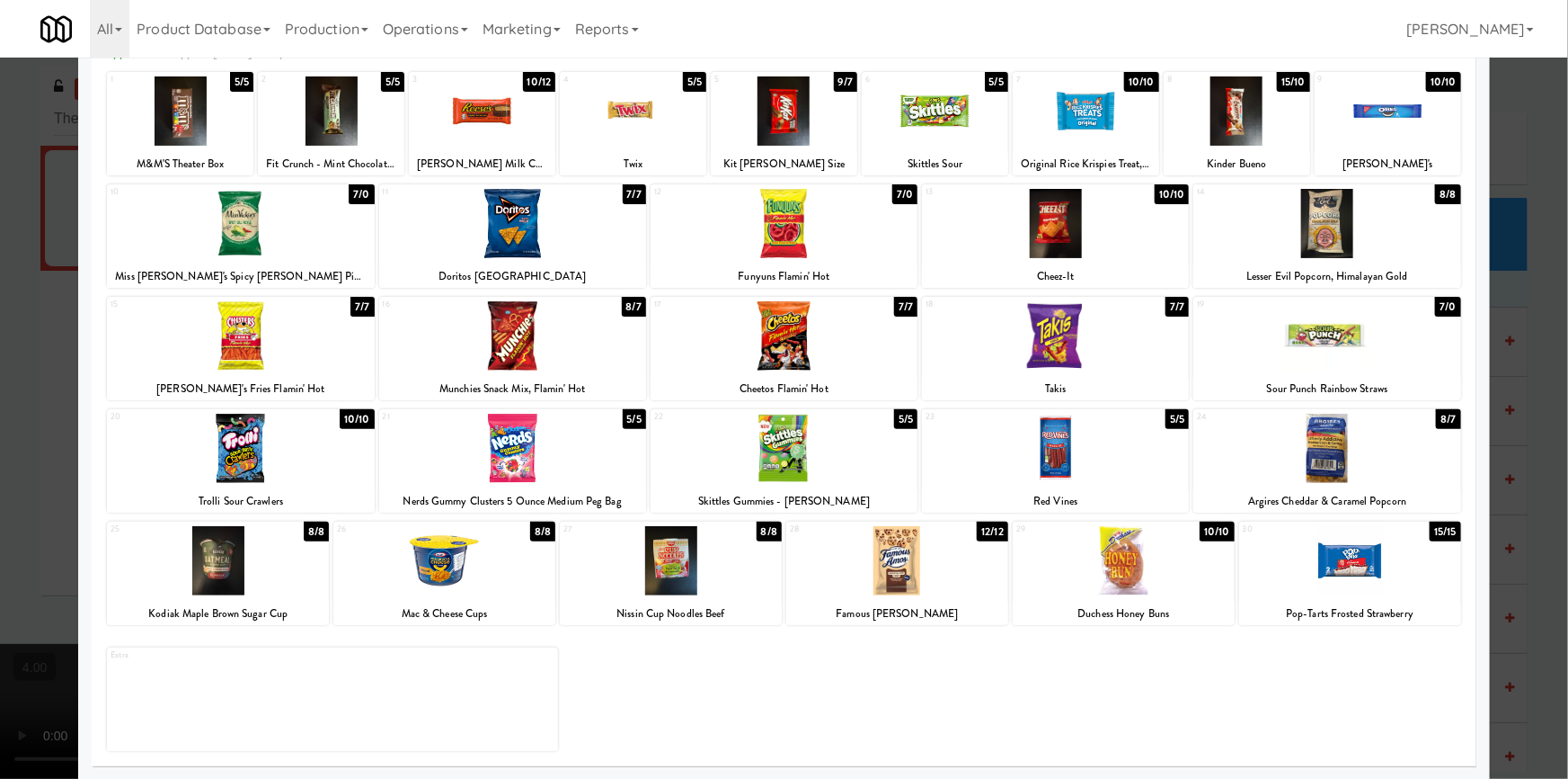
click at [1481, 342] on div at bounding box center [784, 390] width 1568 height 779
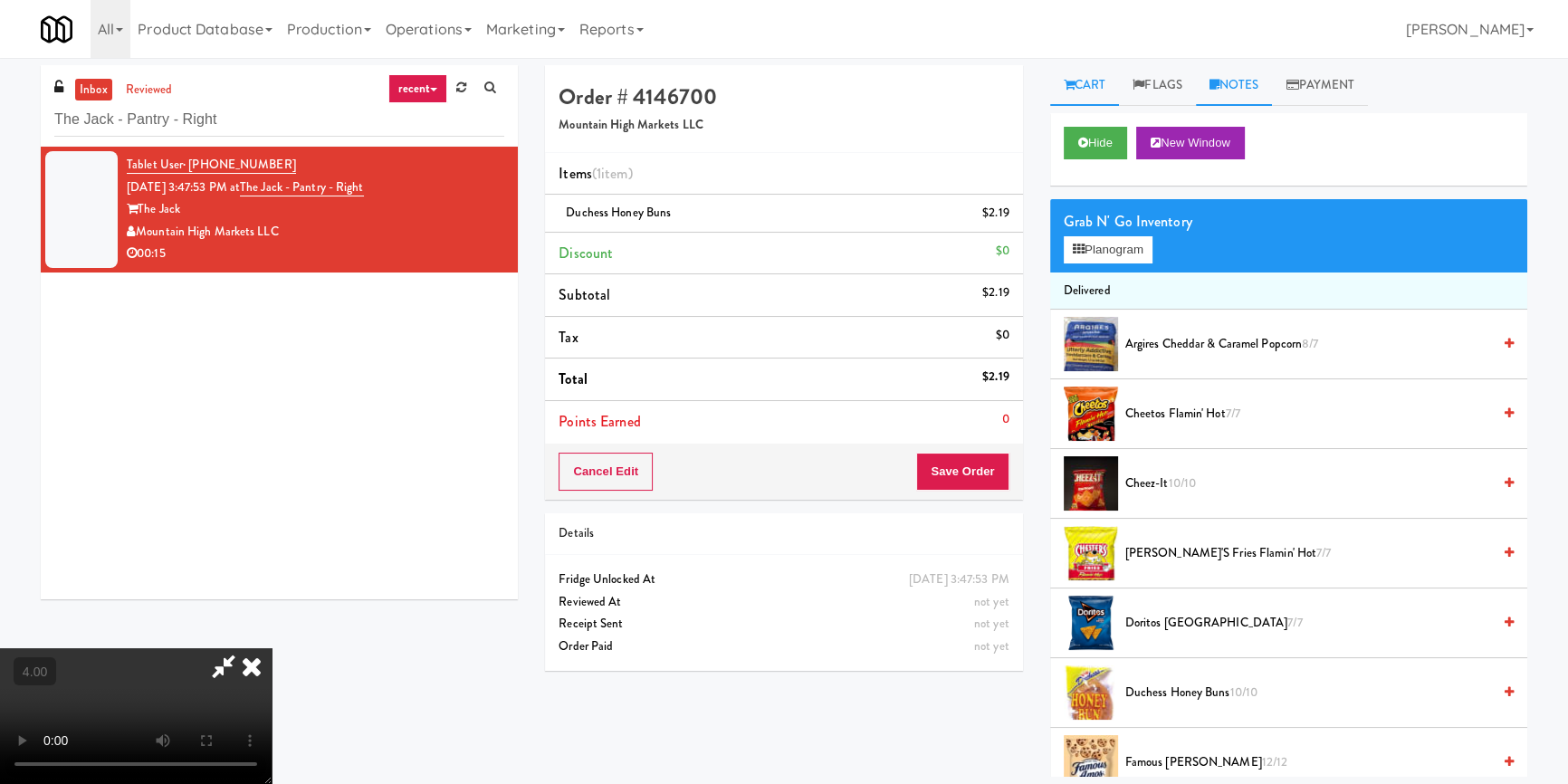
click at [1219, 92] on link "Notes" at bounding box center [1234, 85] width 77 height 41
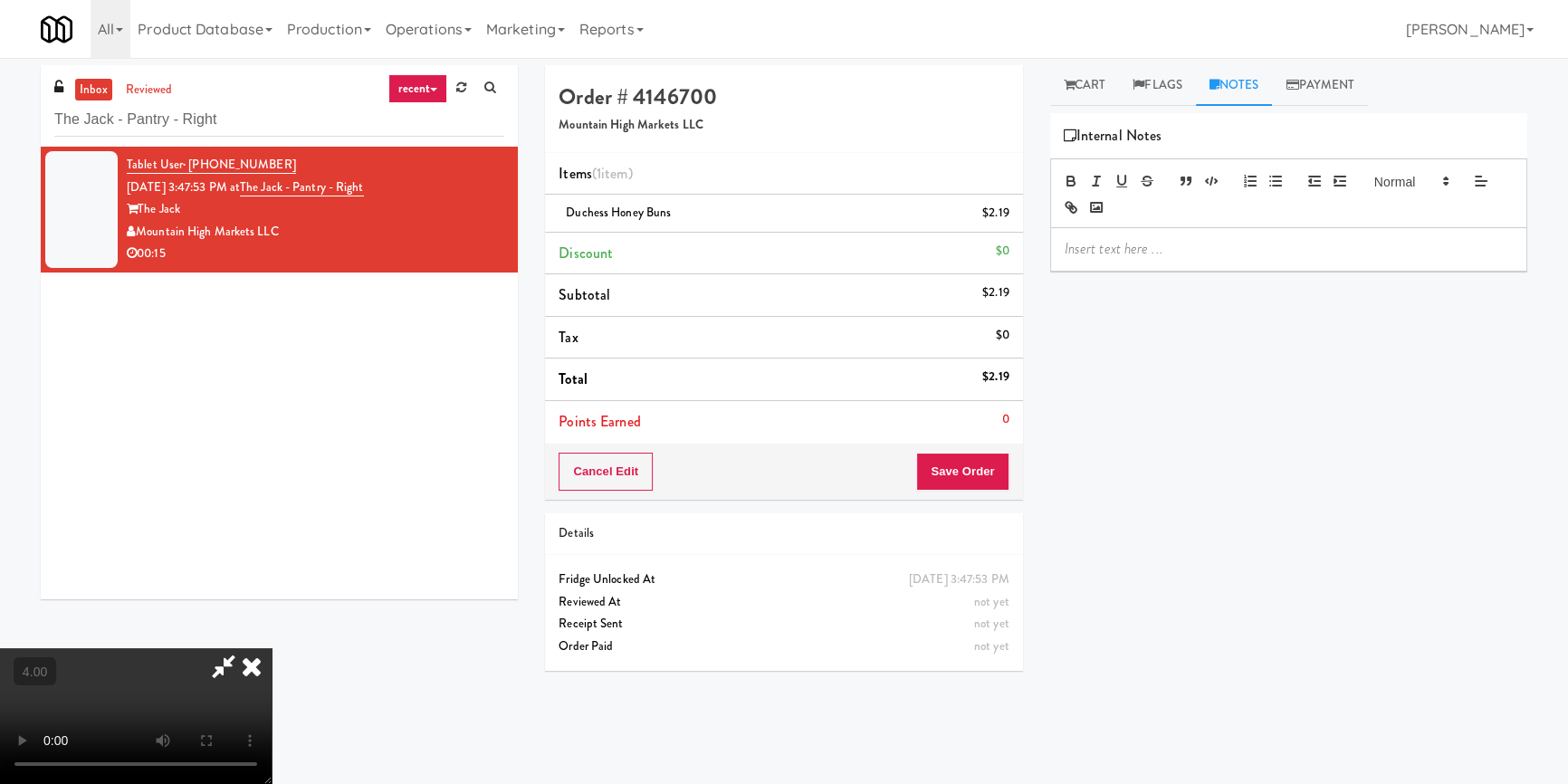
click at [1191, 244] on p at bounding box center [1288, 249] width 448 height 20
click at [997, 469] on button "Save Order" at bounding box center [961, 471] width 92 height 38
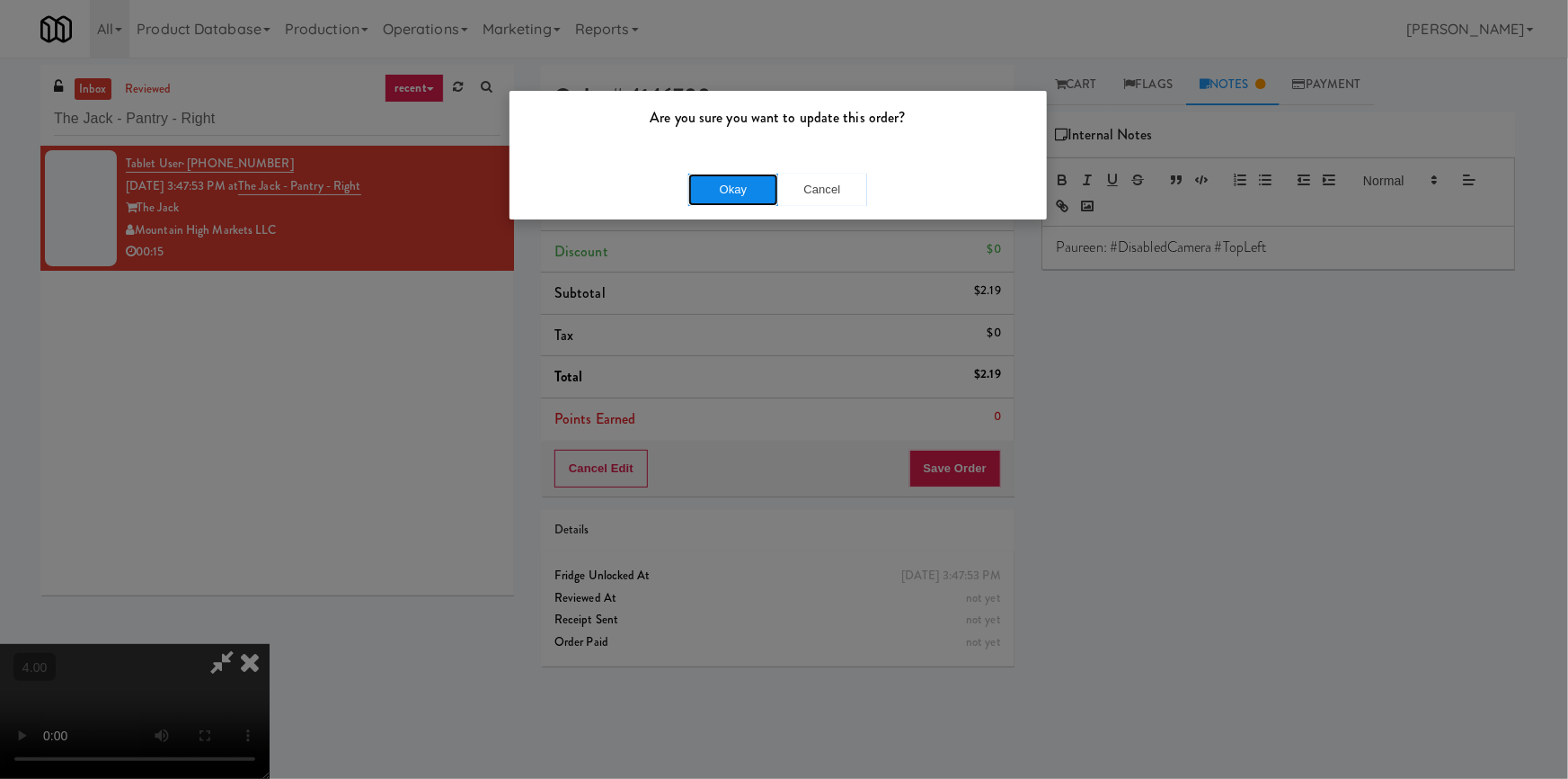
click at [710, 192] on button "Okay" at bounding box center [732, 190] width 90 height 33
